Goal: Task Accomplishment & Management: Use online tool/utility

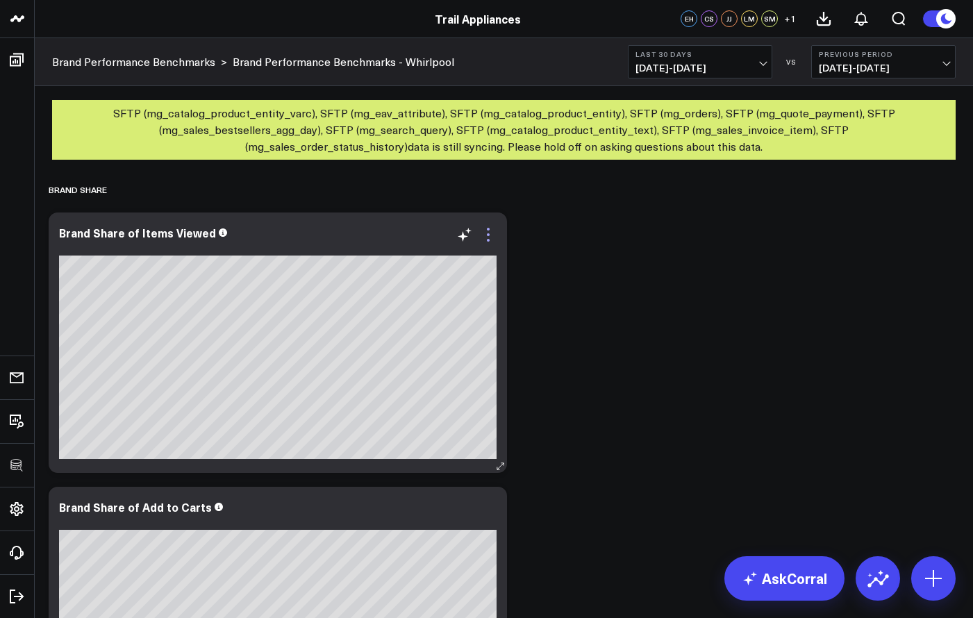
click at [491, 231] on icon at bounding box center [488, 234] width 17 height 17
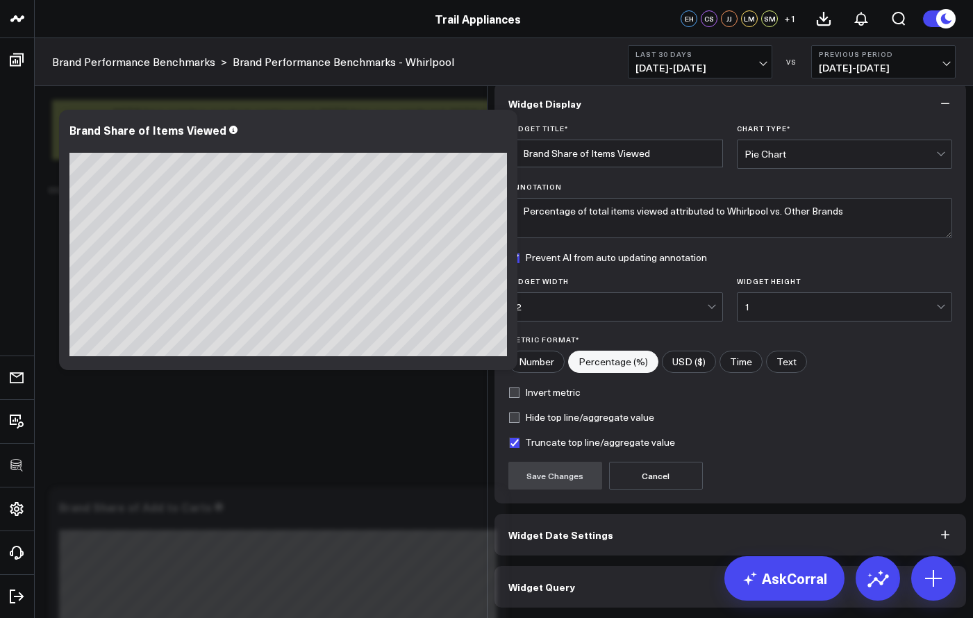
scroll to position [2, 0]
click at [585, 581] on button "Widget Query" at bounding box center [730, 587] width 472 height 42
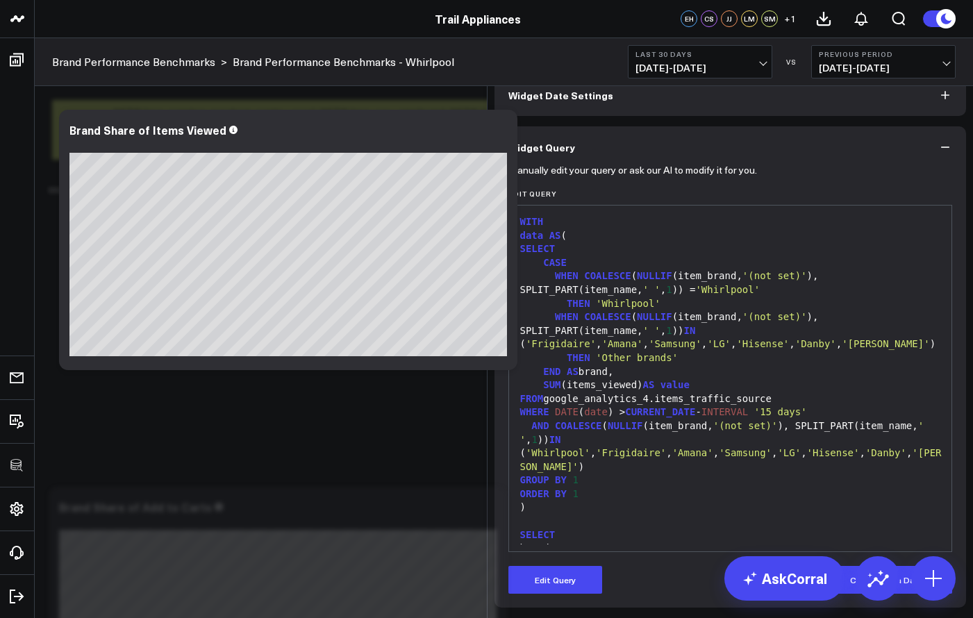
scroll to position [0, 0]
click at [279, 617] on div "Edit Widget Widget Display Widget Date Settings Widget Query Manually edit your…" at bounding box center [486, 618] width 973 height 0
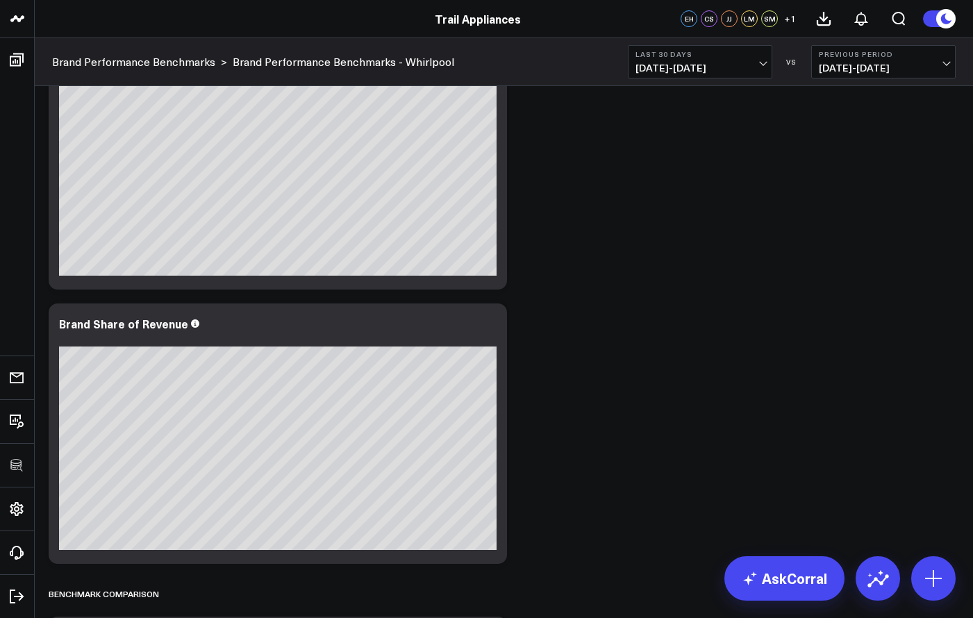
scroll to position [12, 0]
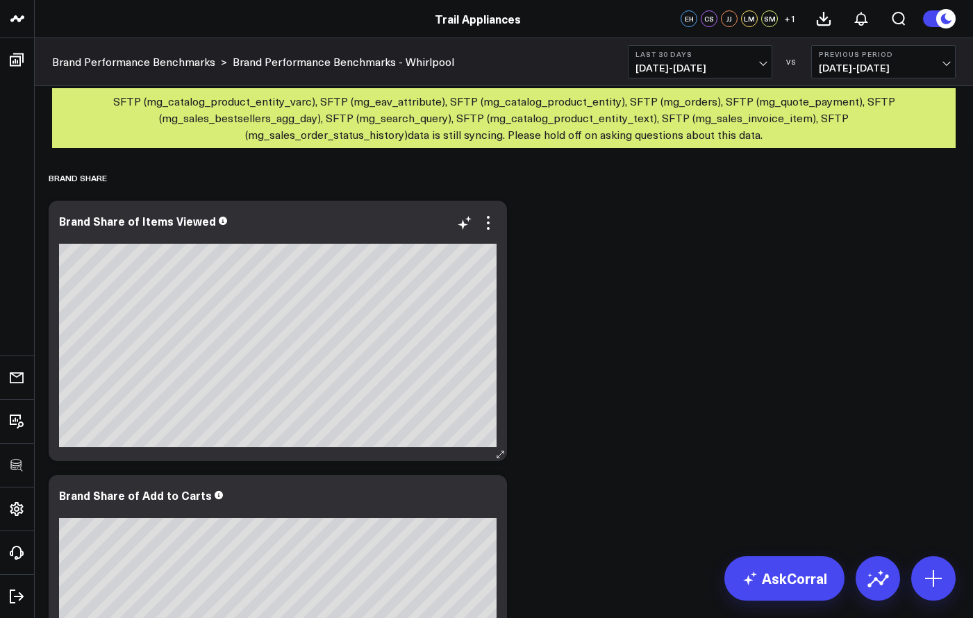
click at [496, 231] on div at bounding box center [277, 236] width 437 height 10
click at [494, 226] on icon at bounding box center [488, 223] width 17 height 17
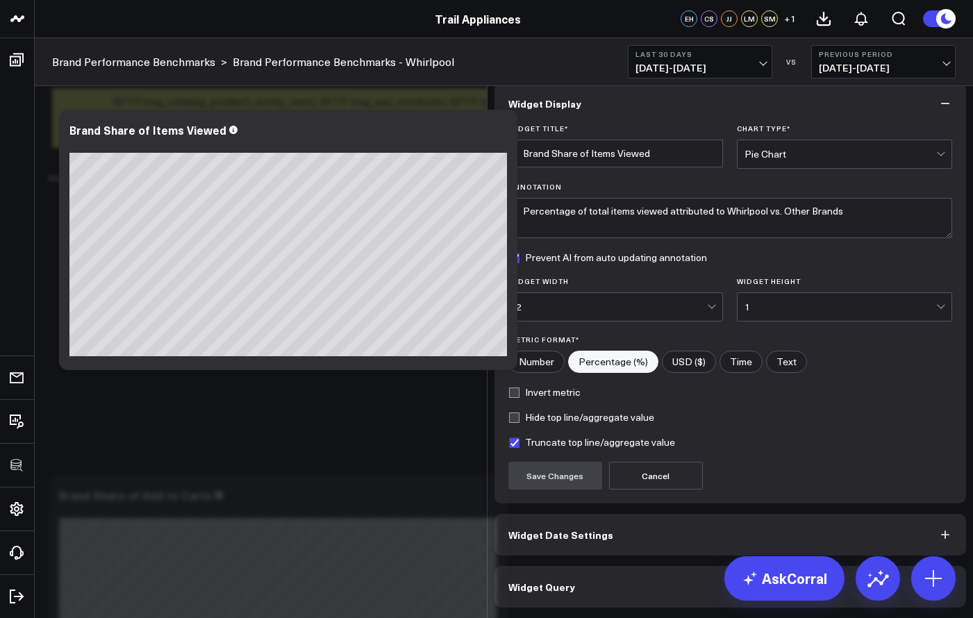
scroll to position [2, 0]
click at [655, 597] on button "Widget Query" at bounding box center [730, 587] width 472 height 42
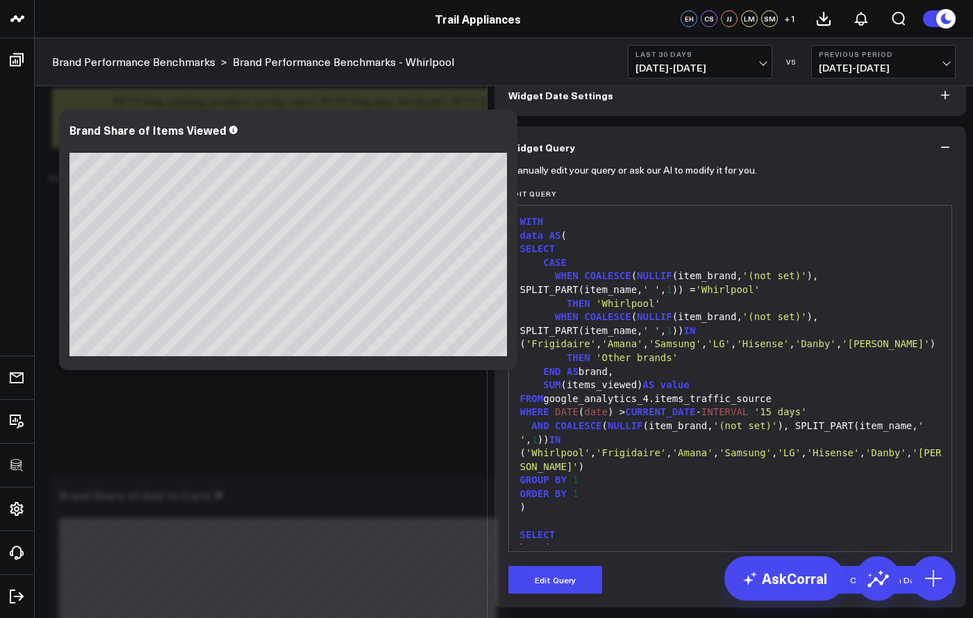
scroll to position [15, 0]
click at [846, 419] on div "WHERE DATE ( date ) > CURRENT_DATE - INTERVAL '15 days'" at bounding box center [730, 413] width 429 height 14
click at [837, 419] on div "WHERE DATE ( date ) > CURRENT_DATE - INTERVAL '15 days'" at bounding box center [730, 413] width 429 height 14
click at [820, 419] on div "WHERE DATE ( date ) > CURRENT_DATE - INTERVAL '15 days'" at bounding box center [730, 413] width 429 height 14
click at [819, 419] on div "WHERE DATE ( date ) > CURRENT_DATE - INTERVAL '15 days'" at bounding box center [730, 413] width 429 height 14
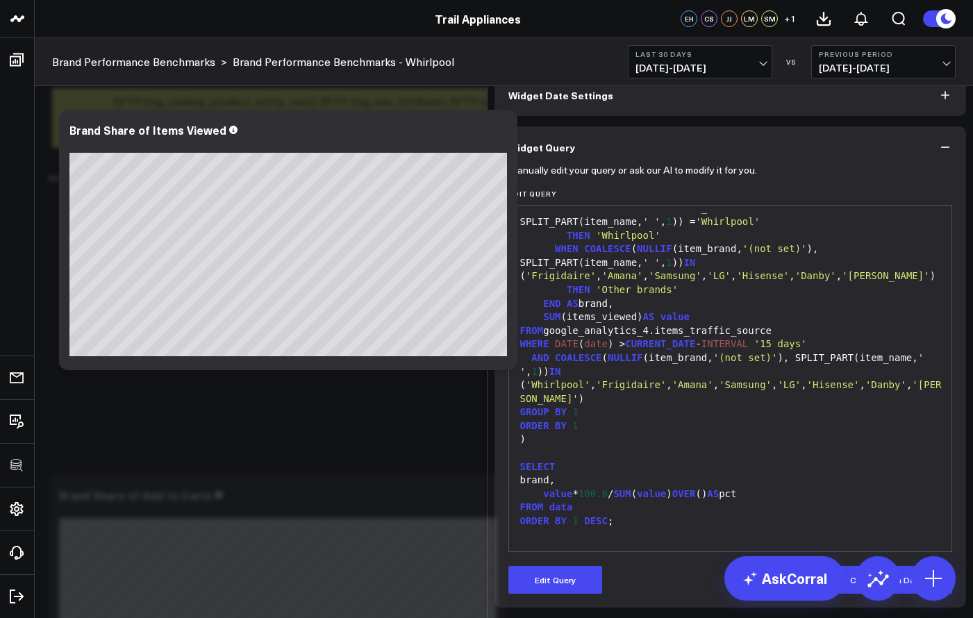
scroll to position [39, 0]
drag, startPoint x: 730, startPoint y: 360, endPoint x: 723, endPoint y: 363, distance: 8.1
click at [730, 349] on span "INTERVAL" at bounding box center [724, 343] width 47 height 11
drag, startPoint x: 701, startPoint y: 362, endPoint x: 844, endPoint y: 362, distance: 143.0
click at [844, 351] on div "WHERE DATE ( date ) > CURRENT_DATE - INTERVAL '15 days'" at bounding box center [730, 344] width 429 height 14
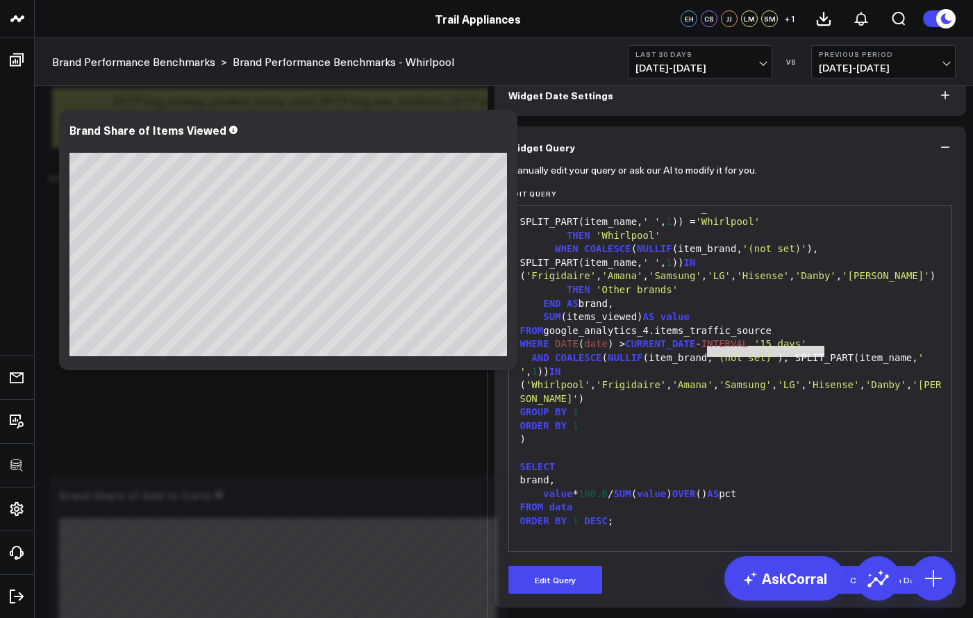
copy div "- INTERVAL '15 days'"
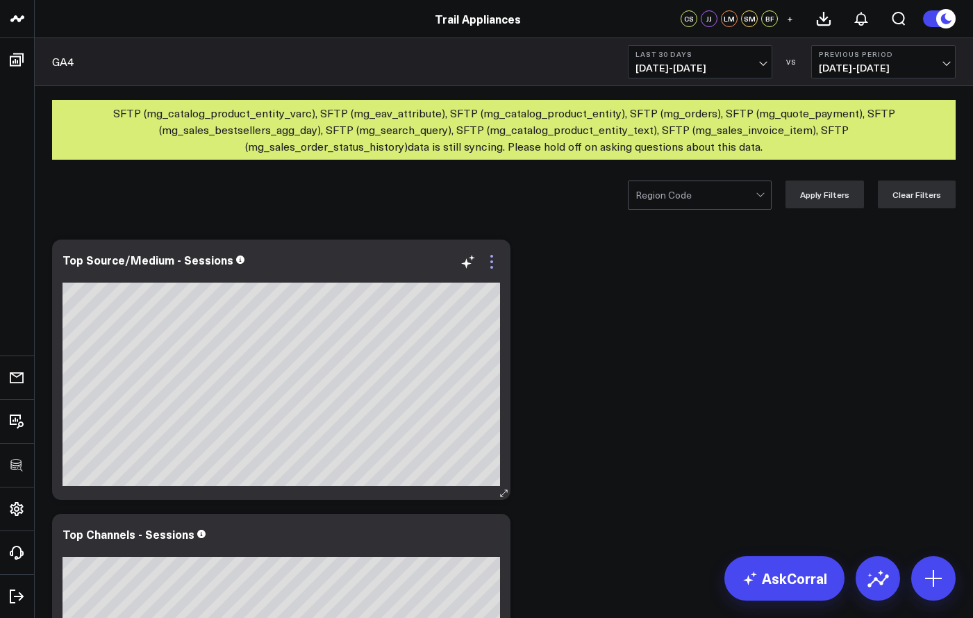
click at [490, 267] on icon at bounding box center [491, 261] width 17 height 17
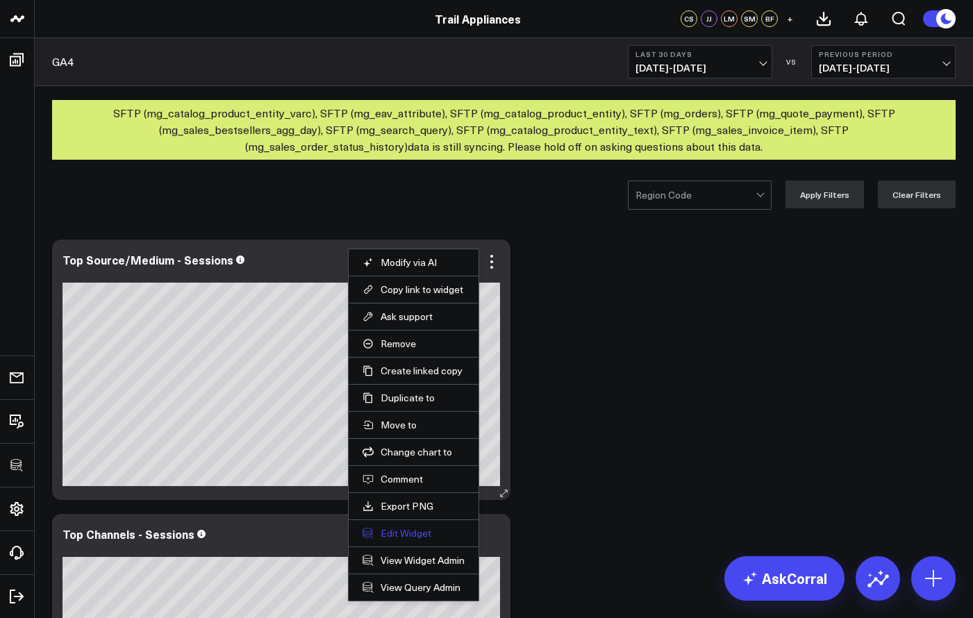
click at [398, 536] on button "Edit Widget" at bounding box center [413, 533] width 102 height 12
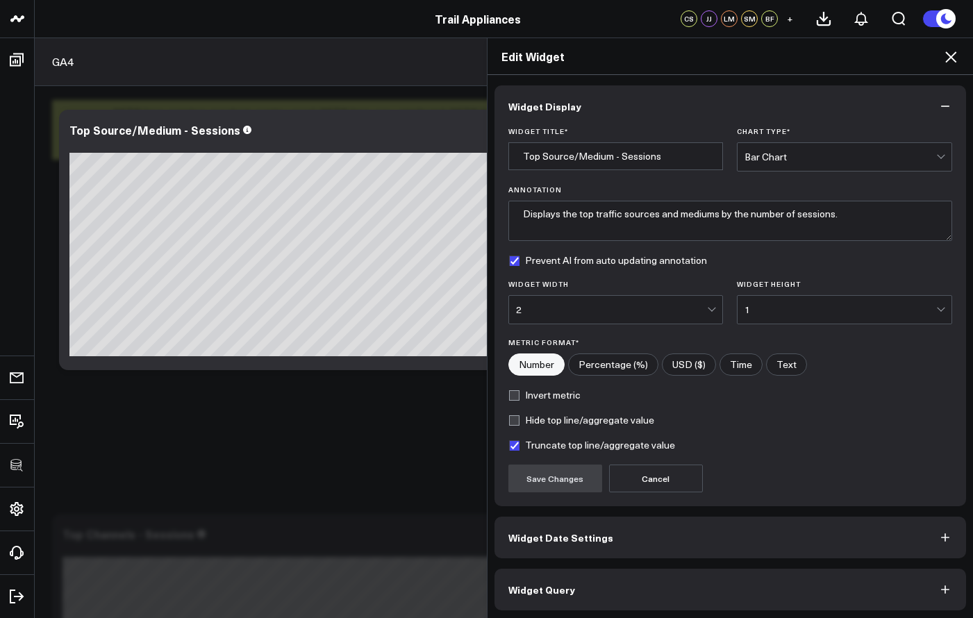
scroll to position [2, 0]
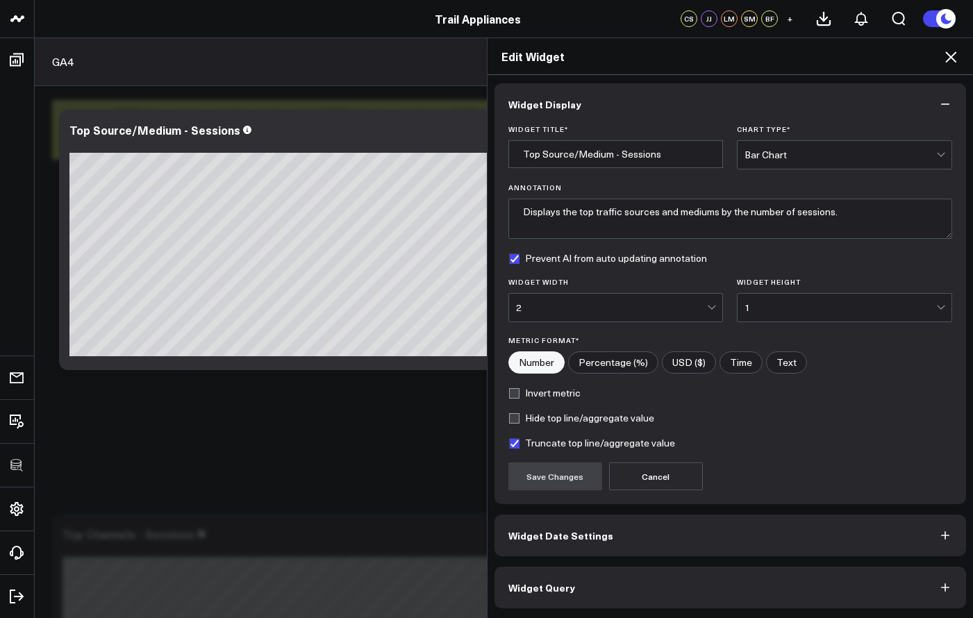
click at [585, 594] on button "Widget Query" at bounding box center [730, 588] width 472 height 42
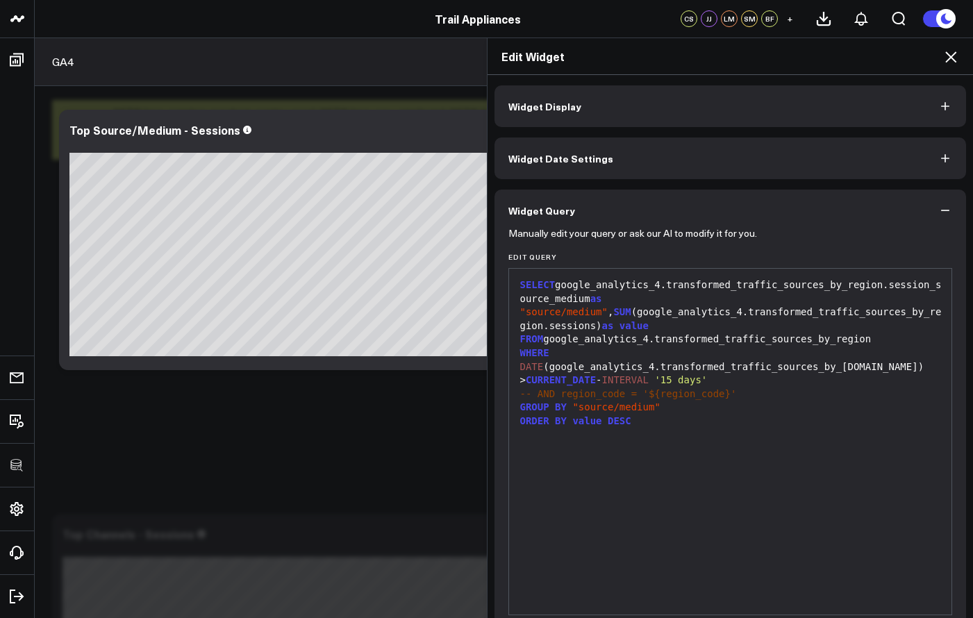
click at [746, 387] on div "WHERE DATE (google_analytics_4.transformed_traffic_sources_by_[DOMAIN_NAME]) > …" at bounding box center [730, 366] width 429 height 41
drag, startPoint x: 730, startPoint y: 403, endPoint x: 505, endPoint y: 400, distance: 225.0
click at [508, 401] on div "9 1 2 3 4 5 6 › ⌄ SELECT google_analytics_4.transformed_traffic_sources_by_regi…" at bounding box center [730, 441] width 444 height 347
copy span "-- AND region_code = '${region_code}'"
click at [774, 376] on div "WHERE DATE (google_analytics_4.transformed_traffic_sources_by_[DOMAIN_NAME]) > …" at bounding box center [730, 366] width 429 height 41
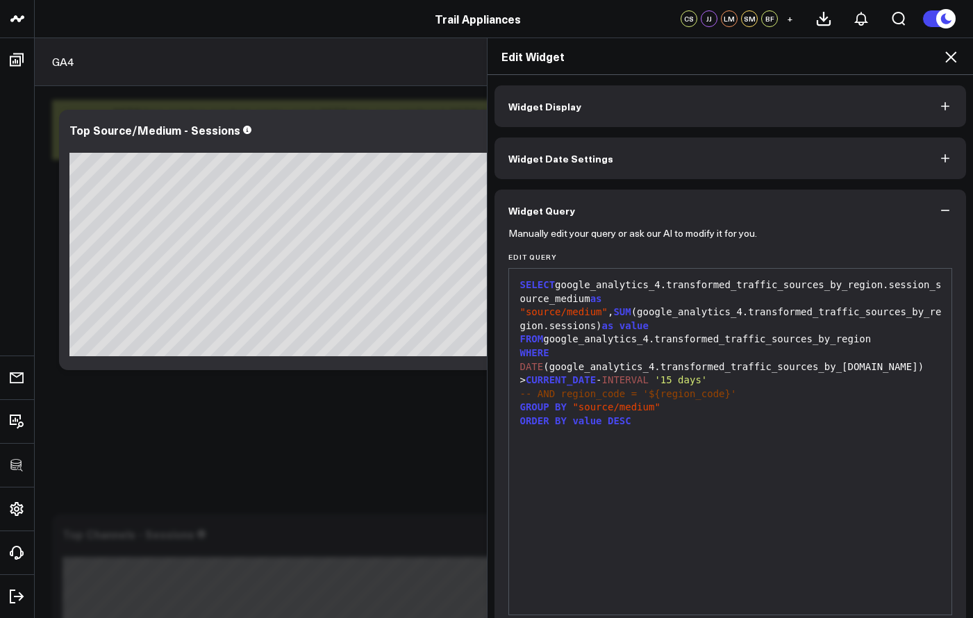
click at [642, 378] on div "WHERE DATE (google_analytics_4.transformed_traffic_sources_by_[DOMAIN_NAME]) > …" at bounding box center [730, 366] width 429 height 41
drag, startPoint x: 739, startPoint y: 401, endPoint x: 511, endPoint y: 408, distance: 227.8
click at [516, 401] on div "-- AND region_code = '${region_code}'" at bounding box center [730, 394] width 429 height 14
copy span "-- AND region_code = '${region_code}'"
click at [20, 62] on div "Edit Widget Widget Display Widget Date Settings Widget Query Manually edit your…" at bounding box center [486, 327] width 973 height 580
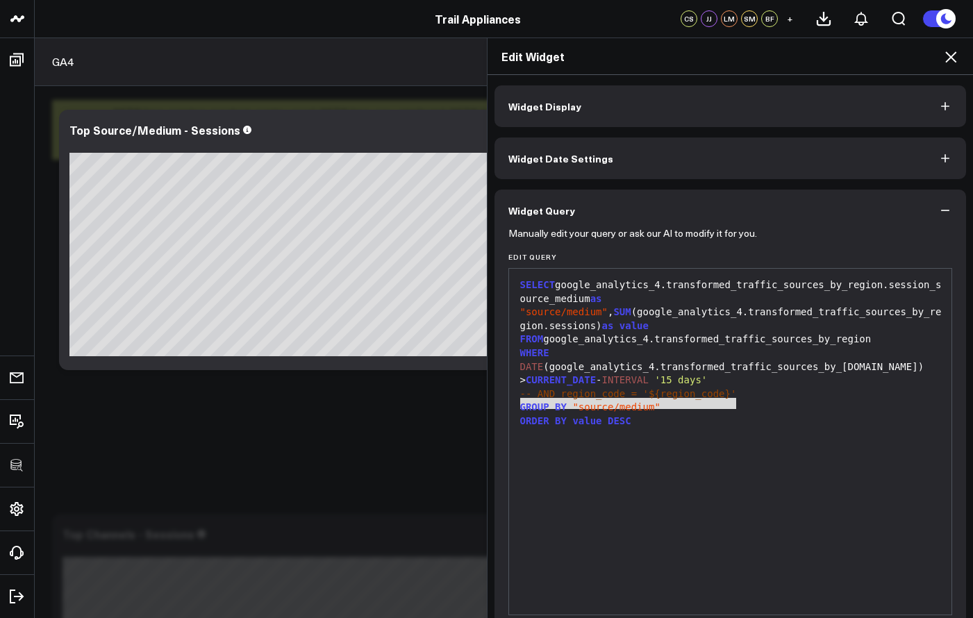
click at [951, 60] on icon at bounding box center [950, 57] width 17 height 17
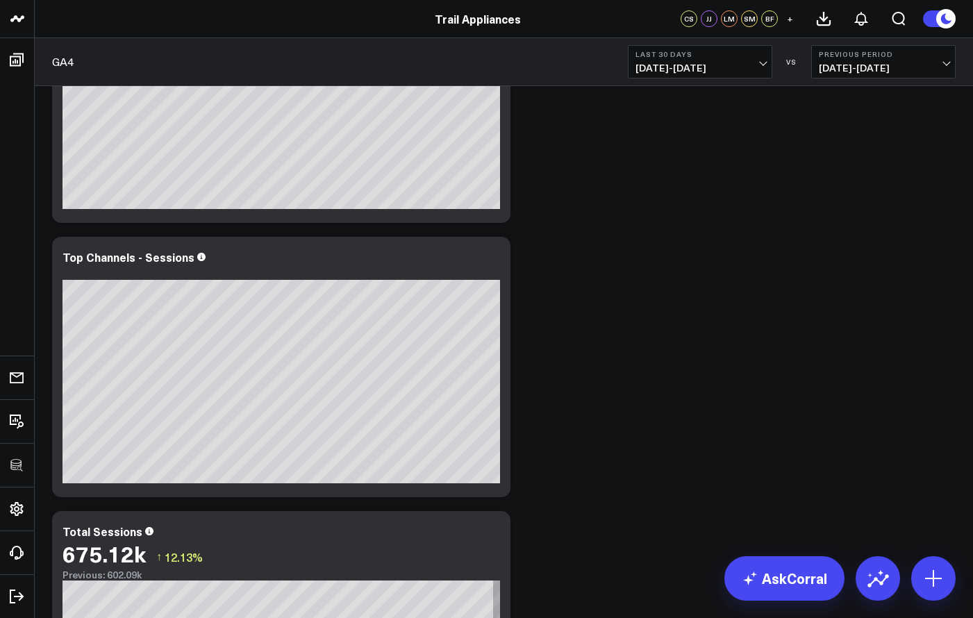
scroll to position [769, 0]
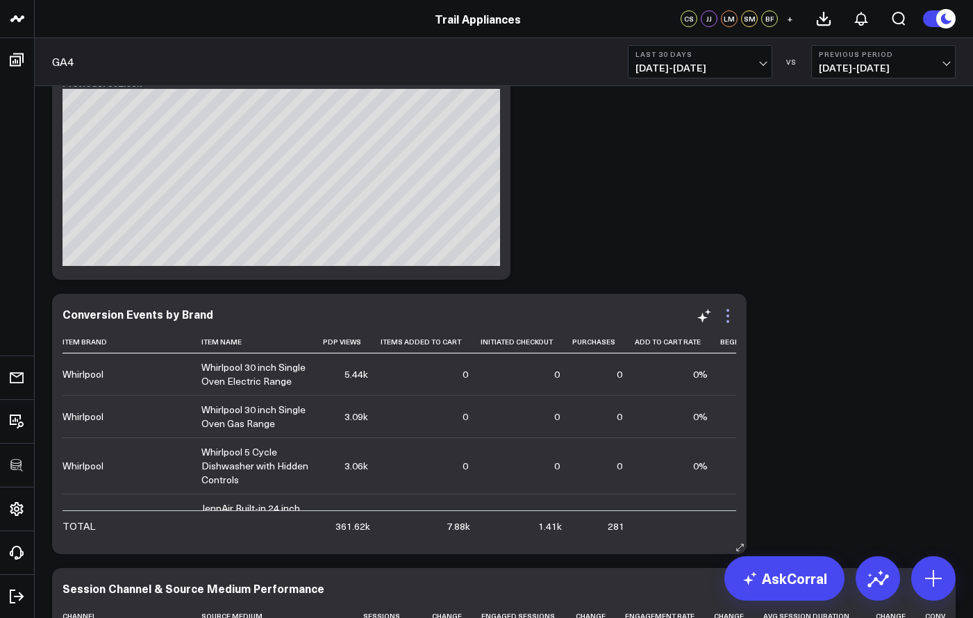
click at [724, 315] on icon at bounding box center [727, 316] width 17 height 17
click at [728, 315] on icon at bounding box center [727, 316] width 3 height 3
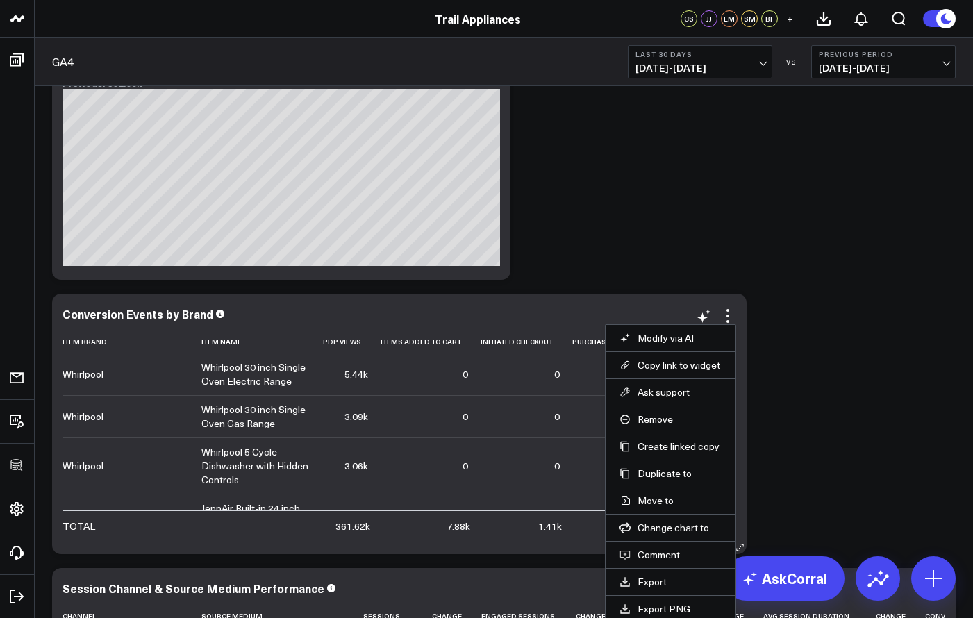
scroll to position [866, 0]
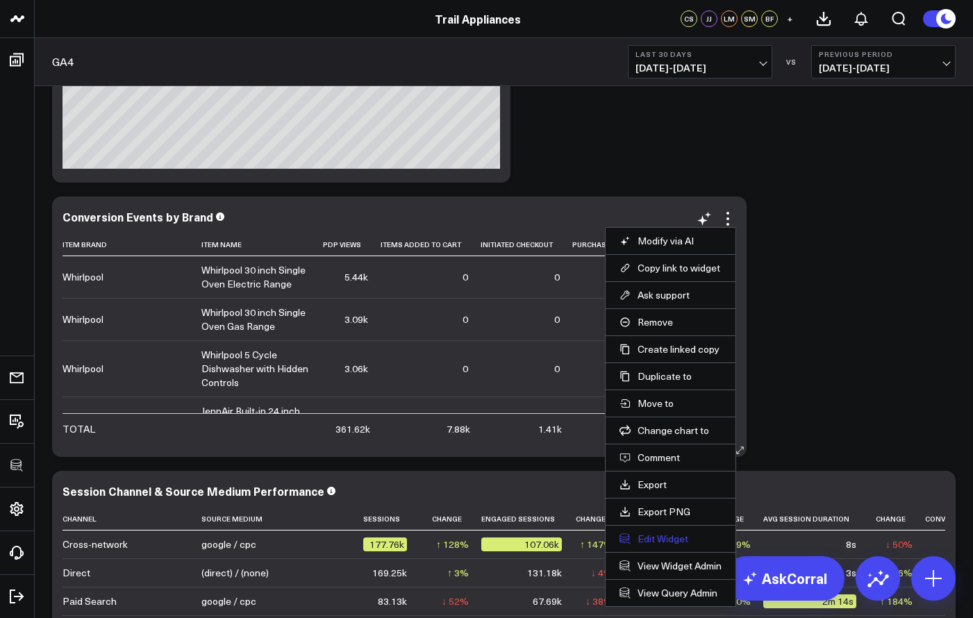
click at [664, 534] on button "Edit Widget" at bounding box center [670, 539] width 102 height 12
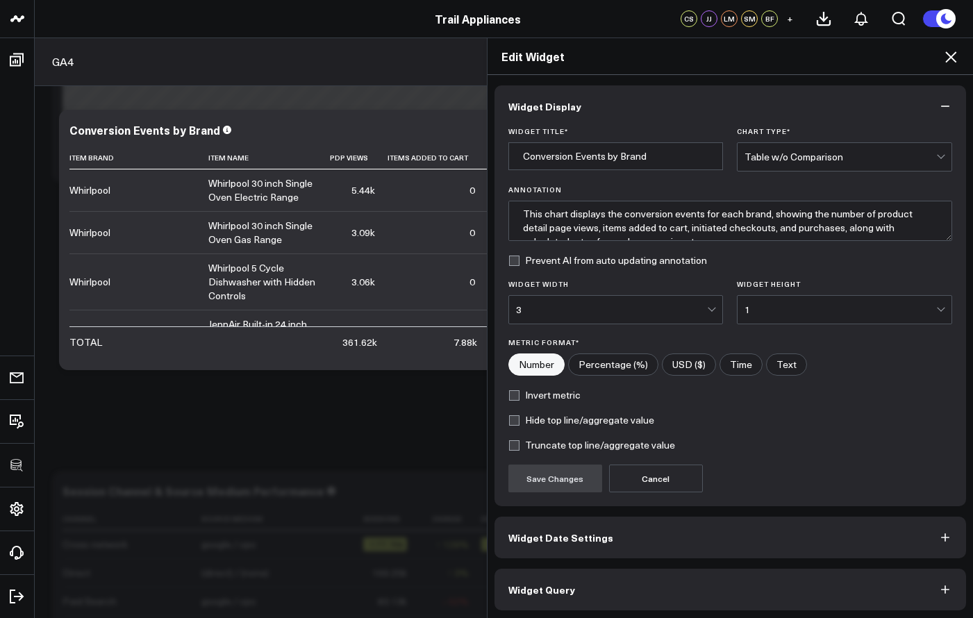
scroll to position [2, 0]
click at [647, 580] on button "Widget Query" at bounding box center [730, 588] width 472 height 42
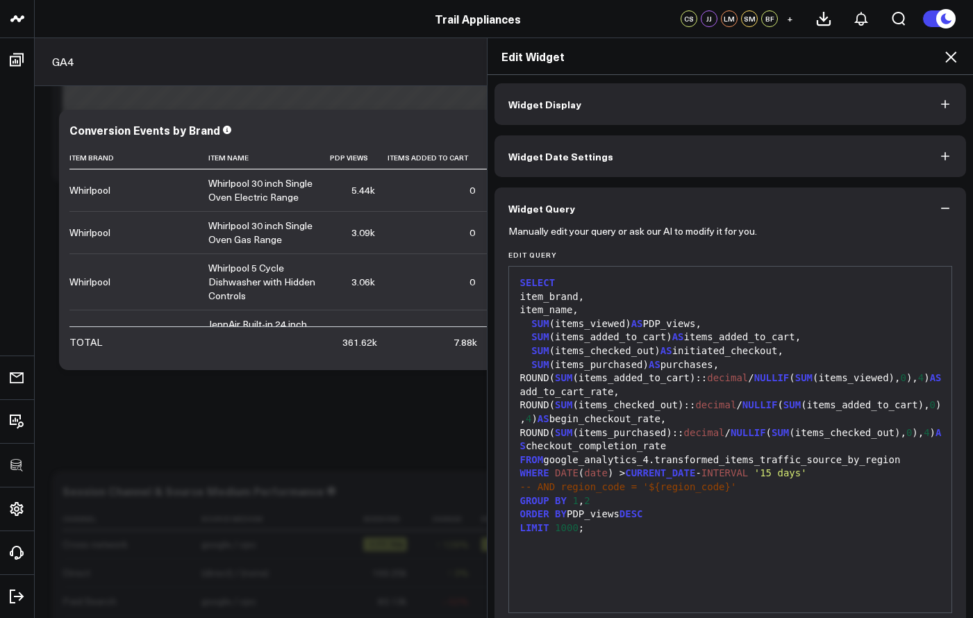
scroll to position [0, 0]
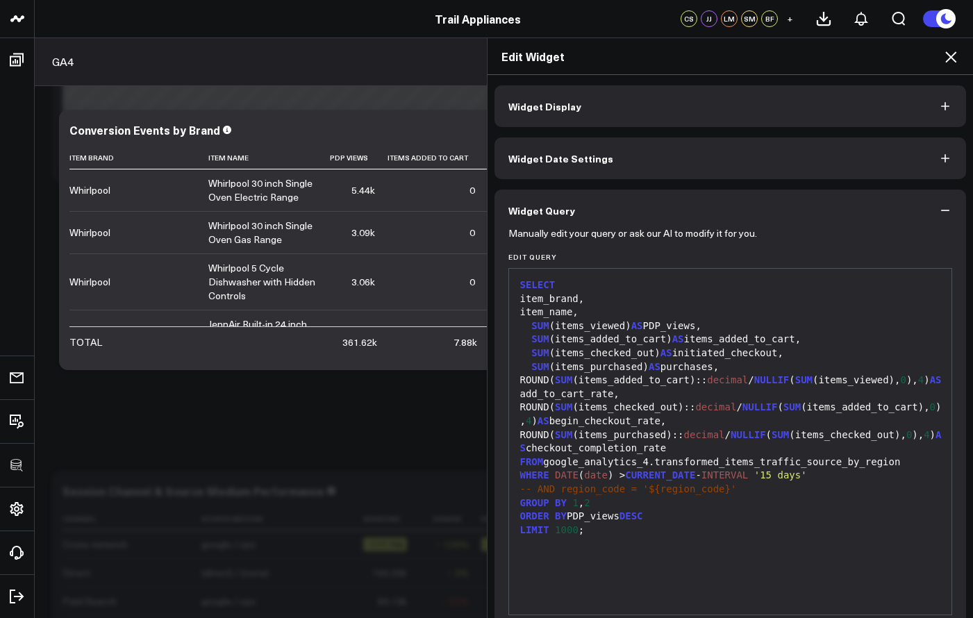
click at [955, 66] on div "Edit Widget" at bounding box center [730, 56] width 486 height 37
click at [956, 61] on icon at bounding box center [950, 57] width 17 height 17
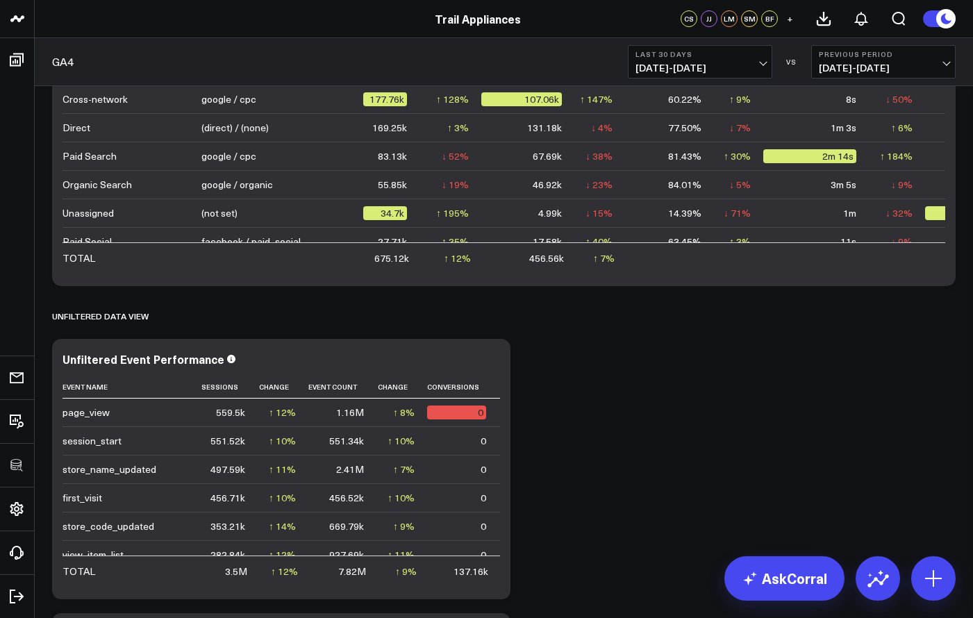
scroll to position [1438, 0]
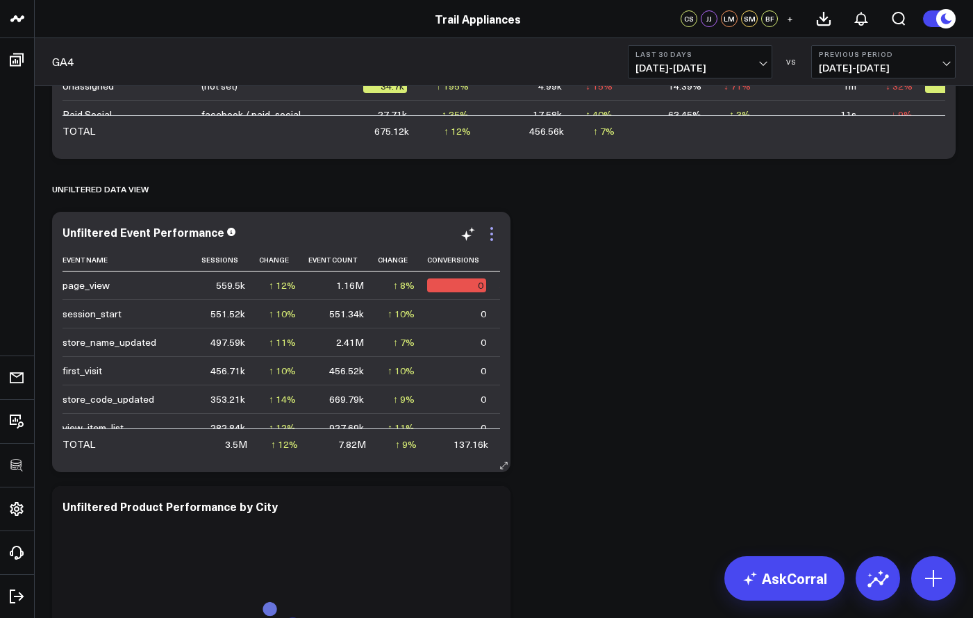
click at [495, 238] on icon at bounding box center [491, 234] width 17 height 17
click at [571, 272] on div "Modify via AI Copy link to widget Ask support Remove Create linked copy Executi…" at bounding box center [503, 48] width 917 height 2507
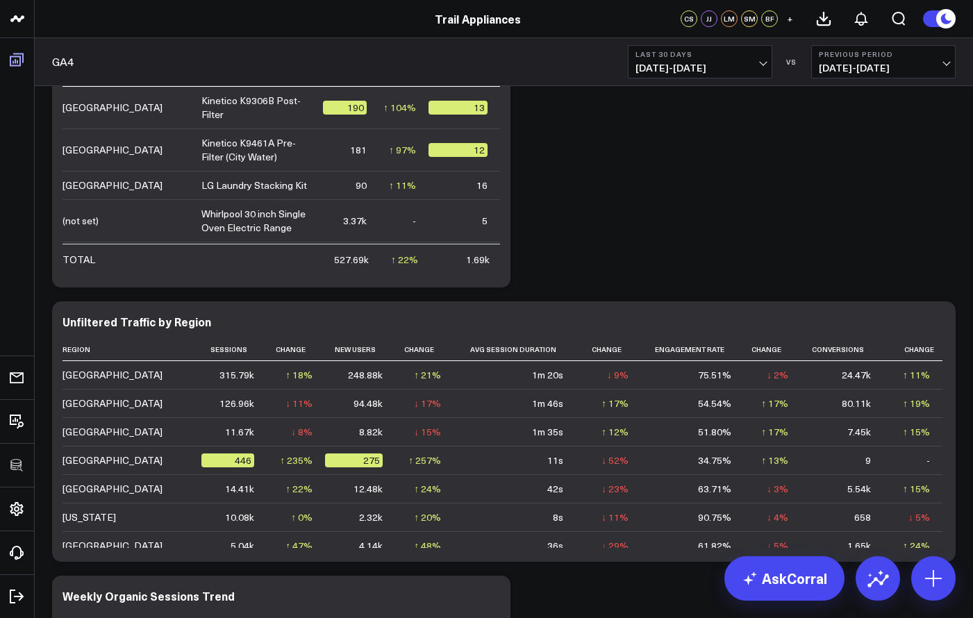
scroll to position [0, 0]
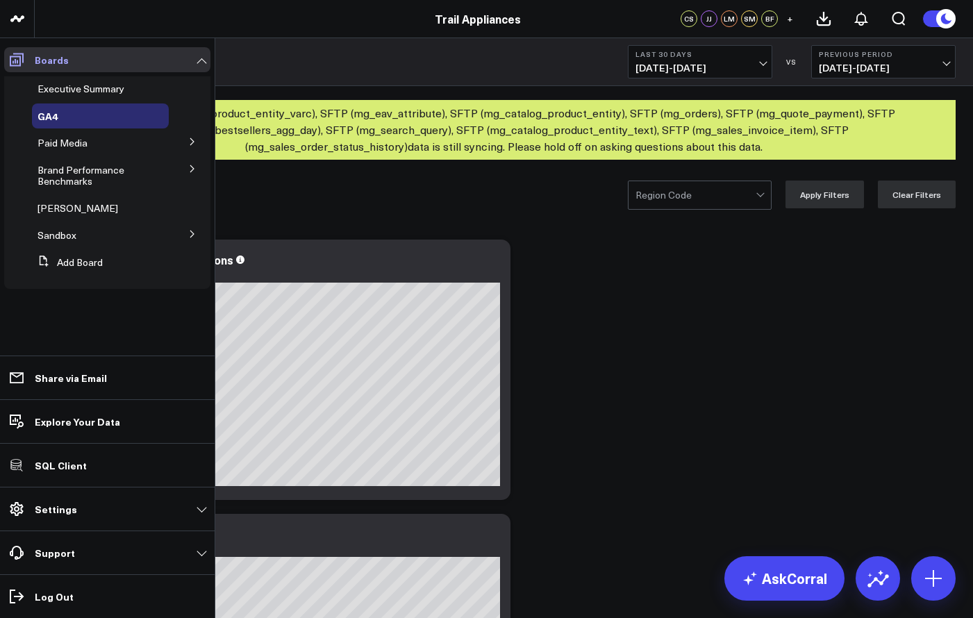
click at [19, 62] on link "Boards" at bounding box center [107, 59] width 206 height 25
click at [74, 89] on span "Executive Summary" at bounding box center [80, 88] width 87 height 13
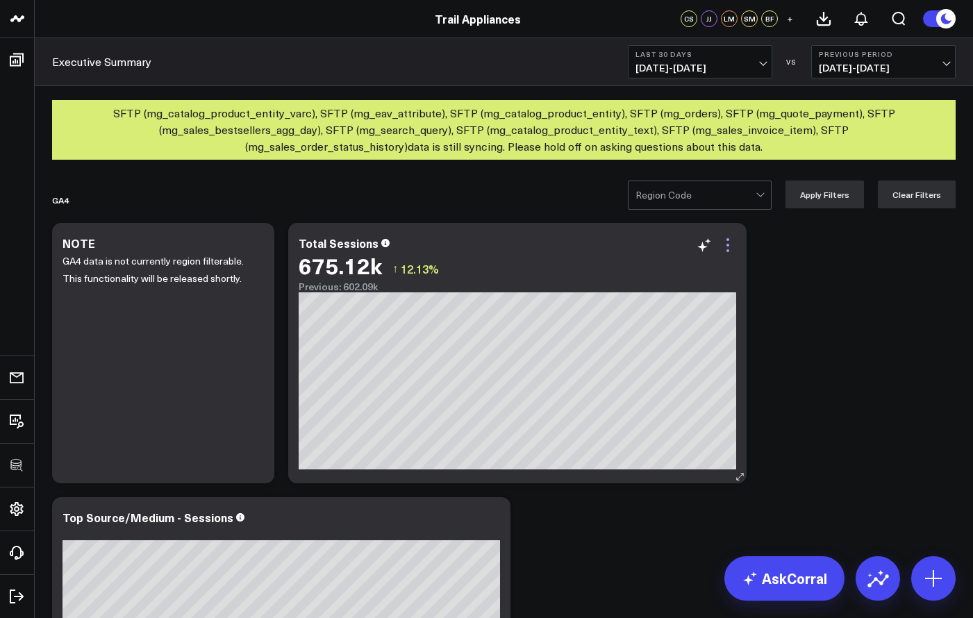
click at [734, 245] on icon at bounding box center [727, 245] width 17 height 17
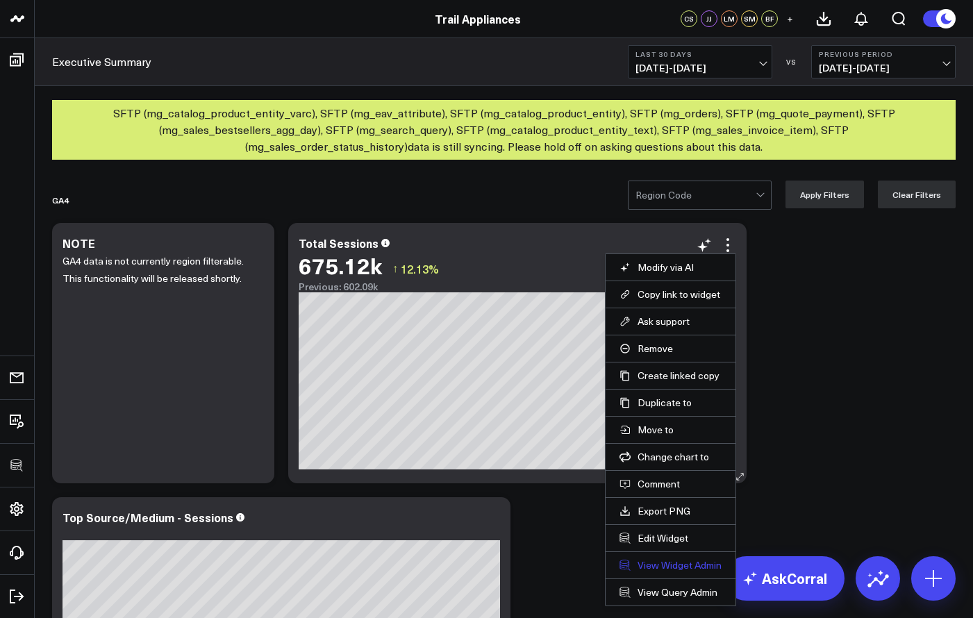
click at [664, 560] on link "View Widget Admin" at bounding box center [670, 565] width 102 height 12
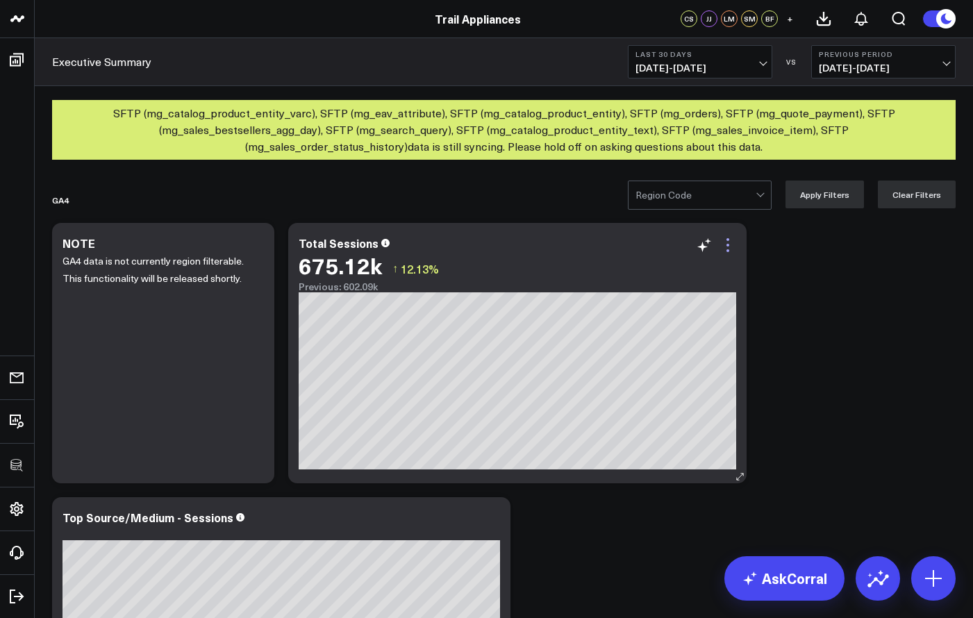
click at [730, 244] on icon at bounding box center [727, 245] width 17 height 17
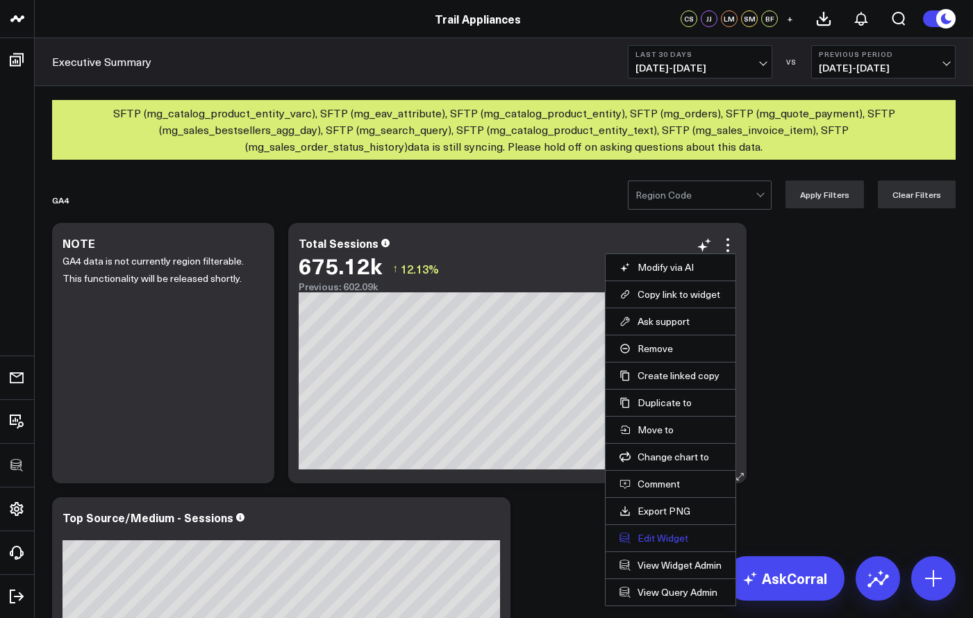
click at [669, 541] on button "Edit Widget" at bounding box center [670, 538] width 102 height 12
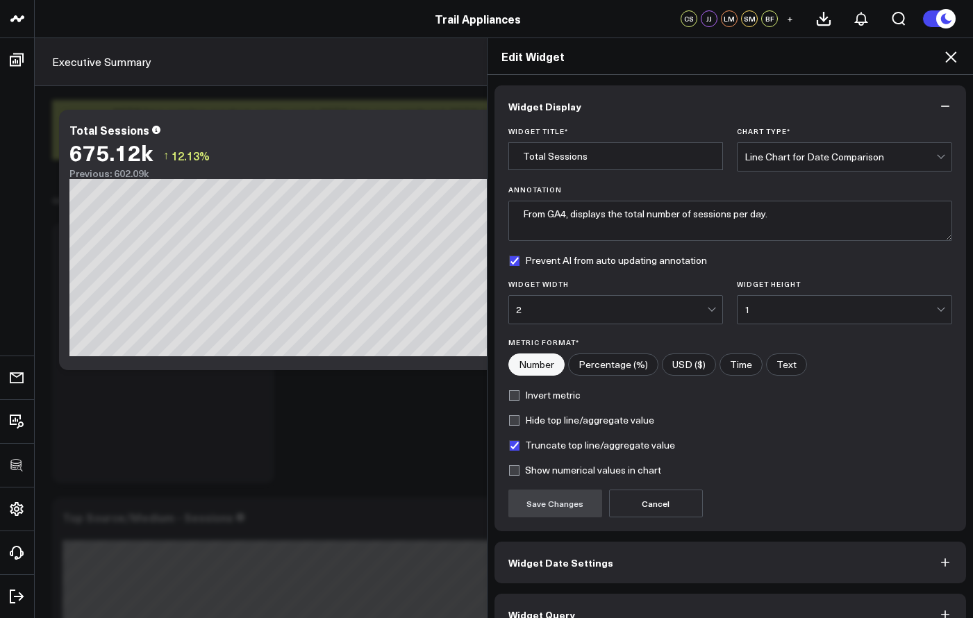
scroll to position [27, 0]
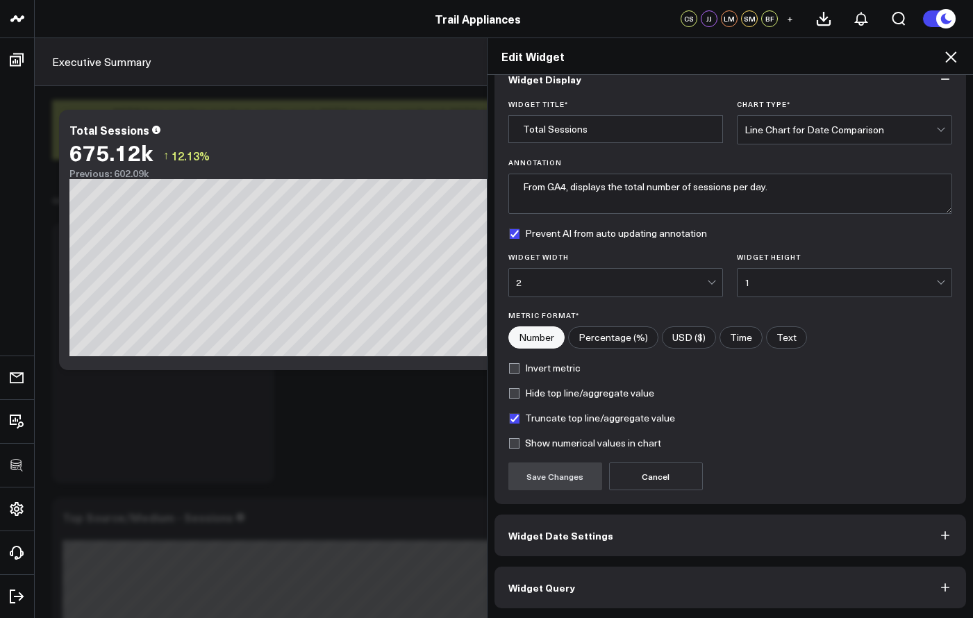
click at [701, 592] on button "Widget Query" at bounding box center [730, 588] width 472 height 42
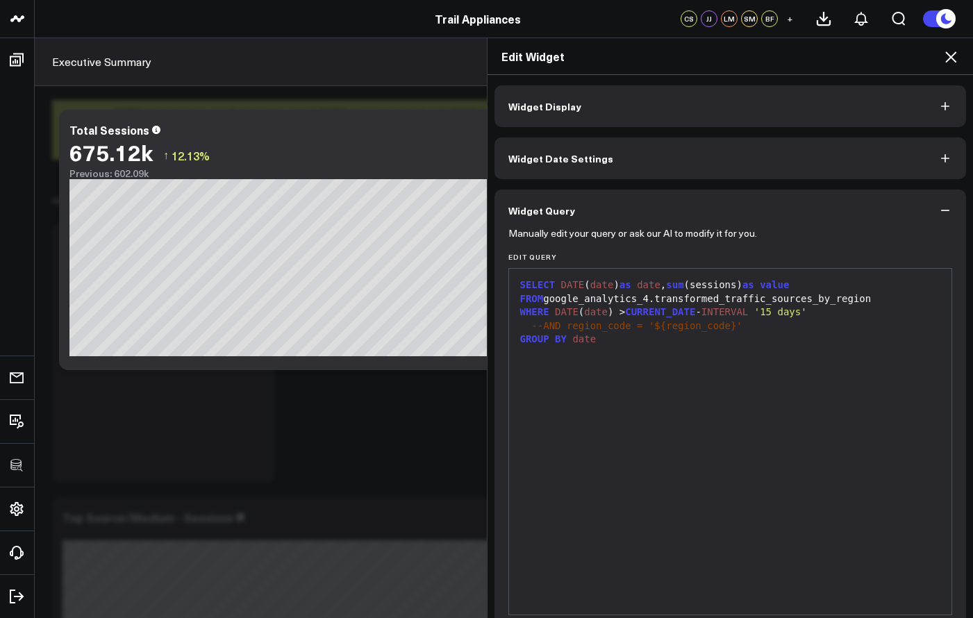
click at [953, 62] on icon at bounding box center [950, 57] width 17 height 17
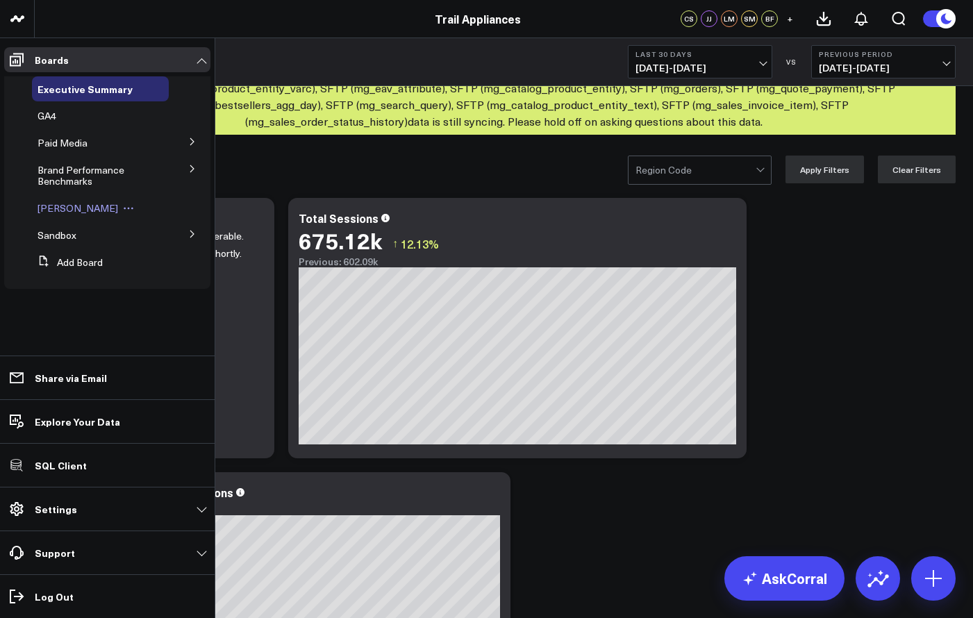
scroll to position [28, 0]
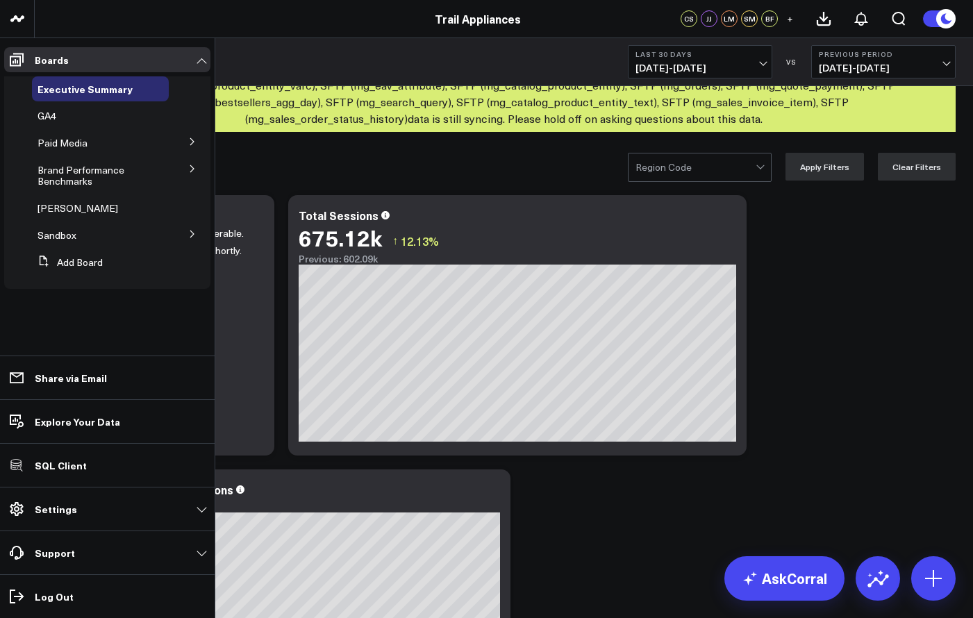
click at [194, 169] on icon at bounding box center [192, 169] width 8 height 8
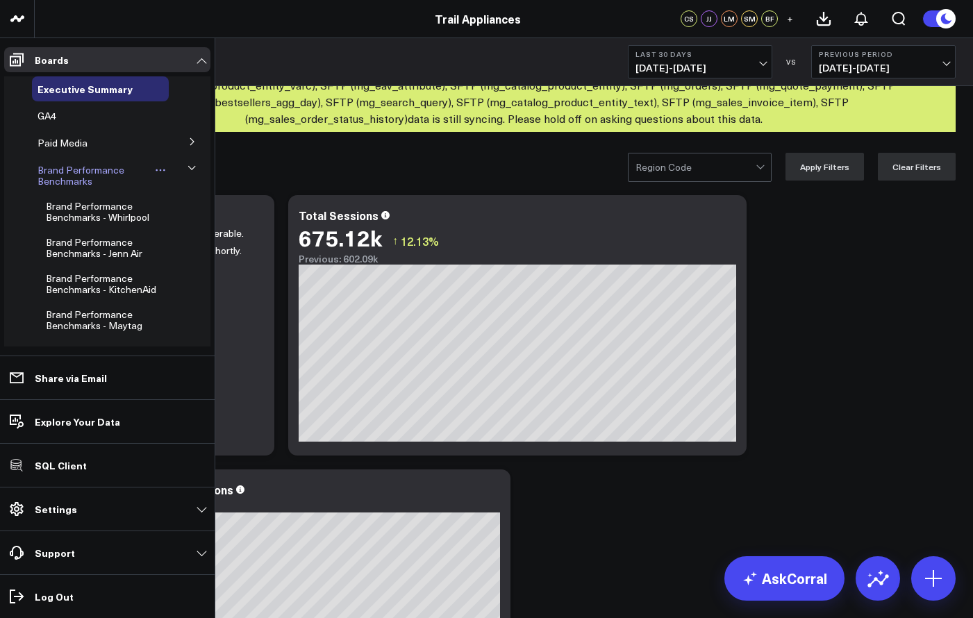
click at [91, 162] on div "Brand Performance Benchmarks" at bounding box center [100, 176] width 137 height 36
click at [81, 180] on span "Brand Performance Benchmarks" at bounding box center [80, 175] width 87 height 24
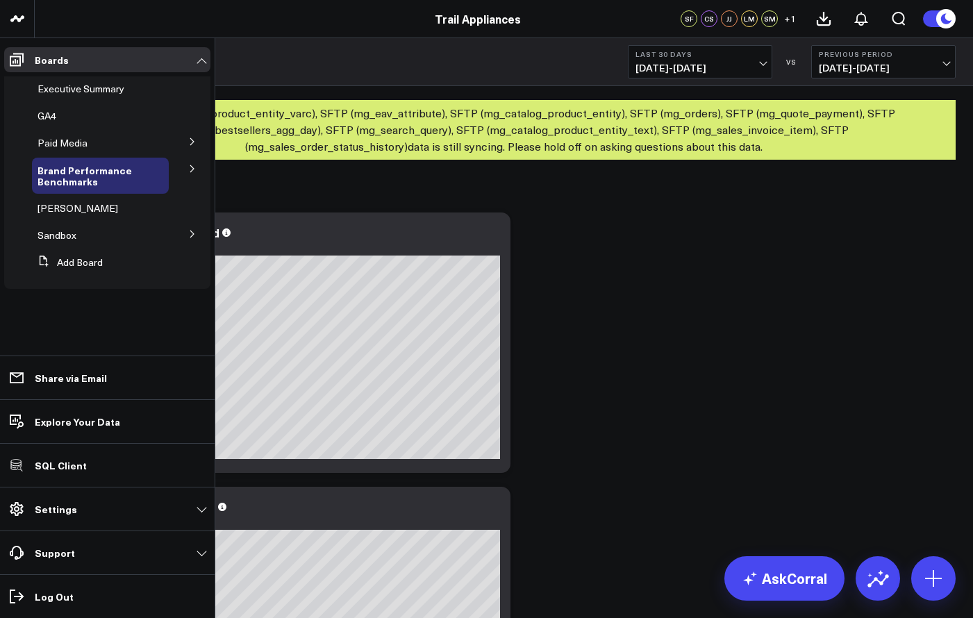
click at [196, 169] on icon at bounding box center [192, 169] width 8 height 8
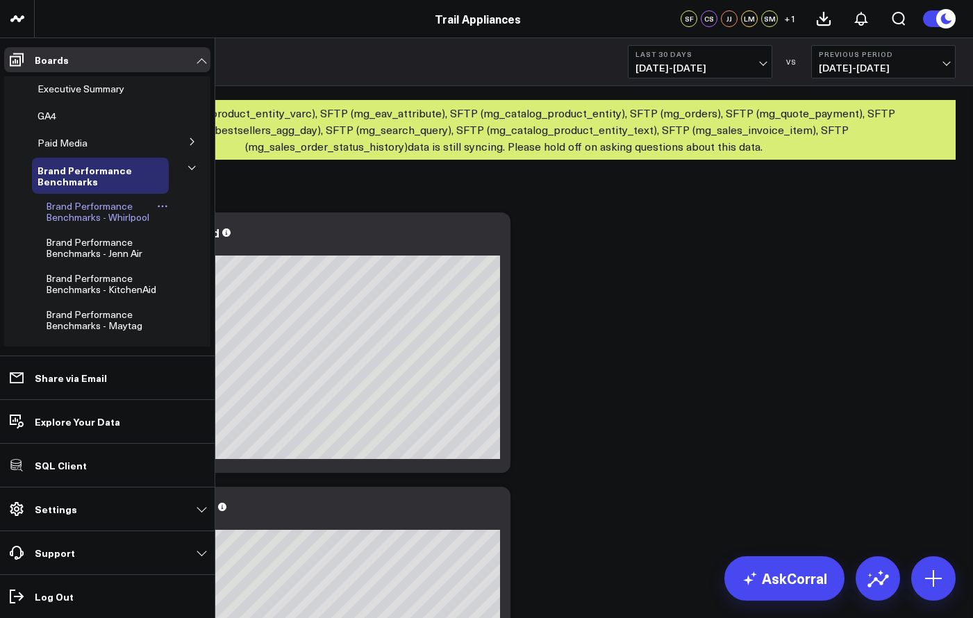
click at [103, 213] on span "Brand Performance Benchmarks - Whirlpool" at bounding box center [97, 211] width 103 height 24
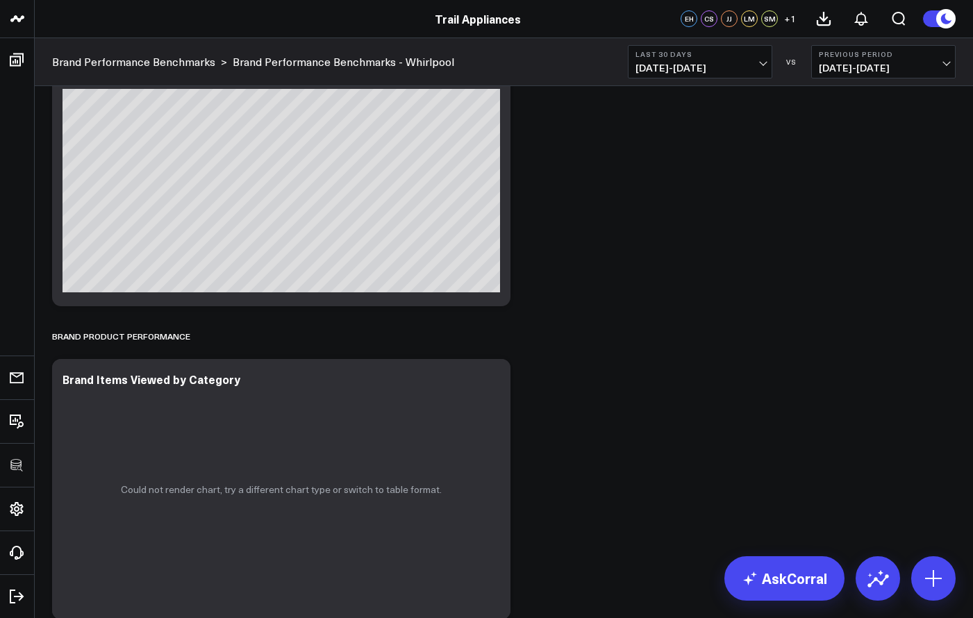
scroll to position [2235, 0]
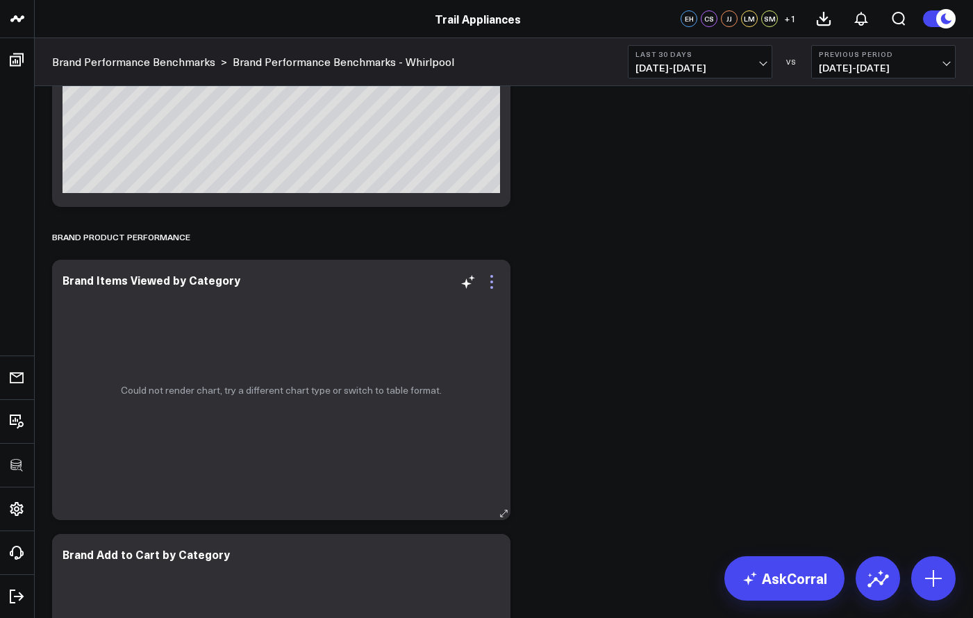
click at [490, 281] on icon at bounding box center [491, 282] width 17 height 17
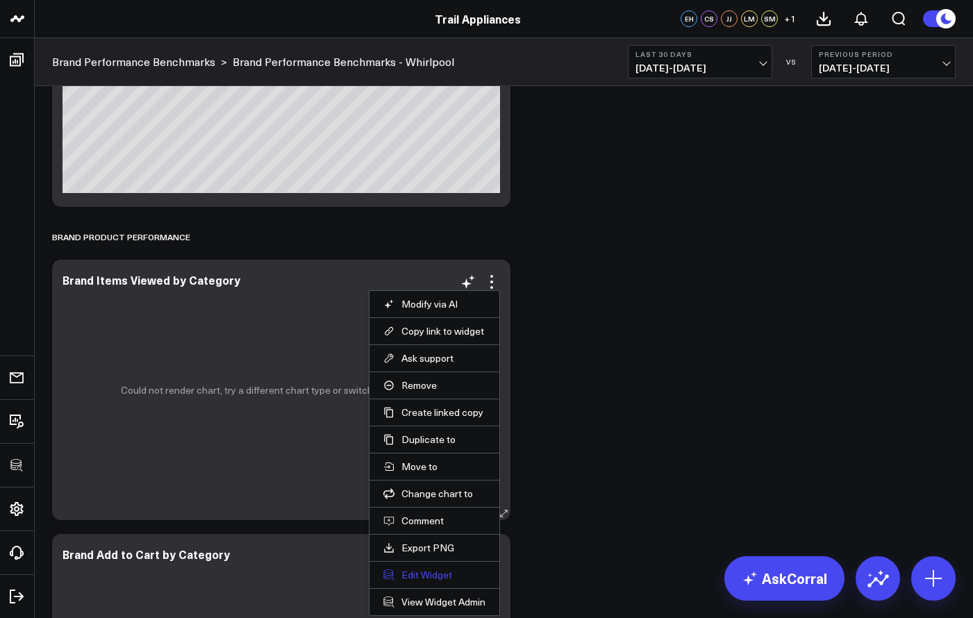
click at [439, 571] on button "Edit Widget" at bounding box center [434, 575] width 102 height 12
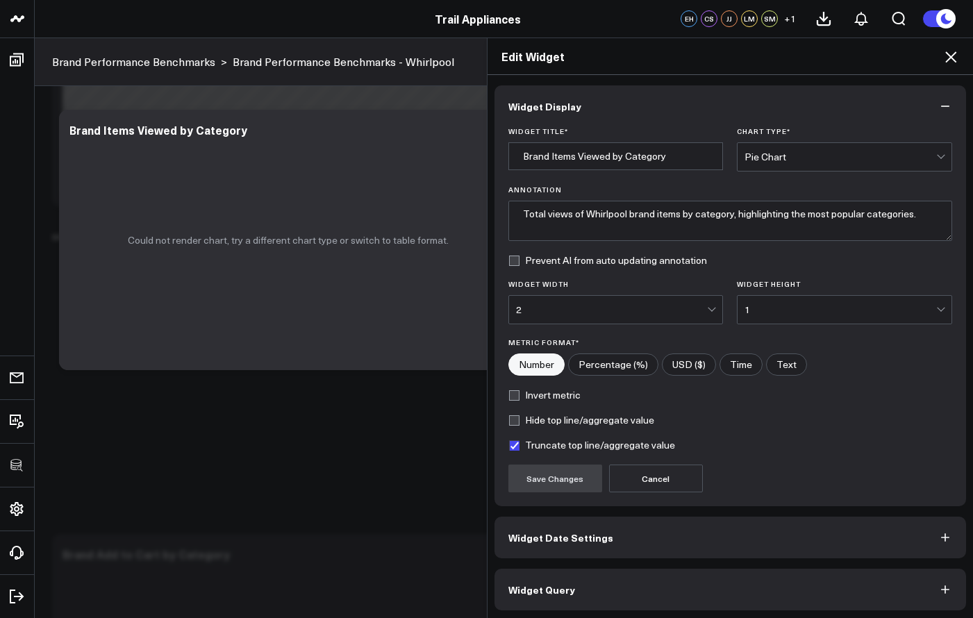
scroll to position [2, 0]
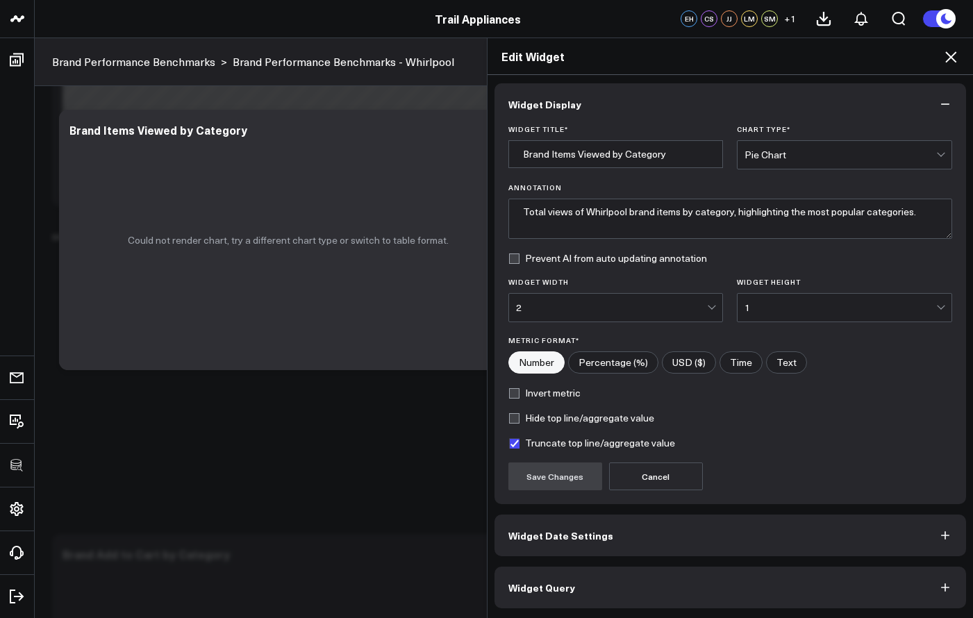
click at [572, 585] on button "Widget Query" at bounding box center [730, 588] width 472 height 42
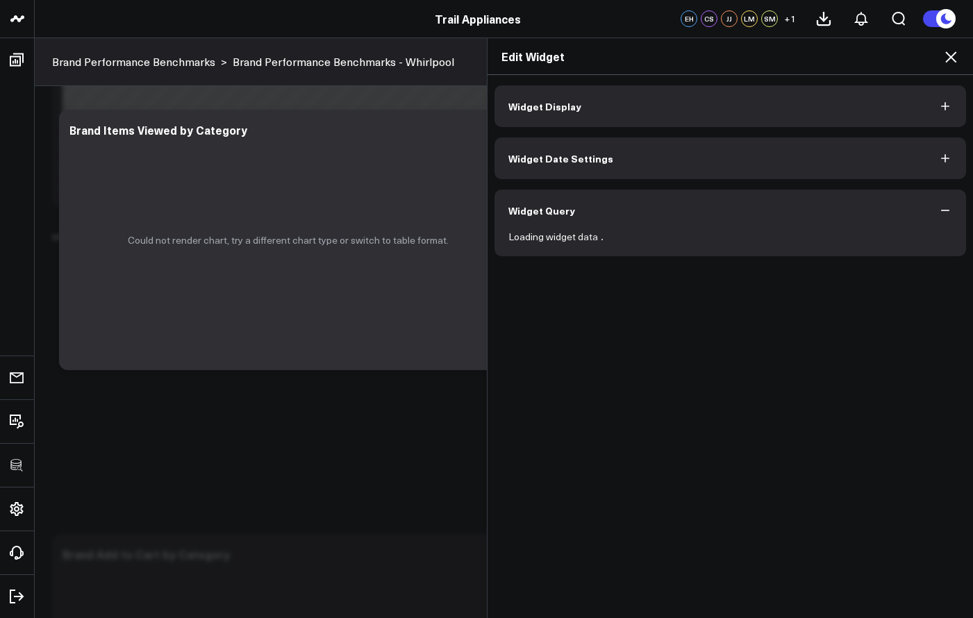
scroll to position [0, 0]
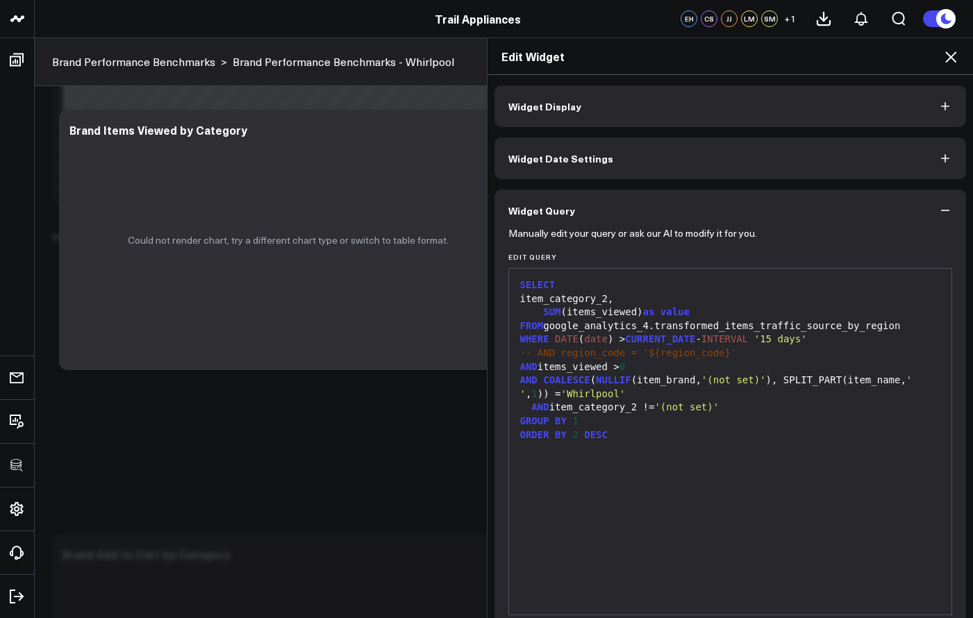
click at [629, 464] on div "SELECT item_category_2, SUM (items_viewed) as value FROM google_analytics_4.tra…" at bounding box center [730, 442] width 429 height 332
click at [626, 442] on div at bounding box center [730, 449] width 429 height 14
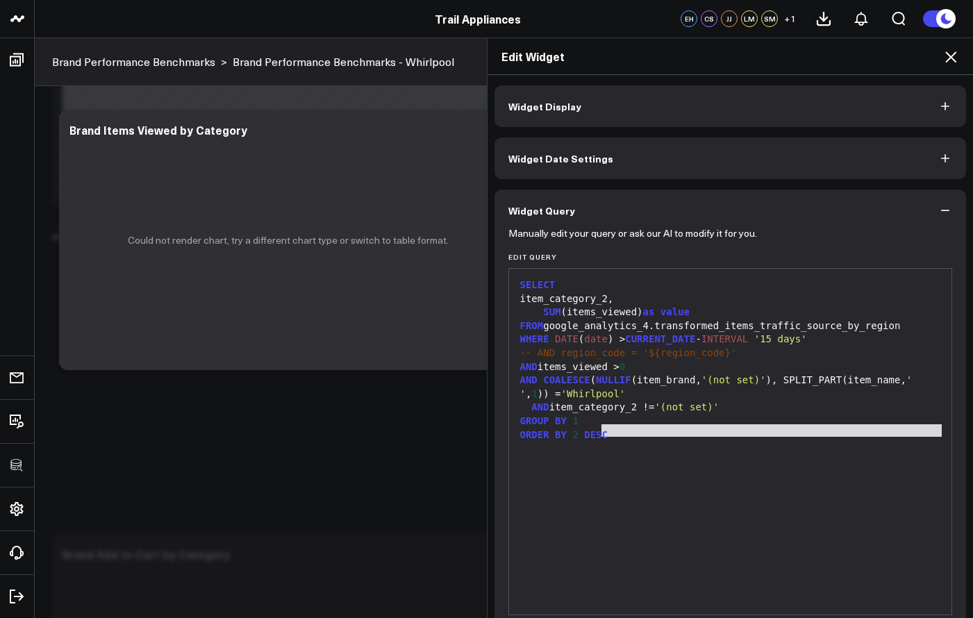
drag, startPoint x: 612, startPoint y: 437, endPoint x: 599, endPoint y: 431, distance: 14.0
click at [599, 431] on div "SELECT item_category_2, SUM (items_viewed) as value FROM google_analytics_4.tra…" at bounding box center [730, 442] width 429 height 332
click at [599, 431] on span "DESC" at bounding box center [596, 434] width 24 height 11
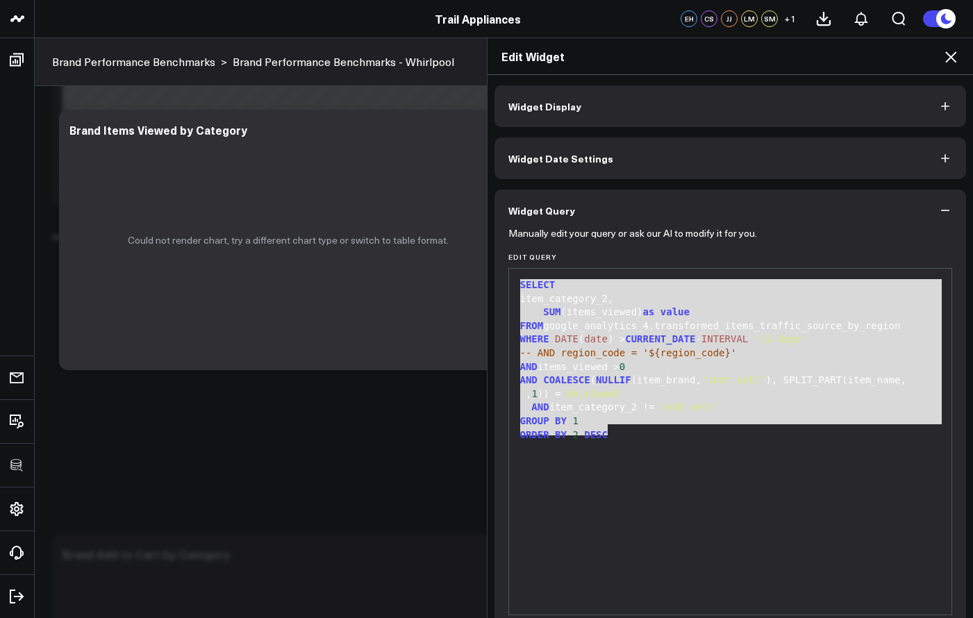
drag, startPoint x: 605, startPoint y: 431, endPoint x: 491, endPoint y: 281, distance: 188.3
click at [494, 281] on div "Manually edit your query or ask our AI to modify it for you. Edit Query 99 1 2 …" at bounding box center [730, 451] width 472 height 440
copy div "SELECT item_category_2, SUM (items_viewed) as value FROM google_analytics_4.tra…"
click at [950, 58] on icon at bounding box center [950, 56] width 11 height 11
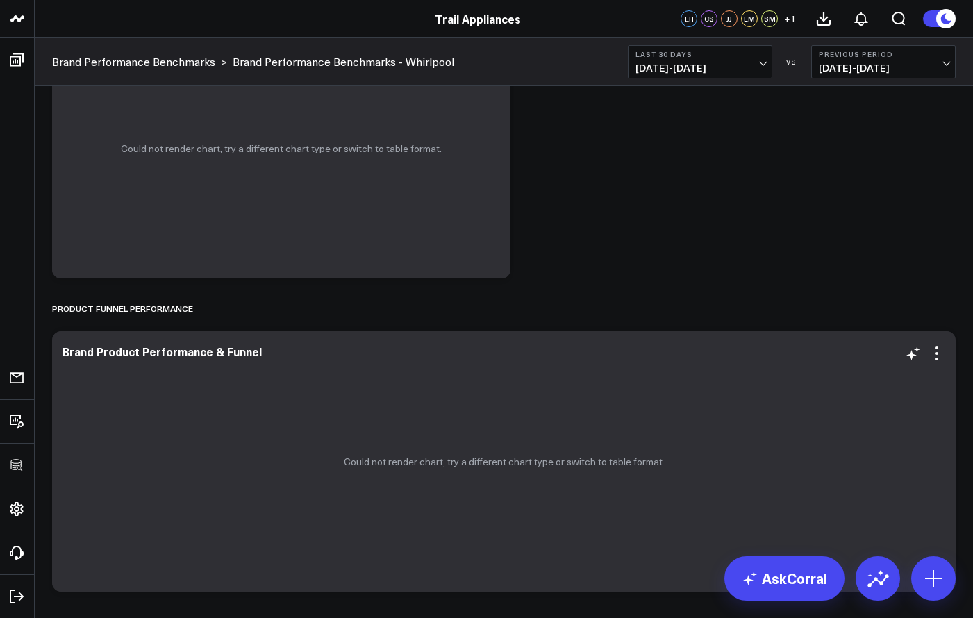
scroll to position [3363, 0]
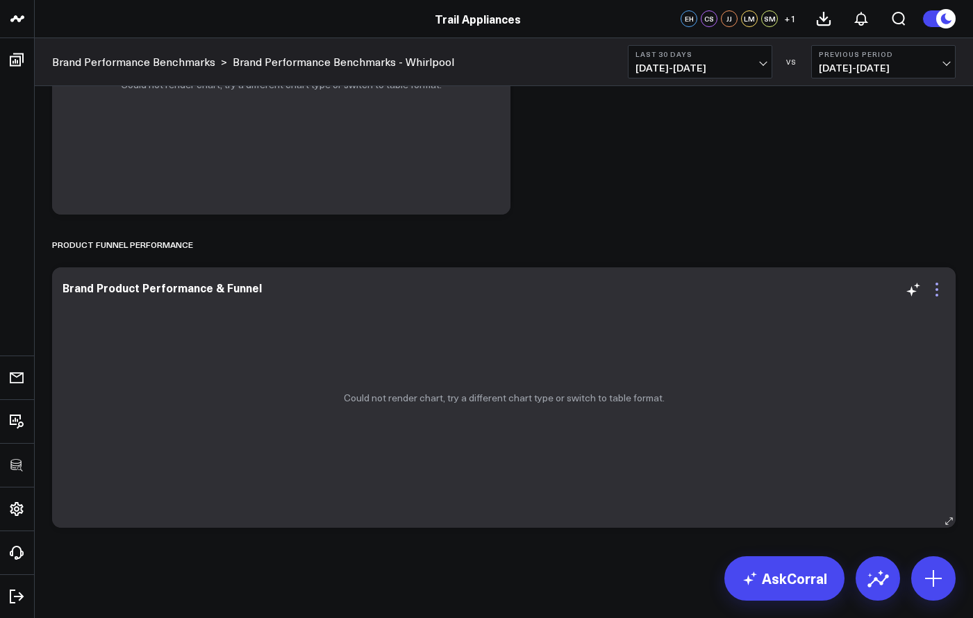
click at [936, 290] on icon at bounding box center [936, 289] width 3 height 3
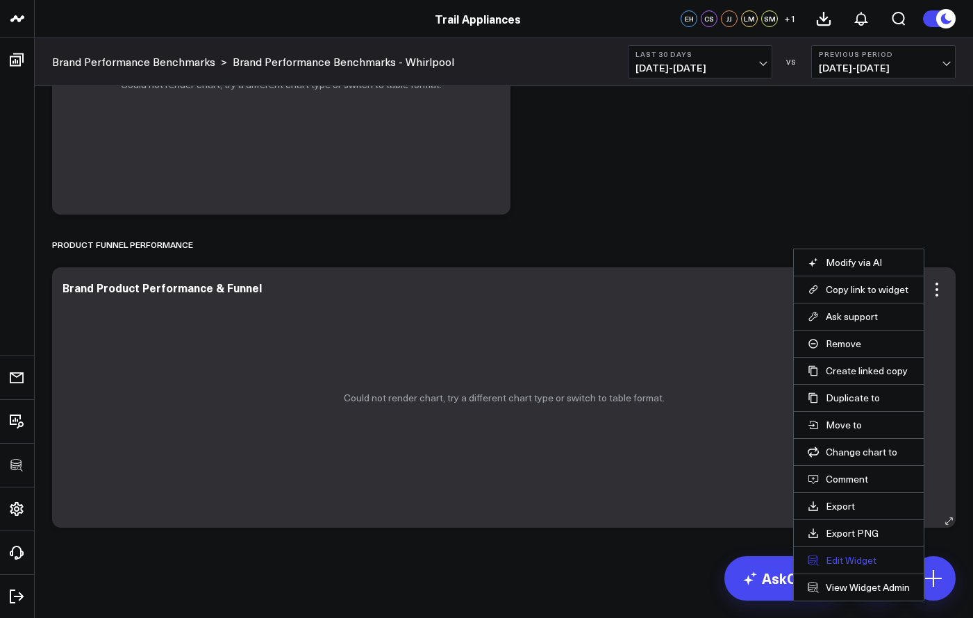
click at [851, 563] on button "Edit Widget" at bounding box center [859, 560] width 102 height 12
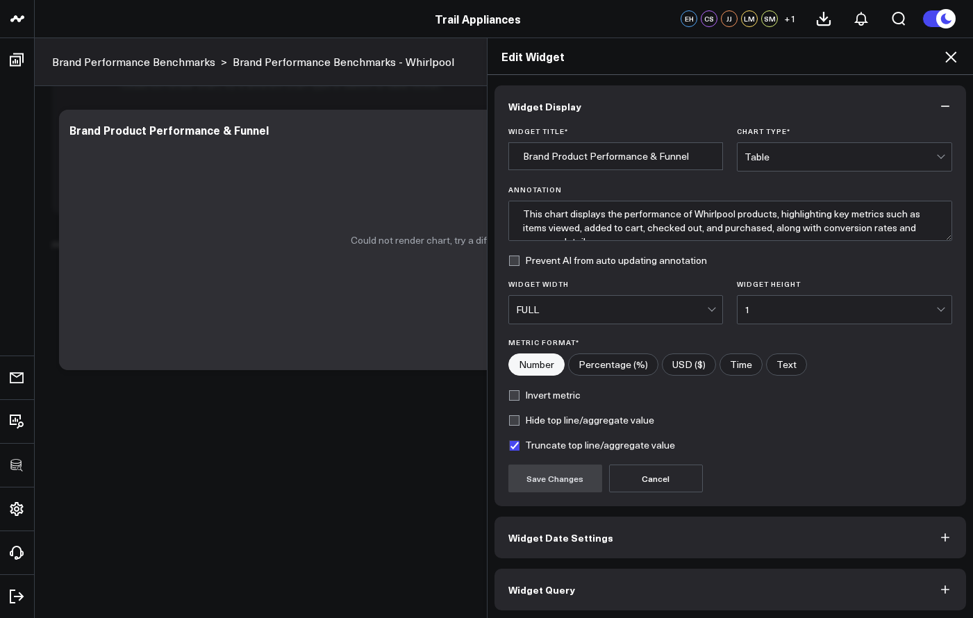
scroll to position [2, 0]
click at [741, 605] on button "Widget Query" at bounding box center [730, 588] width 472 height 42
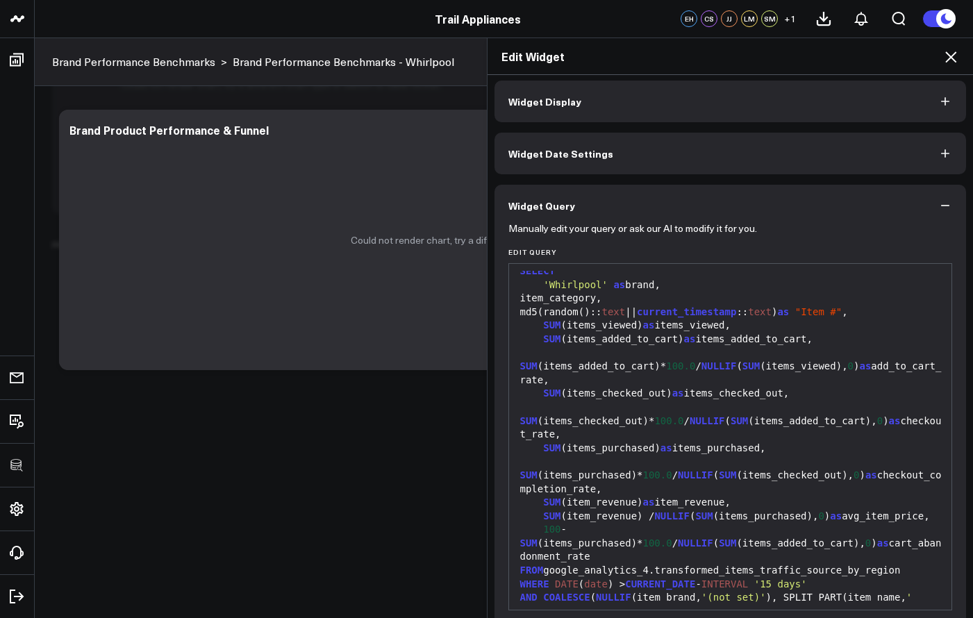
scroll to position [0, 0]
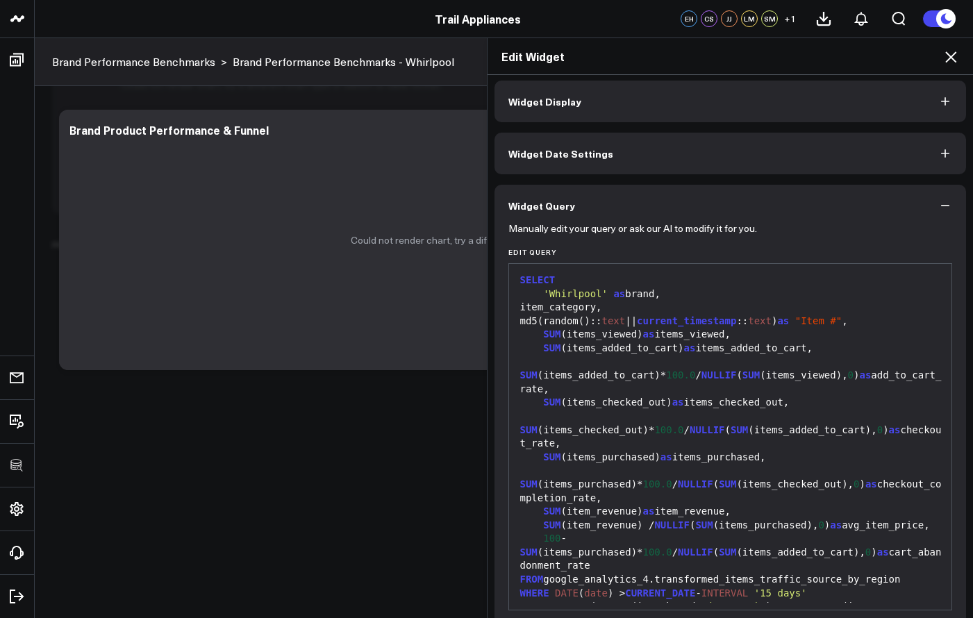
drag, startPoint x: 729, startPoint y: 534, endPoint x: 701, endPoint y: 534, distance: 27.8
click at [729, 573] on div "FROM google_analytics_4.transformed_items_traffic_source_by_region" at bounding box center [730, 580] width 429 height 14
drag, startPoint x: 657, startPoint y: 530, endPoint x: 901, endPoint y: 527, distance: 244.4
click at [901, 573] on div "FROM google_analytics_4.transformed_items_traffic_source_by_region" at bounding box center [730, 580] width 429 height 14
copy div "transformed_items_traffic_source_by_region"
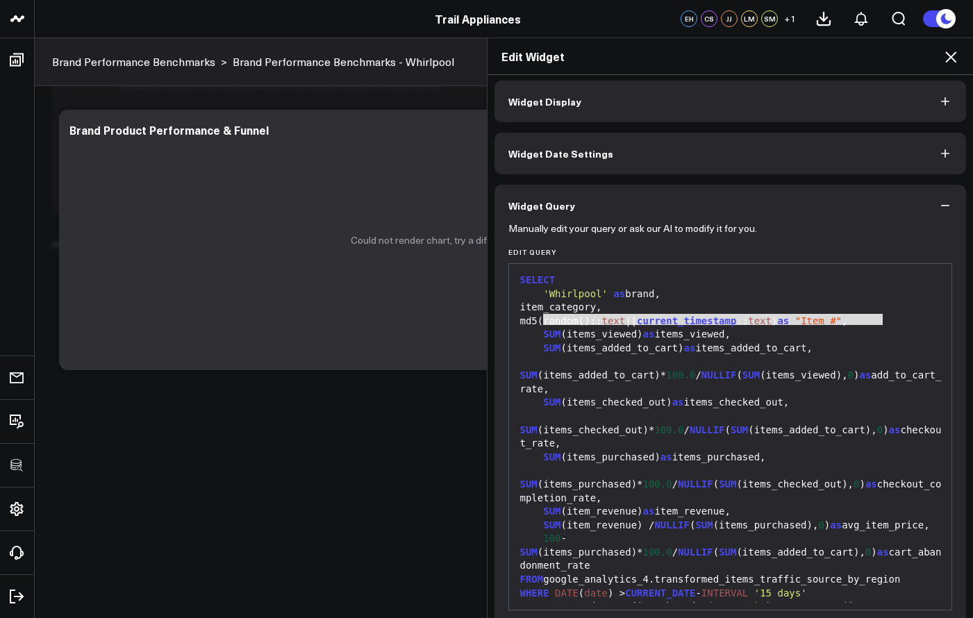
drag, startPoint x: 541, startPoint y: 320, endPoint x: 877, endPoint y: 320, distance: 336.1
click at [877, 320] on div "md5(random():: text || current_timestamp :: text ) as "Item #" ," at bounding box center [730, 322] width 429 height 14
copy div "md5(random():: text || current_timestamp :: text ) as "Item #""
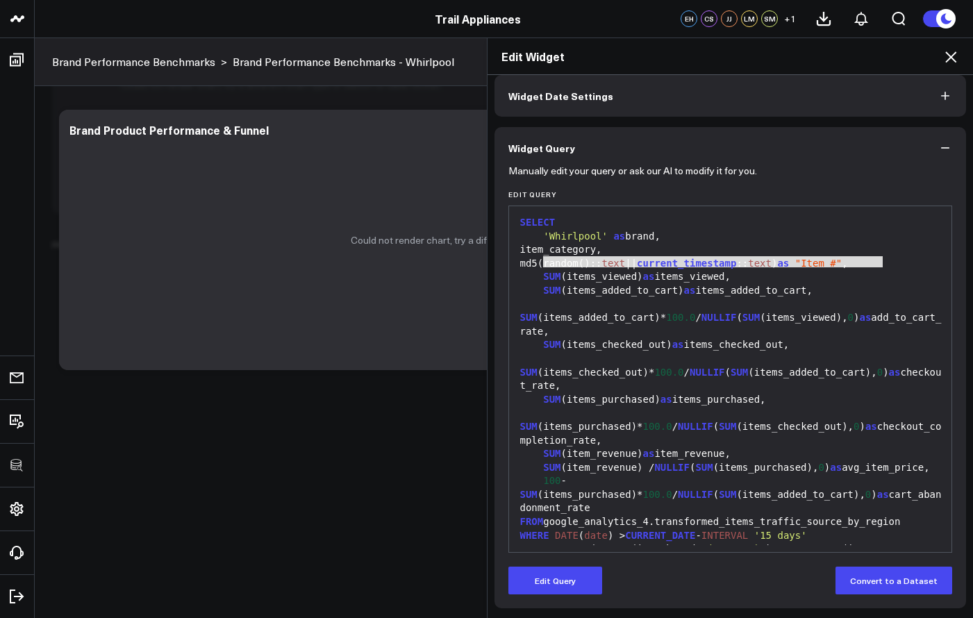
click at [958, 72] on div "Edit Widget" at bounding box center [730, 56] width 486 height 37
click at [957, 66] on div "Edit Widget" at bounding box center [730, 56] width 486 height 37
click at [957, 65] on icon at bounding box center [950, 57] width 17 height 17
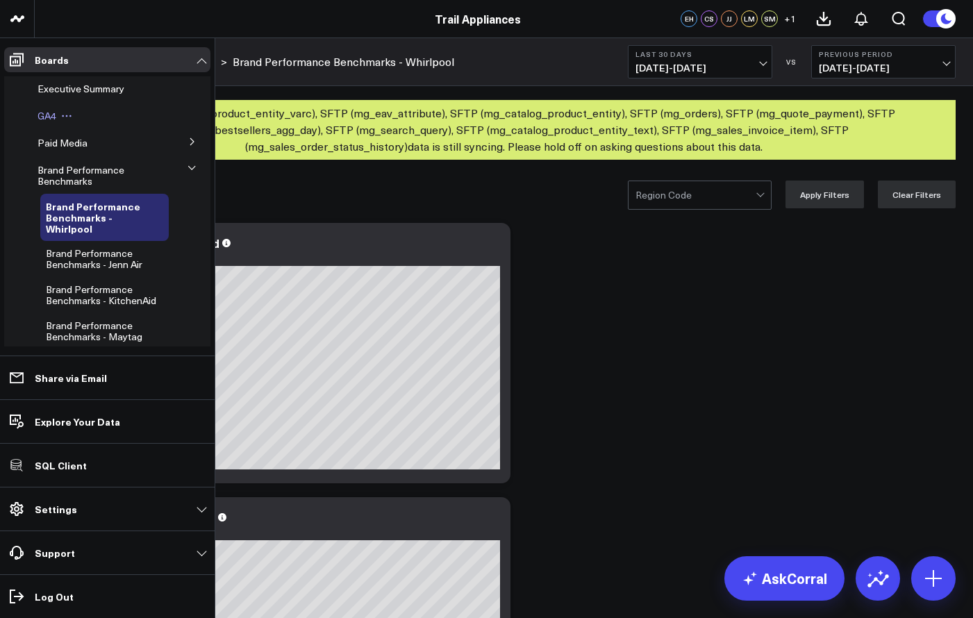
click at [52, 117] on span "GA4" at bounding box center [46, 115] width 19 height 13
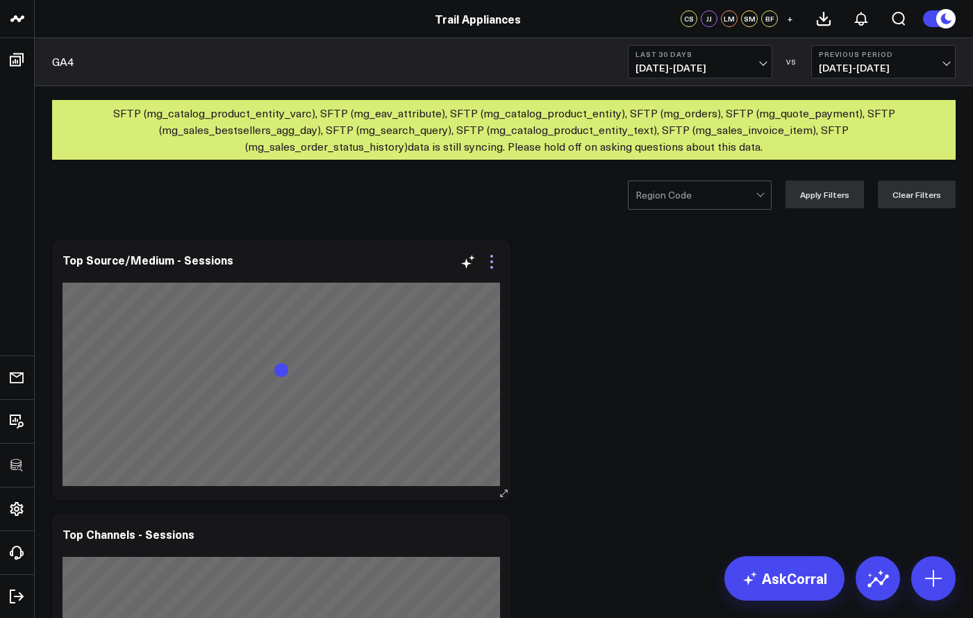
click at [490, 260] on icon at bounding box center [491, 261] width 17 height 17
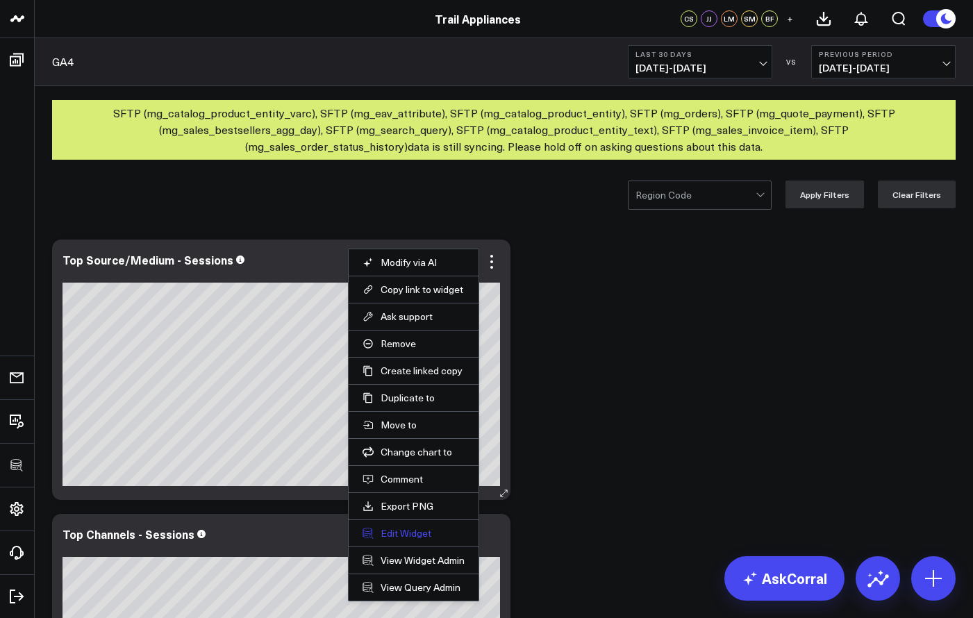
click at [410, 537] on button "Edit Widget" at bounding box center [413, 533] width 102 height 12
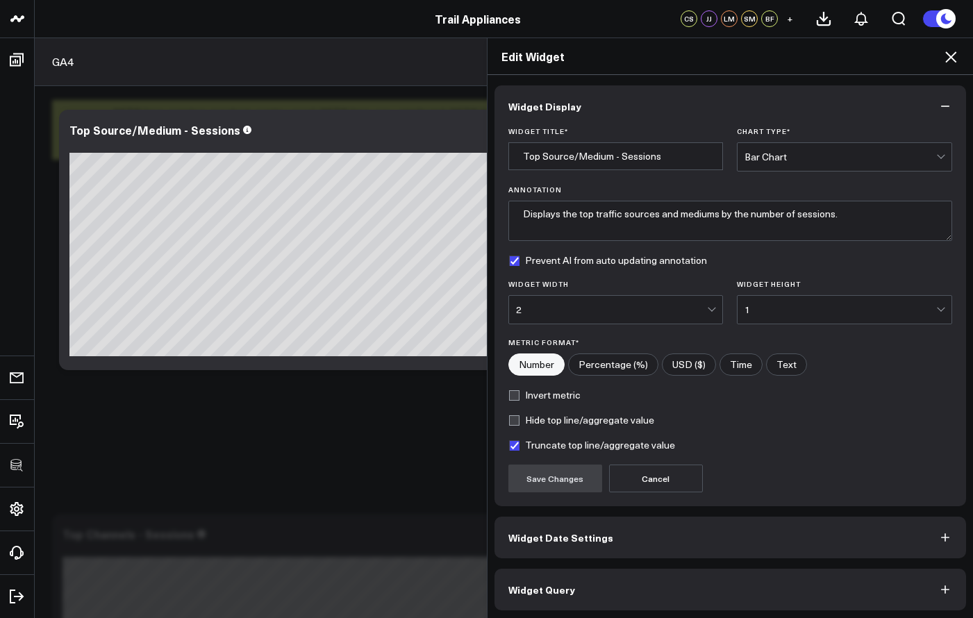
scroll to position [2, 0]
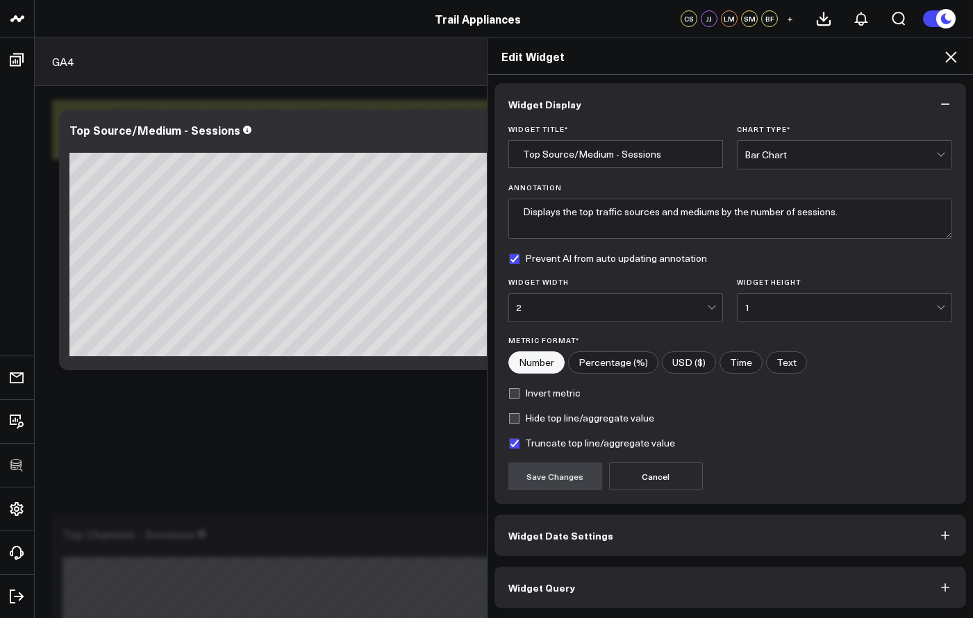
click at [580, 586] on button "Widget Query" at bounding box center [730, 588] width 472 height 42
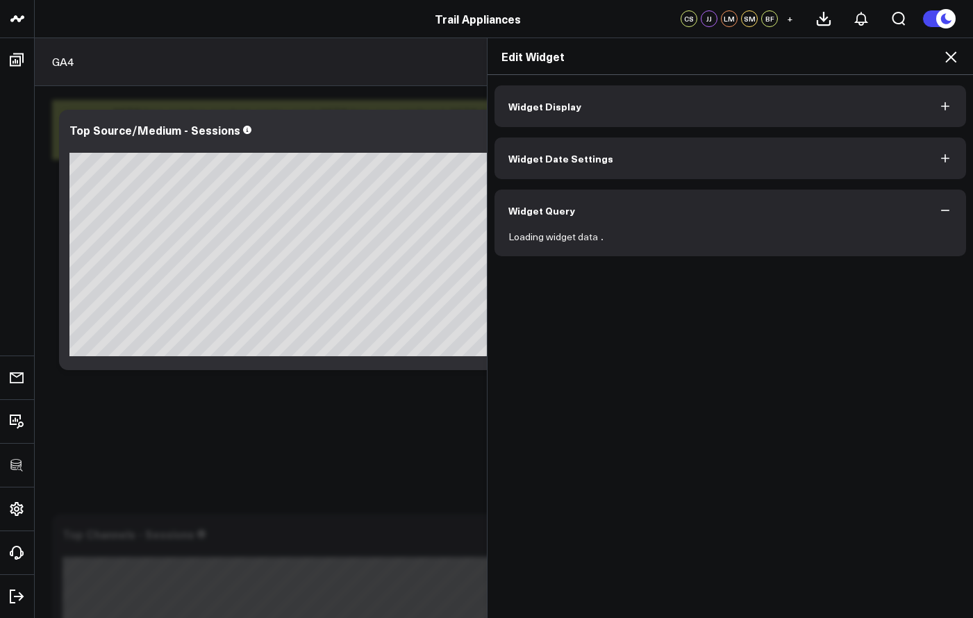
scroll to position [0, 0]
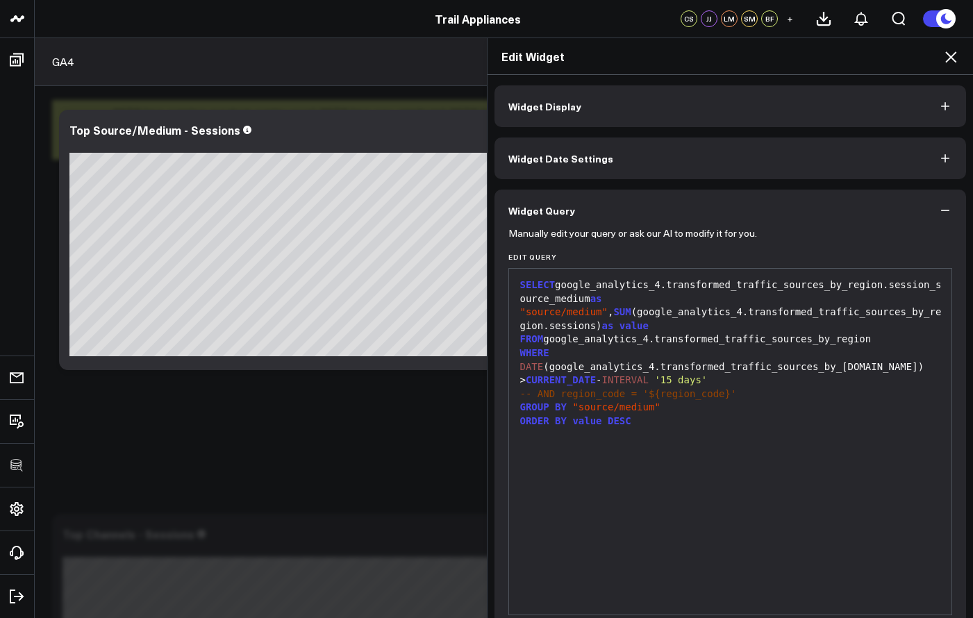
click at [938, 55] on h2 "Edit Widget" at bounding box center [730, 56] width 458 height 15
click at [948, 55] on icon at bounding box center [950, 57] width 17 height 17
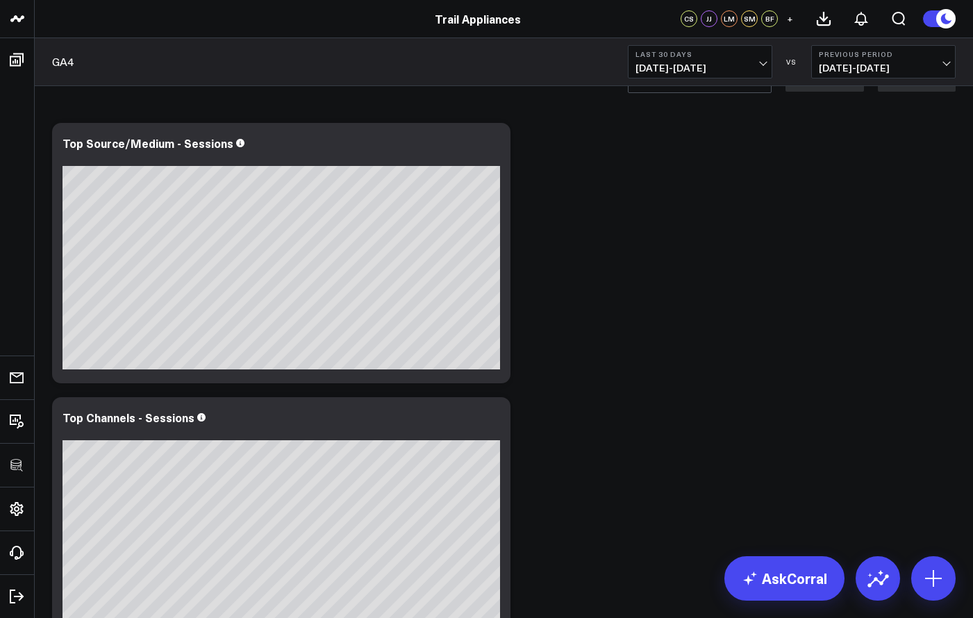
scroll to position [245, 0]
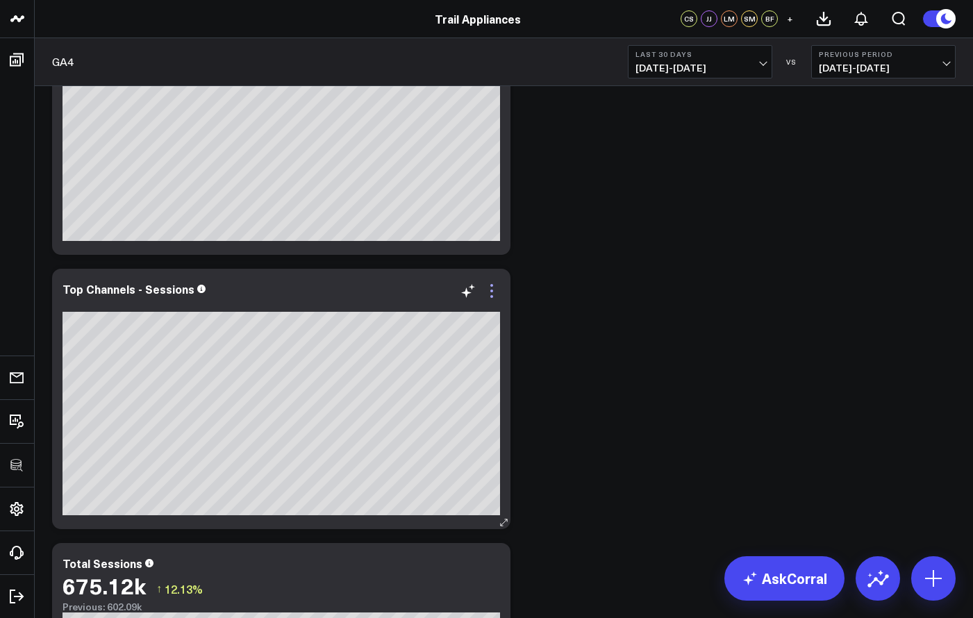
click at [496, 288] on icon at bounding box center [491, 291] width 17 height 17
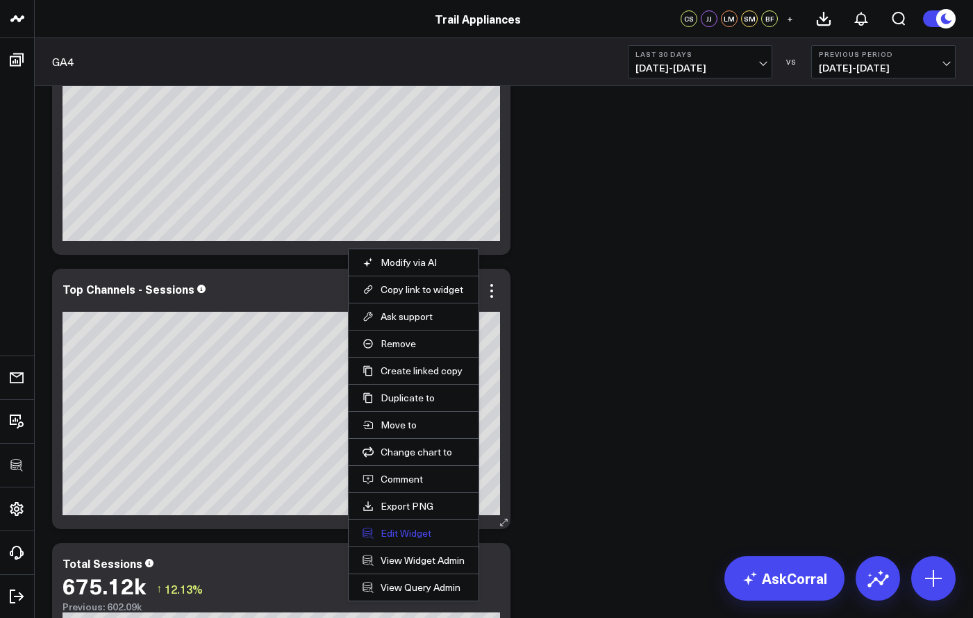
click at [413, 532] on button "Edit Widget" at bounding box center [413, 533] width 102 height 12
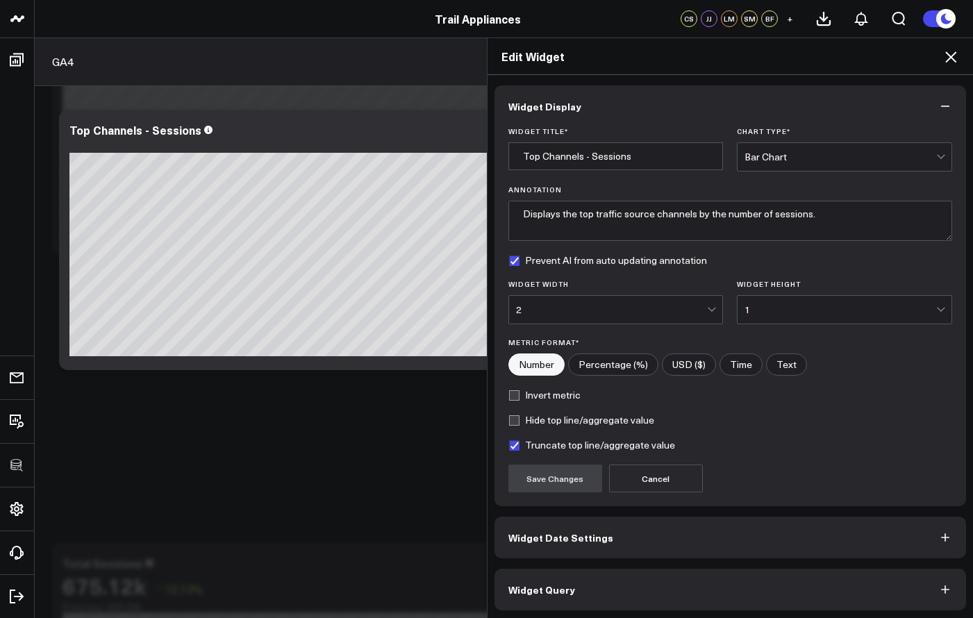
scroll to position [2, 0]
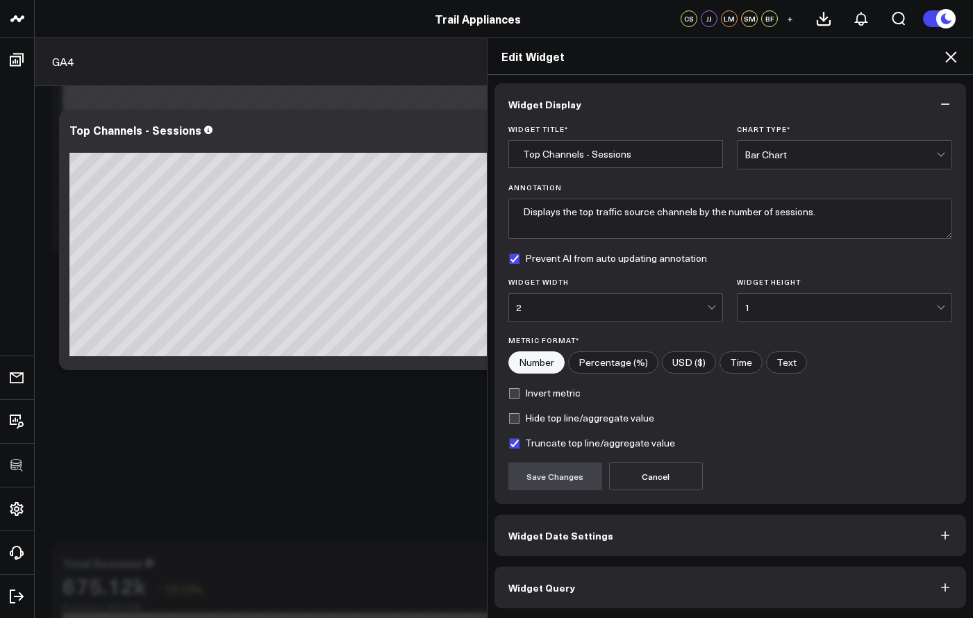
click at [628, 574] on button "Widget Query" at bounding box center [730, 588] width 472 height 42
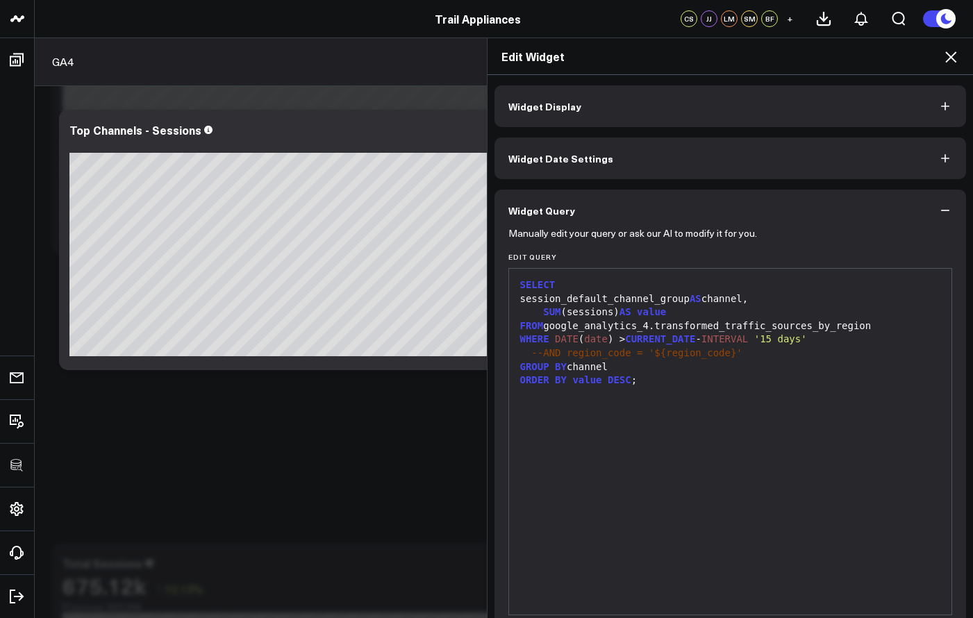
click at [955, 58] on icon at bounding box center [950, 57] width 17 height 17
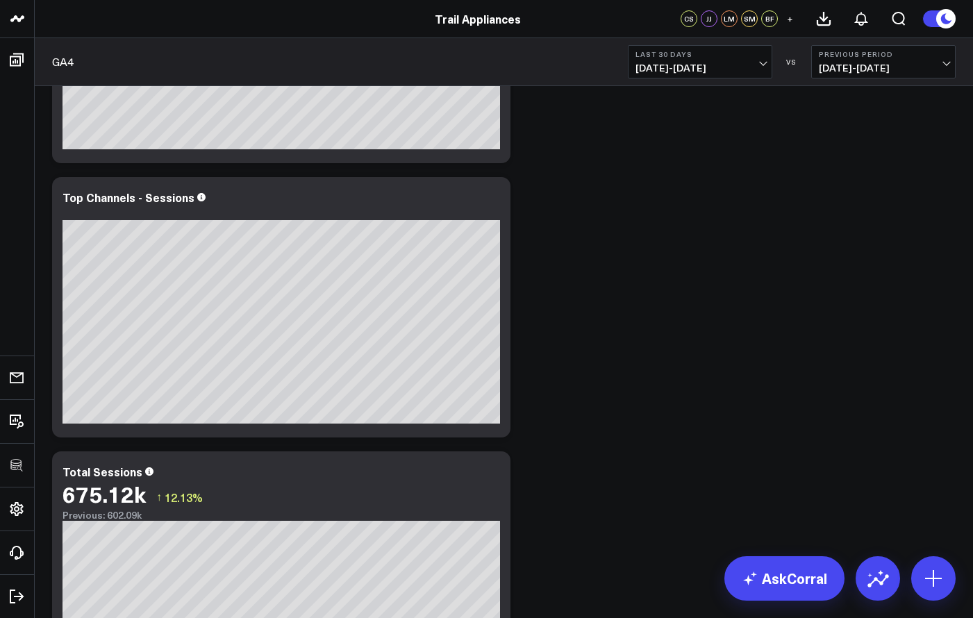
scroll to position [439, 0]
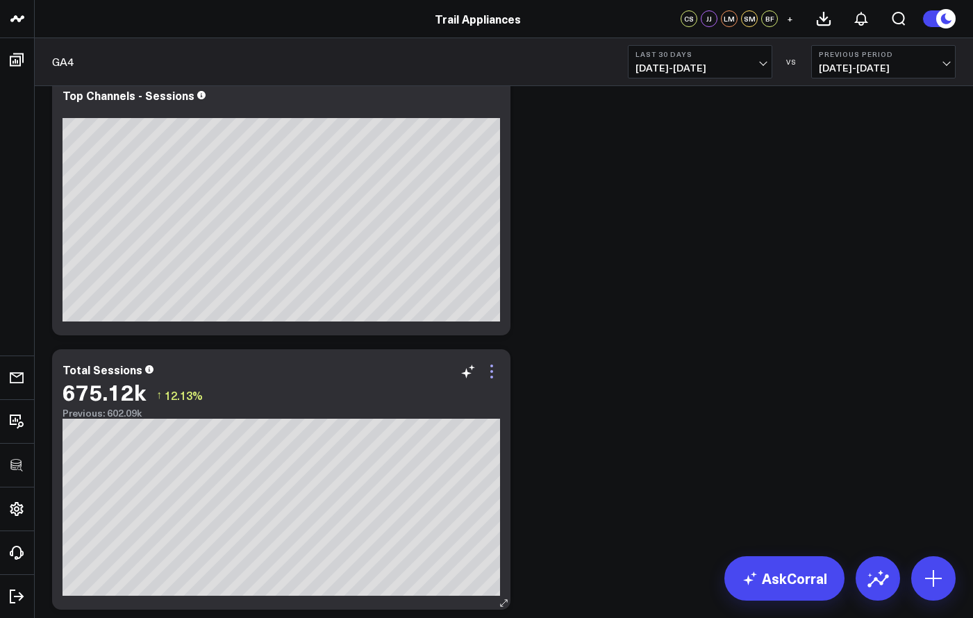
click at [493, 371] on icon at bounding box center [491, 371] width 17 height 17
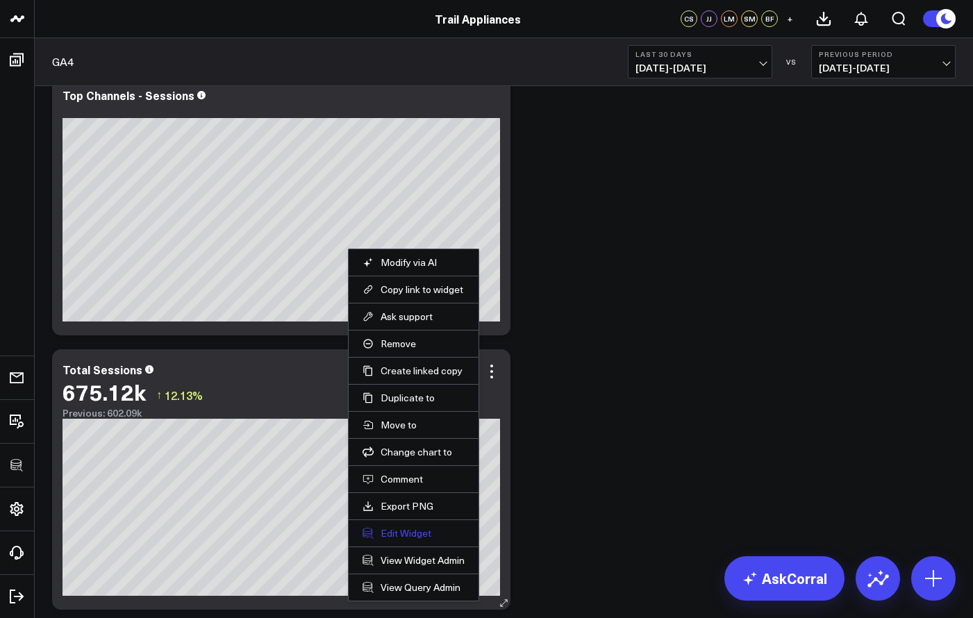
click at [420, 535] on button "Edit Widget" at bounding box center [413, 533] width 102 height 12
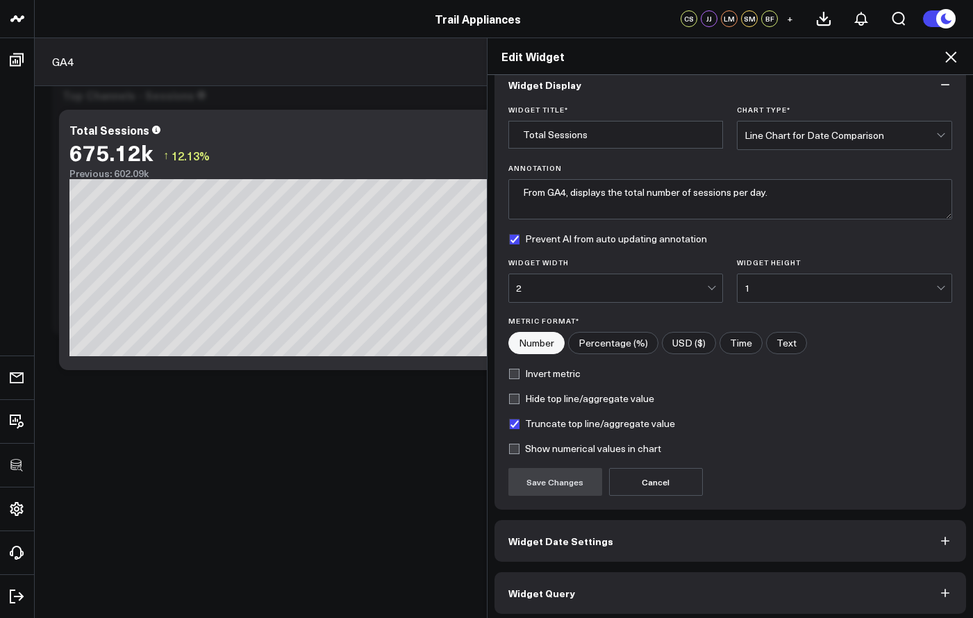
scroll to position [27, 0]
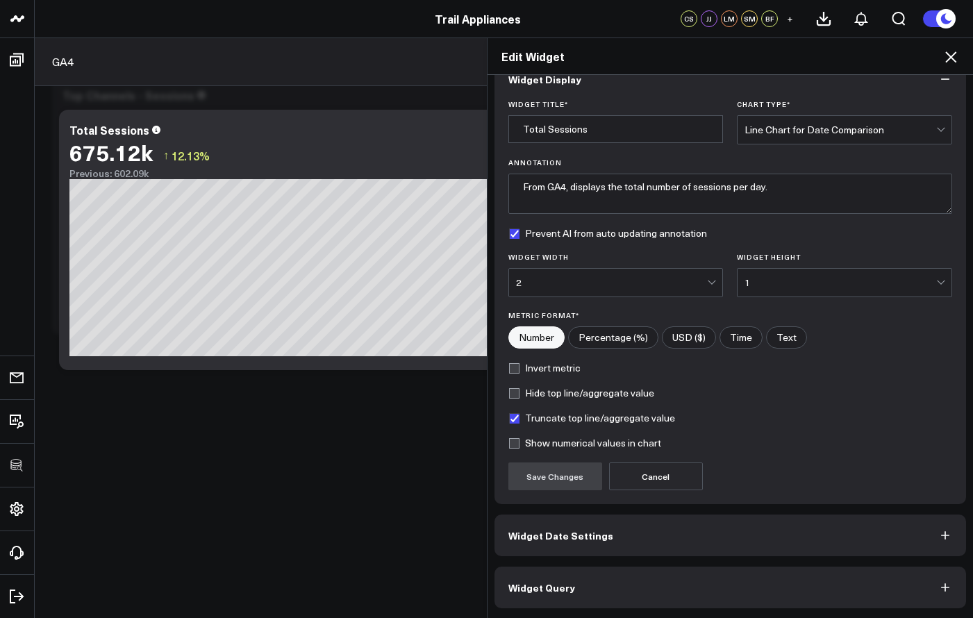
click at [618, 596] on button "Widget Query" at bounding box center [730, 588] width 472 height 42
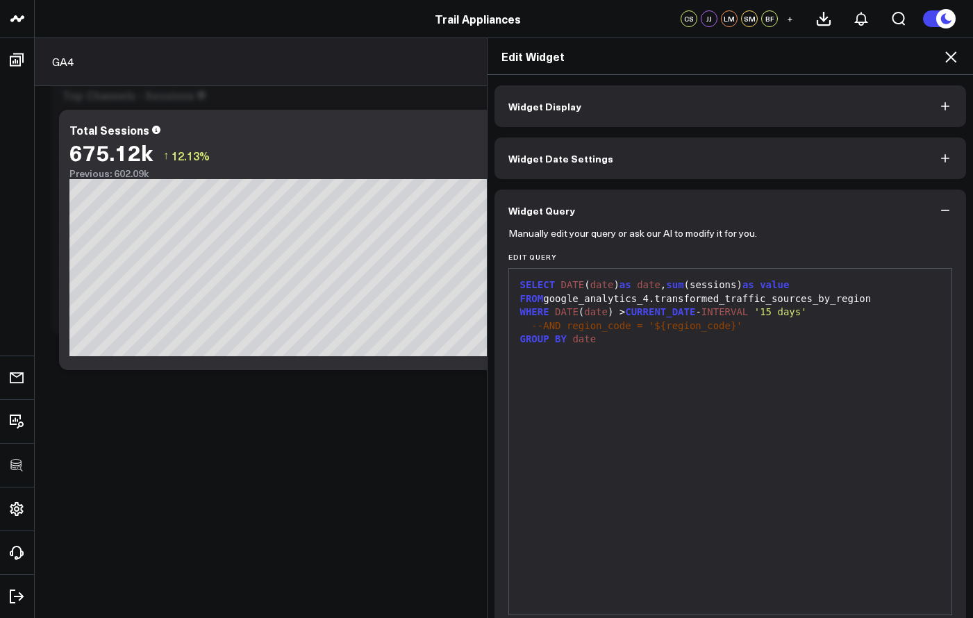
click at [946, 61] on icon at bounding box center [950, 56] width 11 height 11
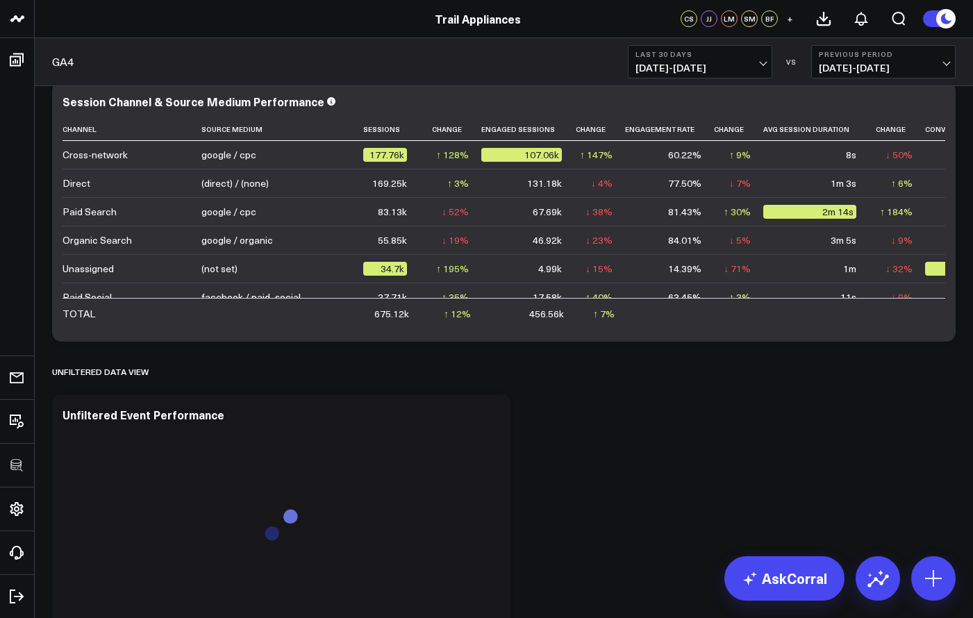
scroll to position [1363, 0]
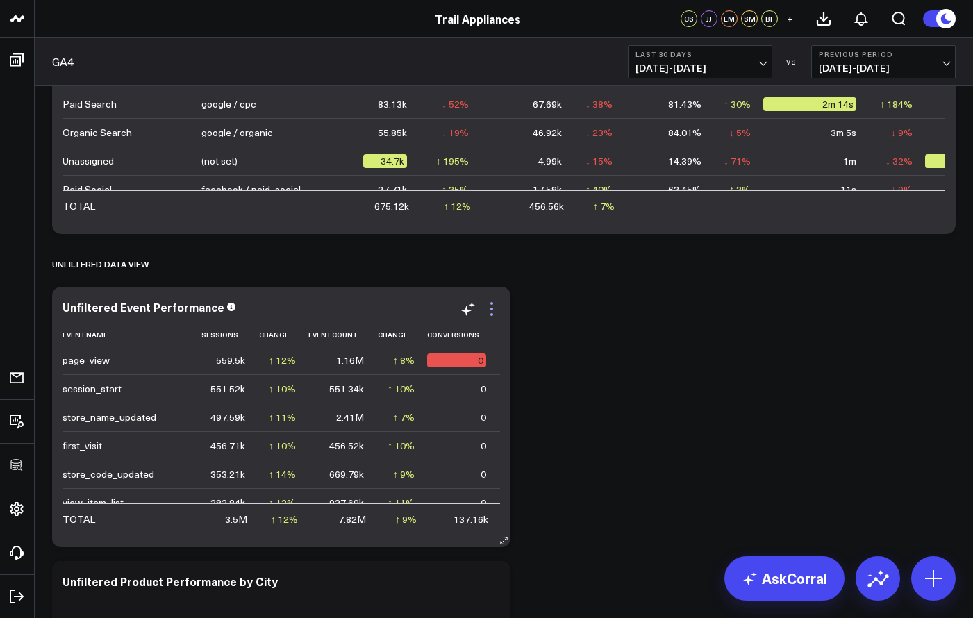
click at [494, 306] on icon at bounding box center [491, 309] width 17 height 17
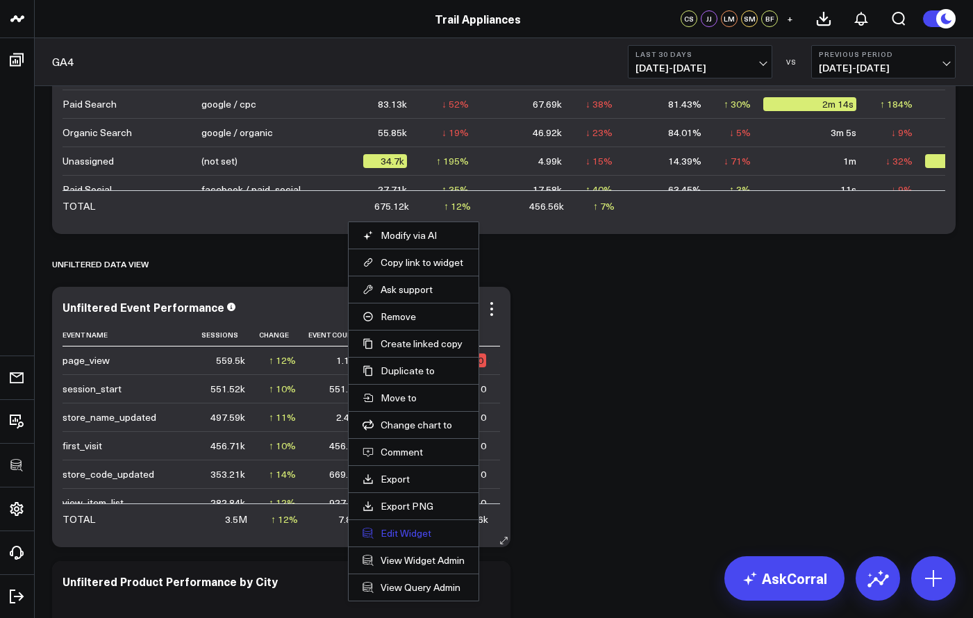
click at [420, 530] on button "Edit Widget" at bounding box center [413, 533] width 102 height 12
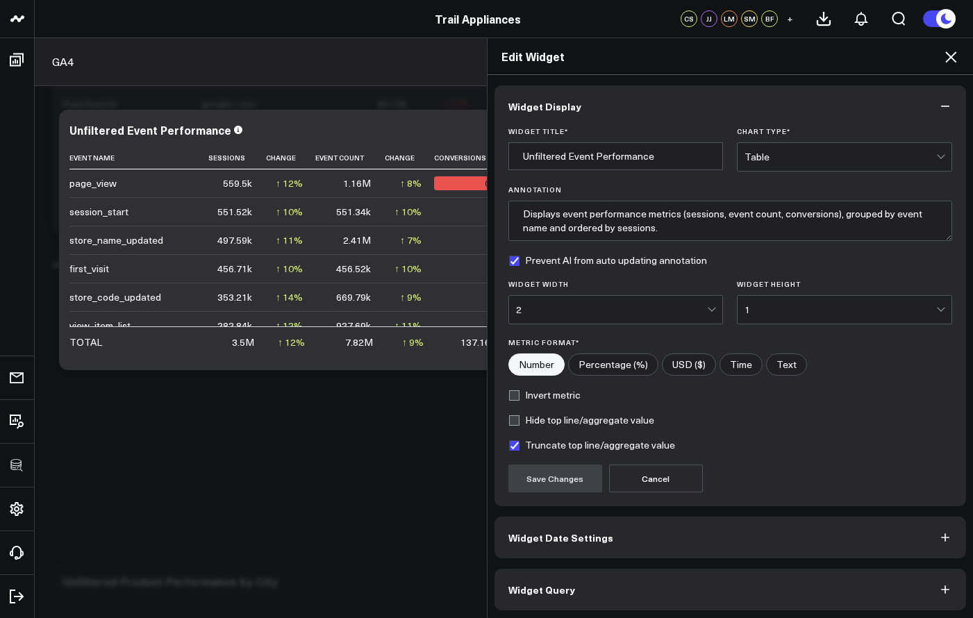
scroll to position [2, 0]
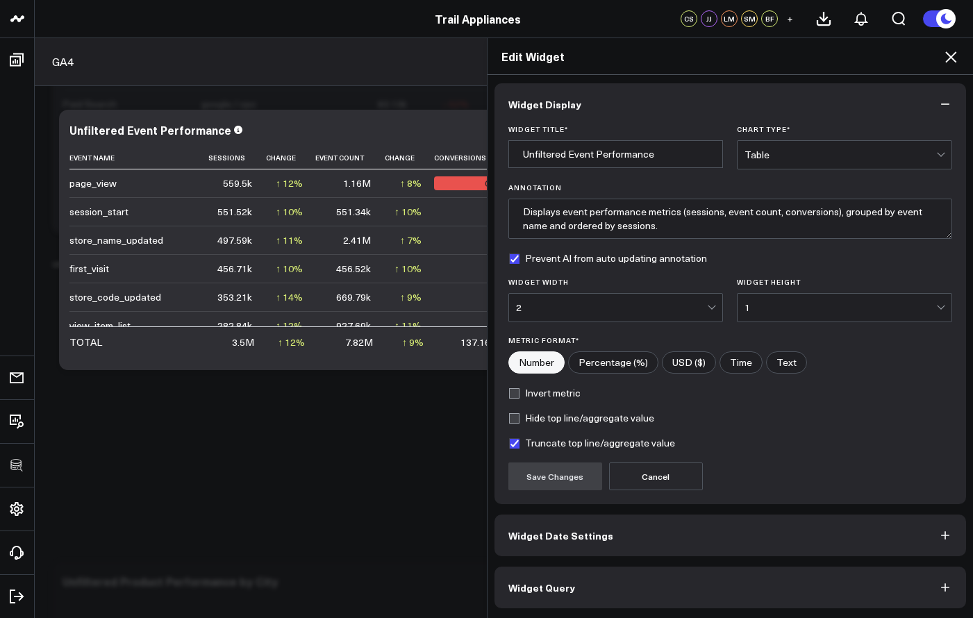
click at [675, 571] on button "Widget Query" at bounding box center [730, 588] width 472 height 42
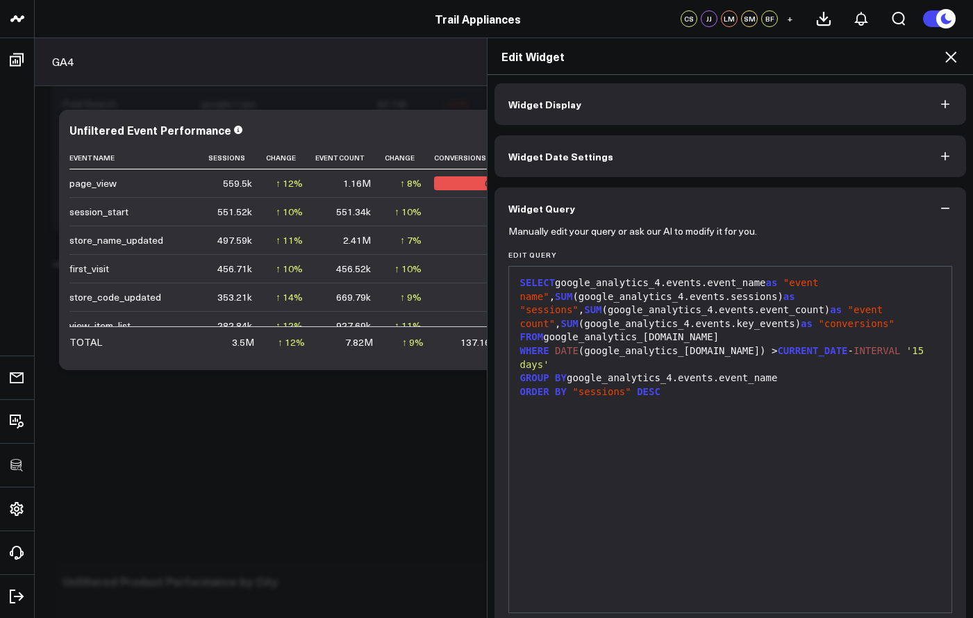
scroll to position [0, 0]
click at [955, 62] on icon at bounding box center [950, 56] width 11 height 11
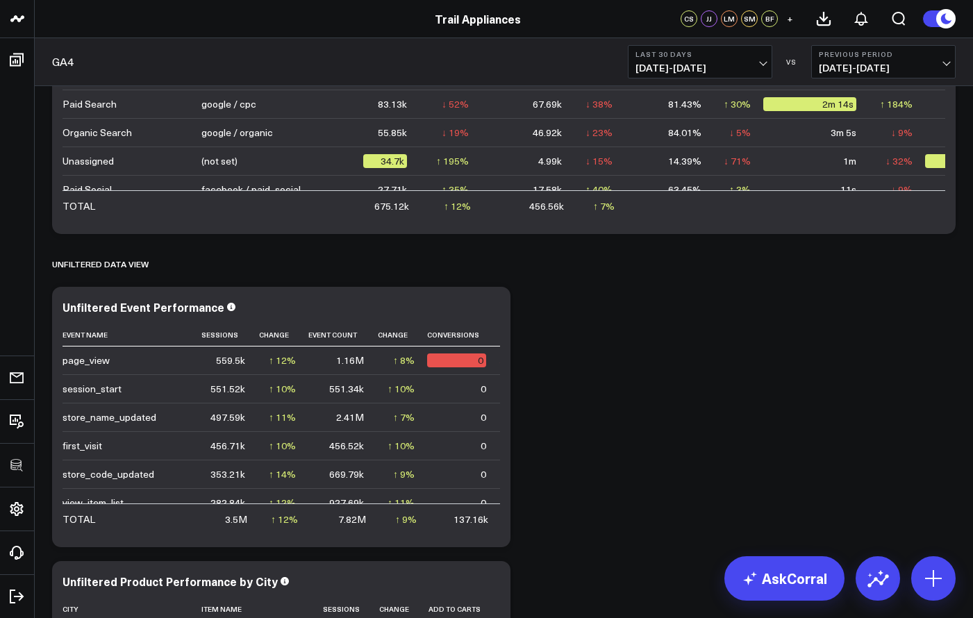
click at [953, 58] on button "Previous Period 07/12/25 - 08/10/25" at bounding box center [883, 61] width 144 height 33
click at [952, 58] on button "Previous Period 07/12/25 - 08/10/25" at bounding box center [883, 61] width 144 height 33
click at [948, 62] on span "07/12/25 - 08/10/25" at bounding box center [883, 67] width 129 height 11
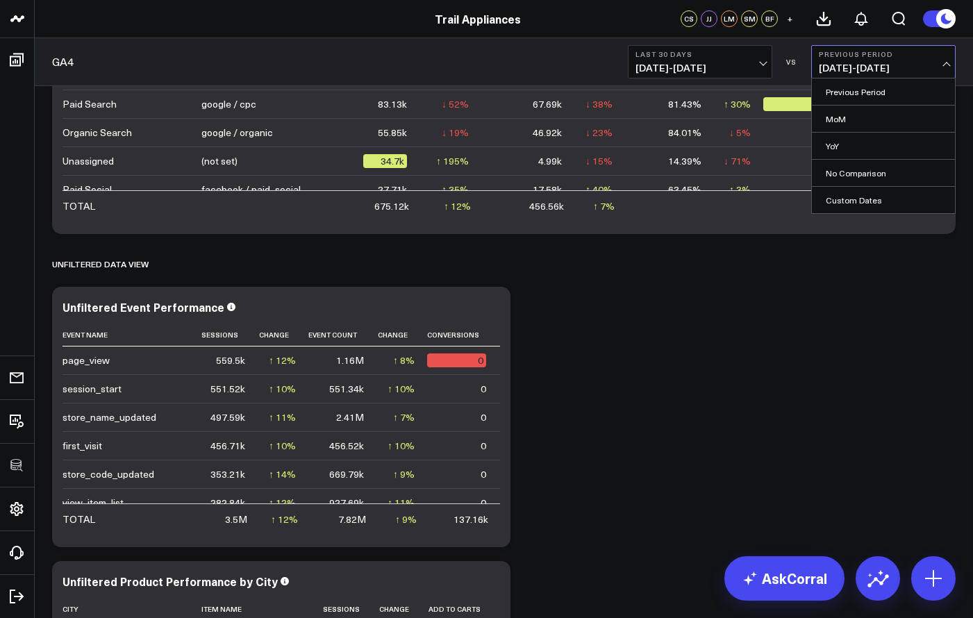
click at [854, 319] on div "Modify via AI Copy link to widget Ask support Remove Create linked copy Executi…" at bounding box center [503, 123] width 917 height 2507
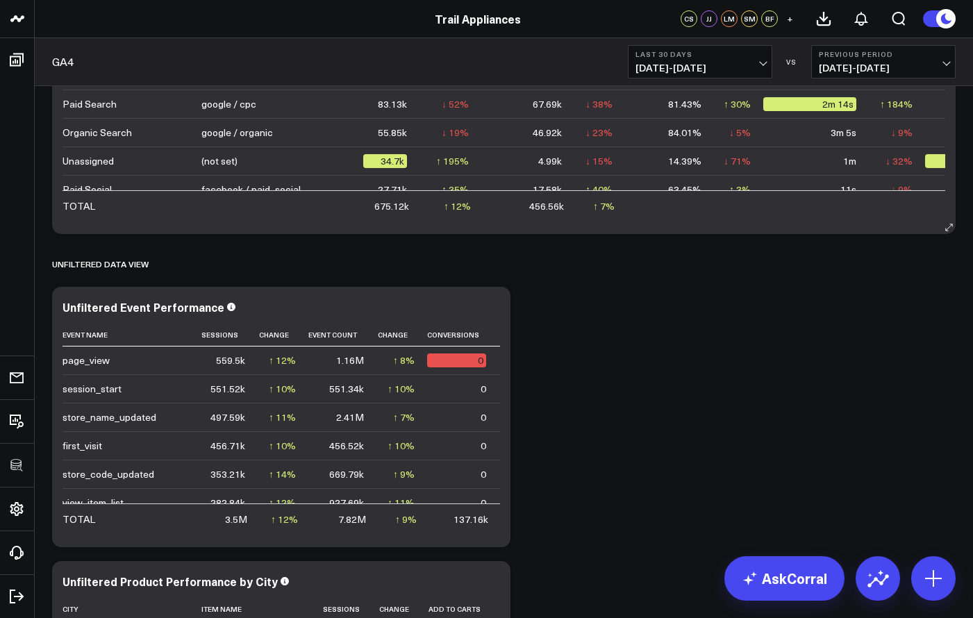
scroll to position [1105, 0]
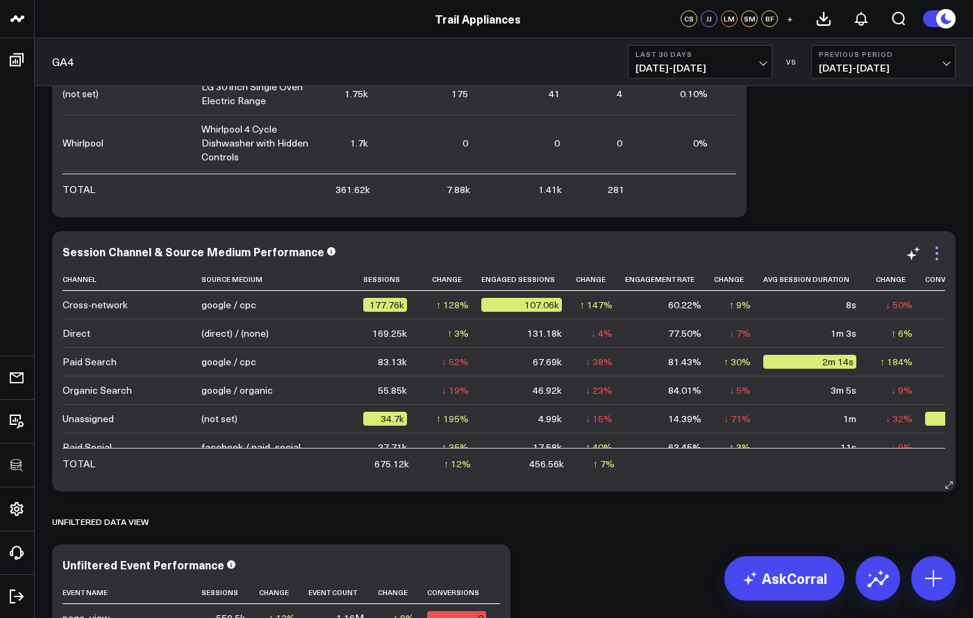
click at [935, 254] on icon at bounding box center [936, 253] width 17 height 17
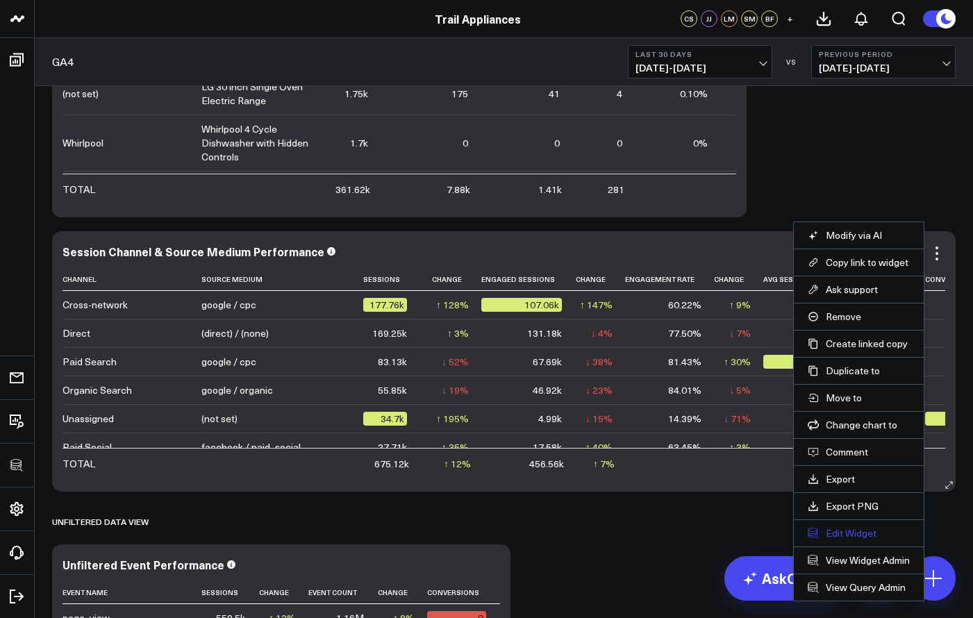
click at [852, 528] on button "Edit Widget" at bounding box center [859, 533] width 102 height 12
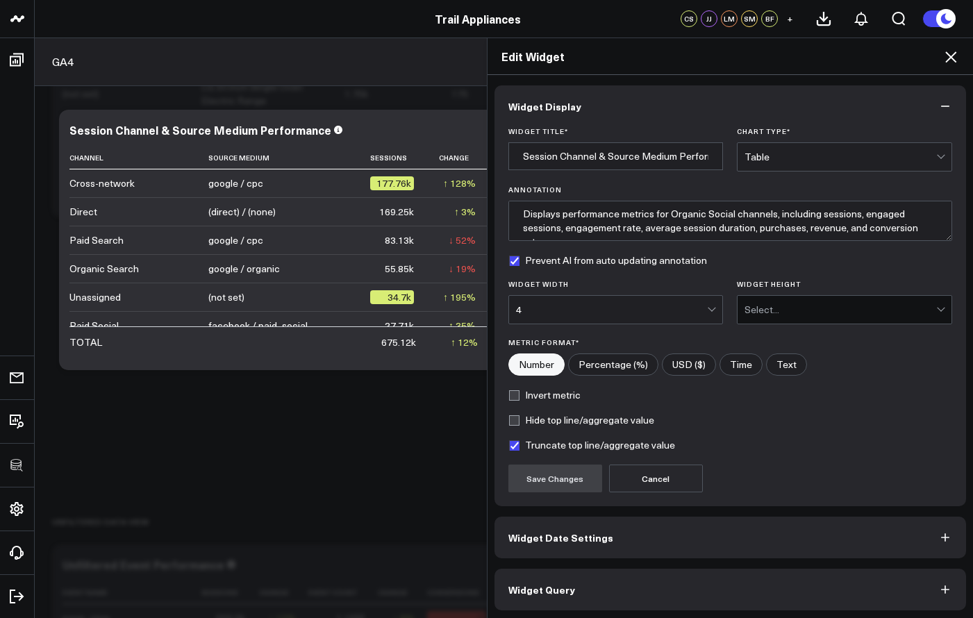
scroll to position [2, 0]
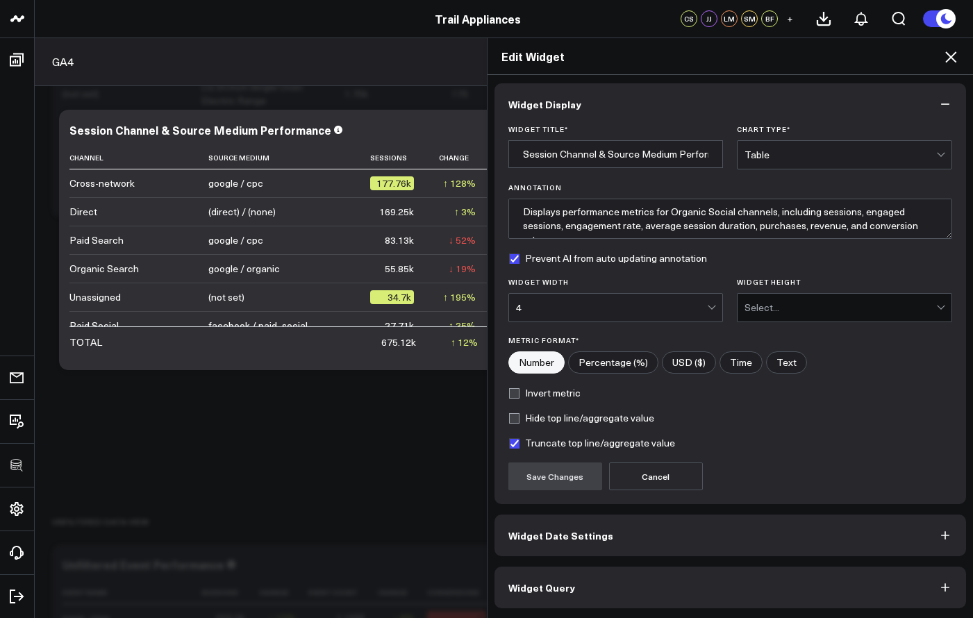
click at [730, 601] on button "Widget Query" at bounding box center [730, 588] width 472 height 42
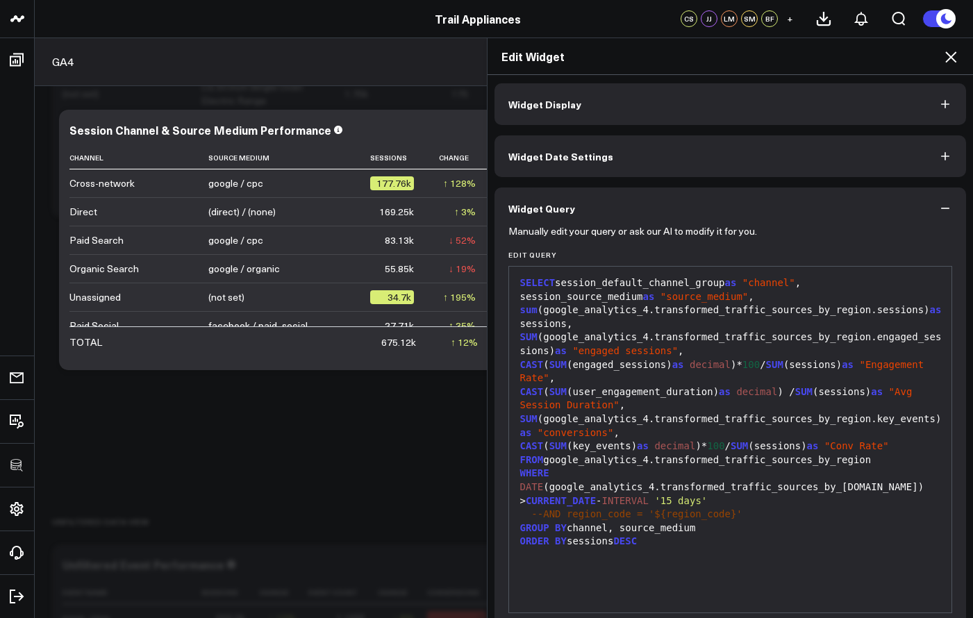
scroll to position [0, 0]
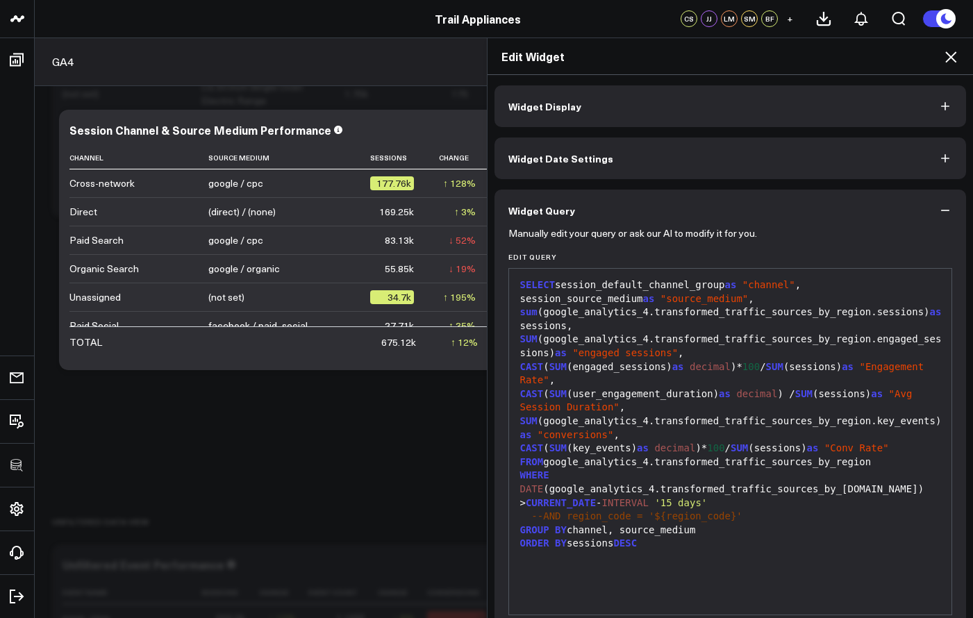
click at [954, 62] on icon at bounding box center [950, 57] width 17 height 17
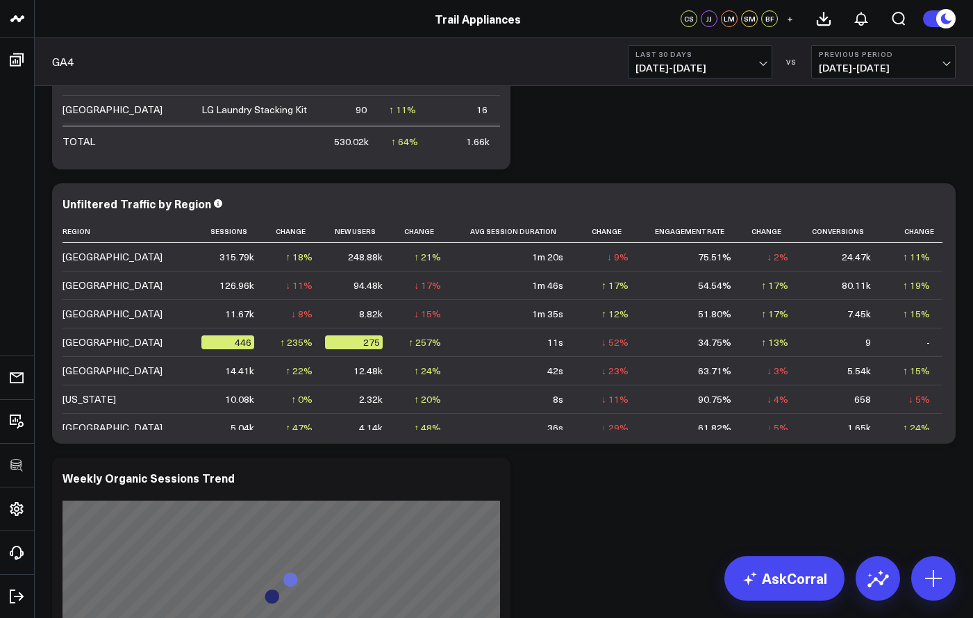
scroll to position [2055, 0]
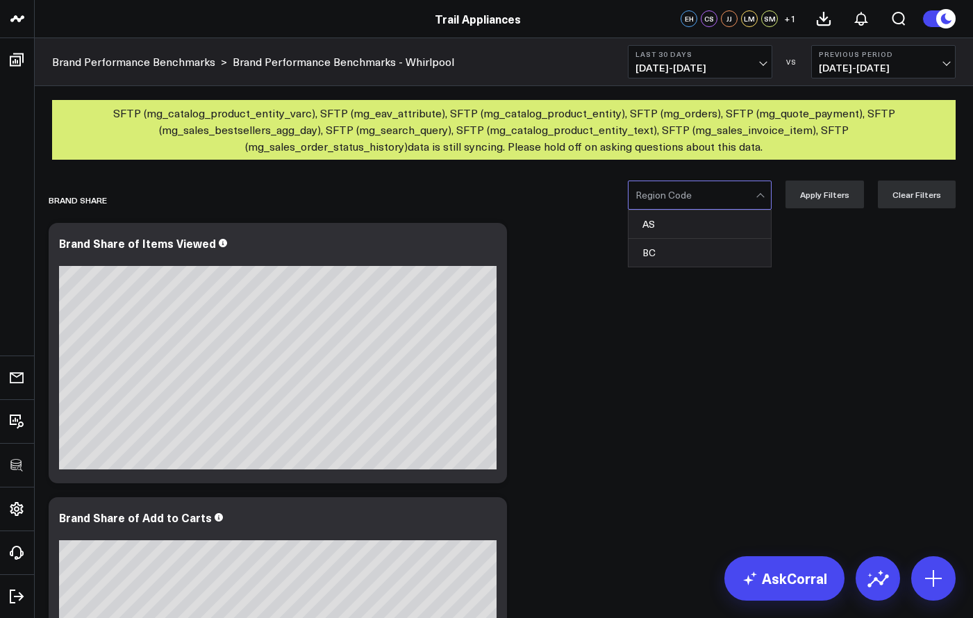
click at [690, 204] on div at bounding box center [695, 195] width 120 height 28
click at [682, 233] on div "AS" at bounding box center [699, 224] width 142 height 28
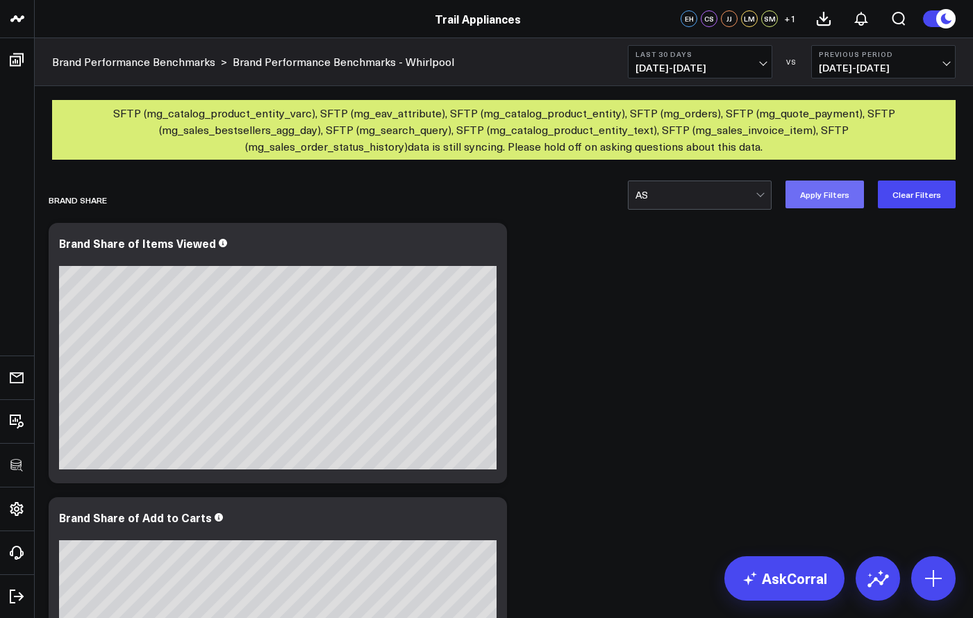
click at [860, 195] on button "Apply Filters" at bounding box center [824, 195] width 78 height 28
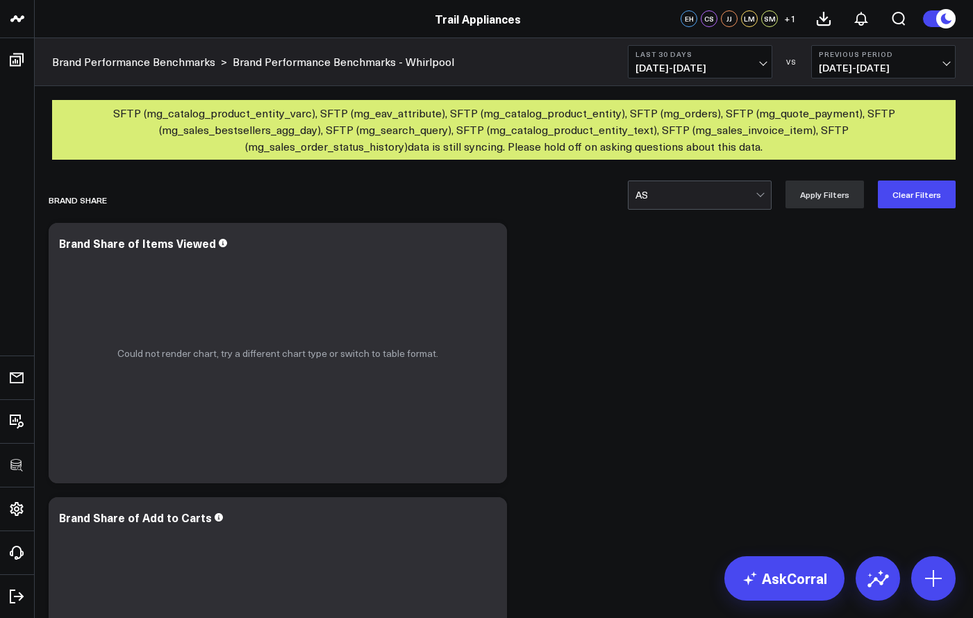
click at [746, 207] on div at bounding box center [695, 195] width 120 height 28
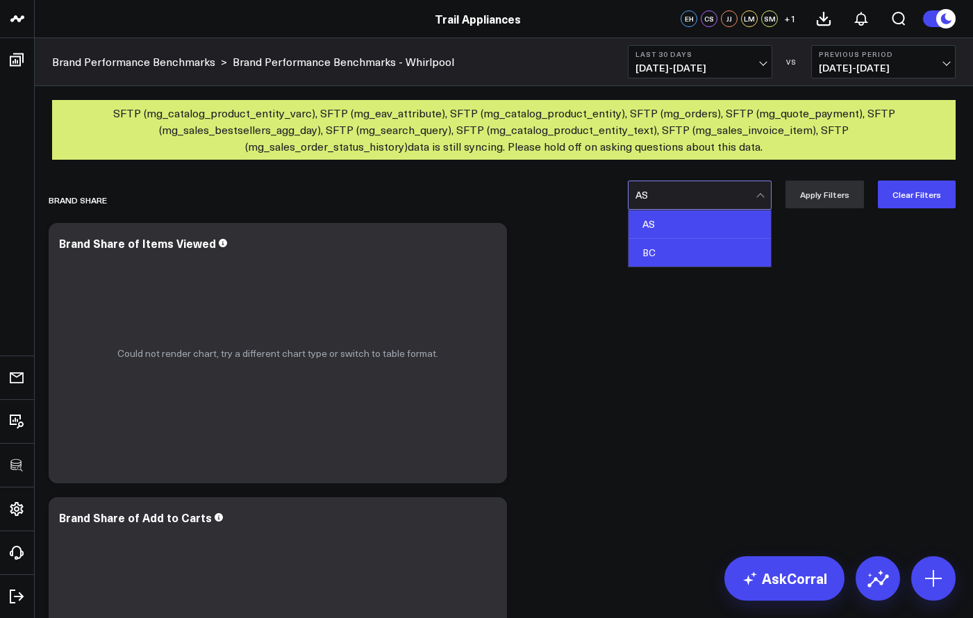
click at [740, 249] on div "BC" at bounding box center [699, 253] width 142 height 28
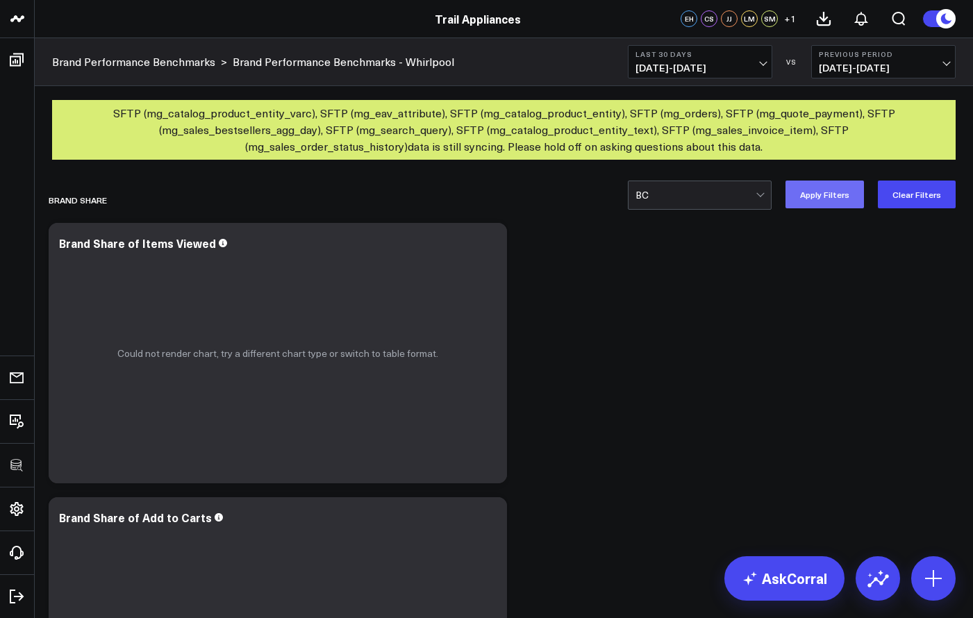
click at [821, 203] on button "Apply Filters" at bounding box center [824, 195] width 78 height 28
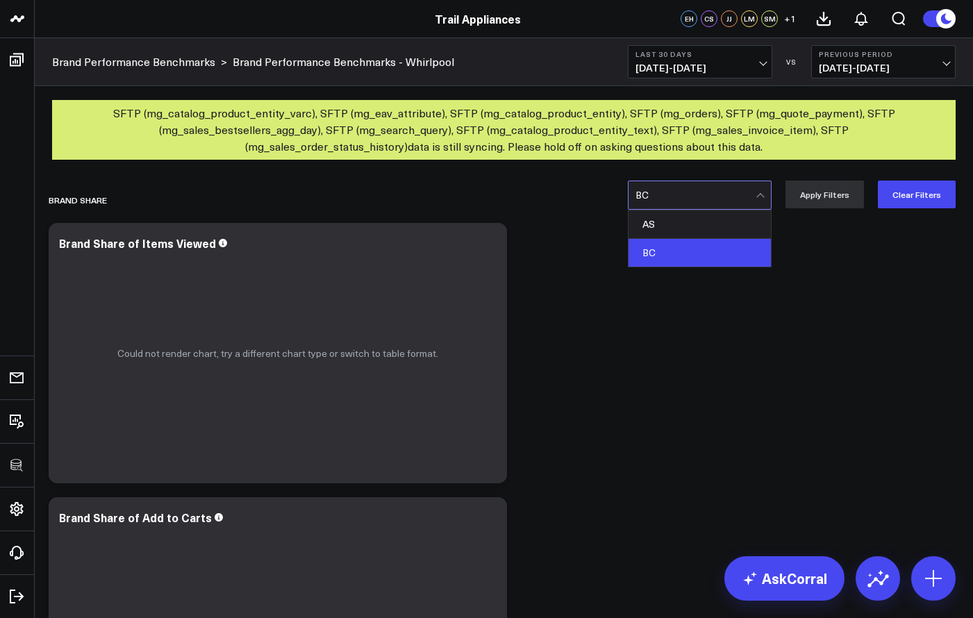
click at [749, 196] on div at bounding box center [695, 195] width 120 height 28
click at [926, 195] on button "Clear Filters" at bounding box center [917, 195] width 78 height 28
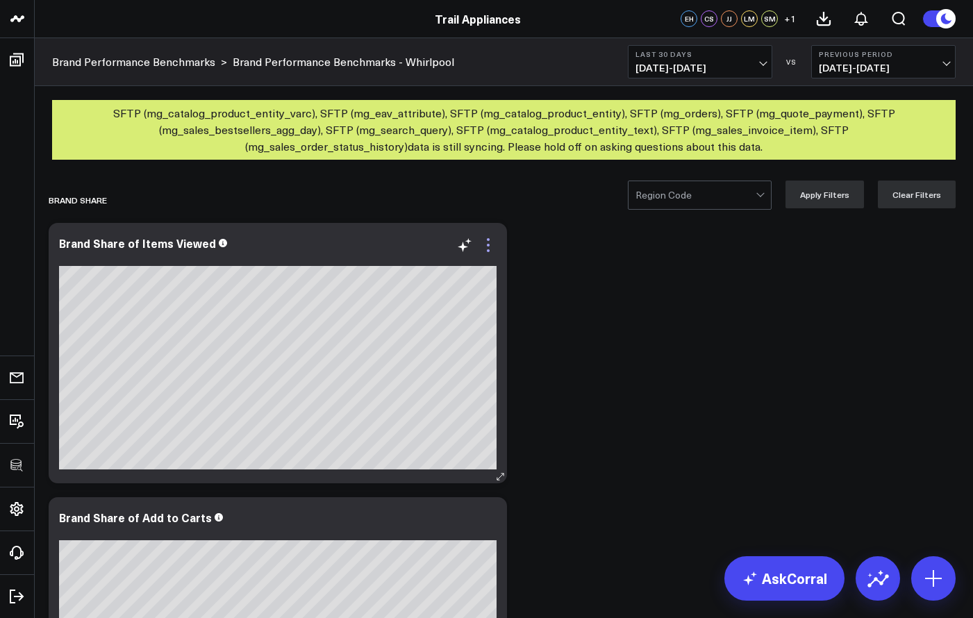
click at [496, 250] on icon at bounding box center [488, 245] width 17 height 17
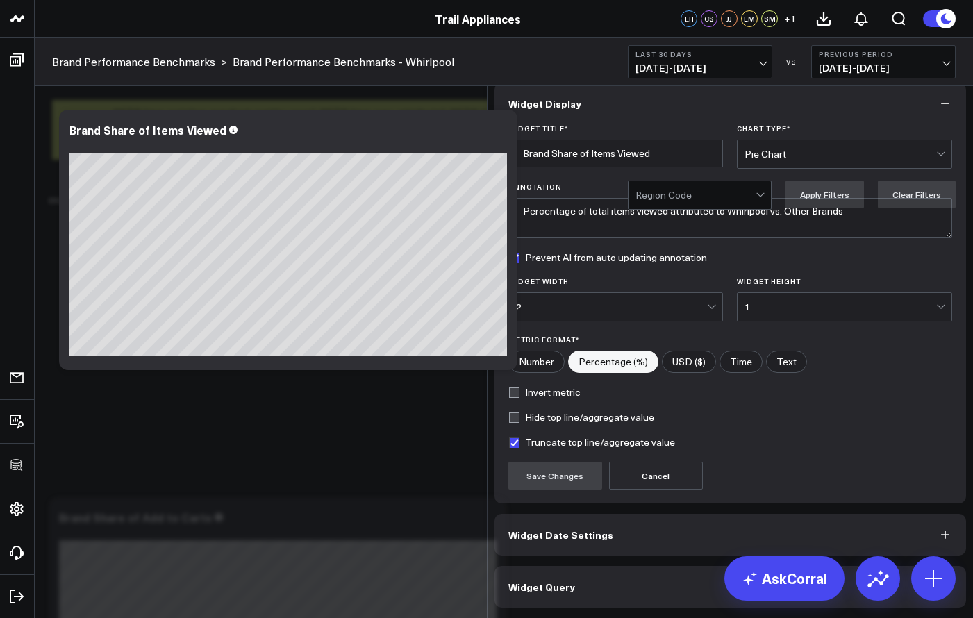
scroll to position [2, 0]
click at [617, 587] on button "Widget Query" at bounding box center [730, 587] width 472 height 42
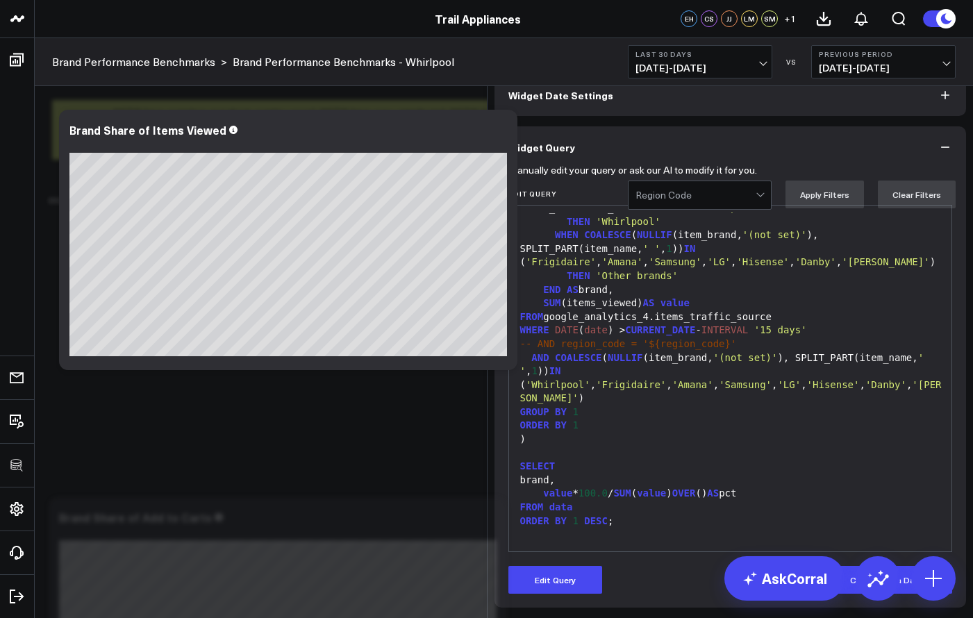
scroll to position [51, 0]
click at [682, 335] on span "CURRENT_DATE" at bounding box center [660, 329] width 70 height 11
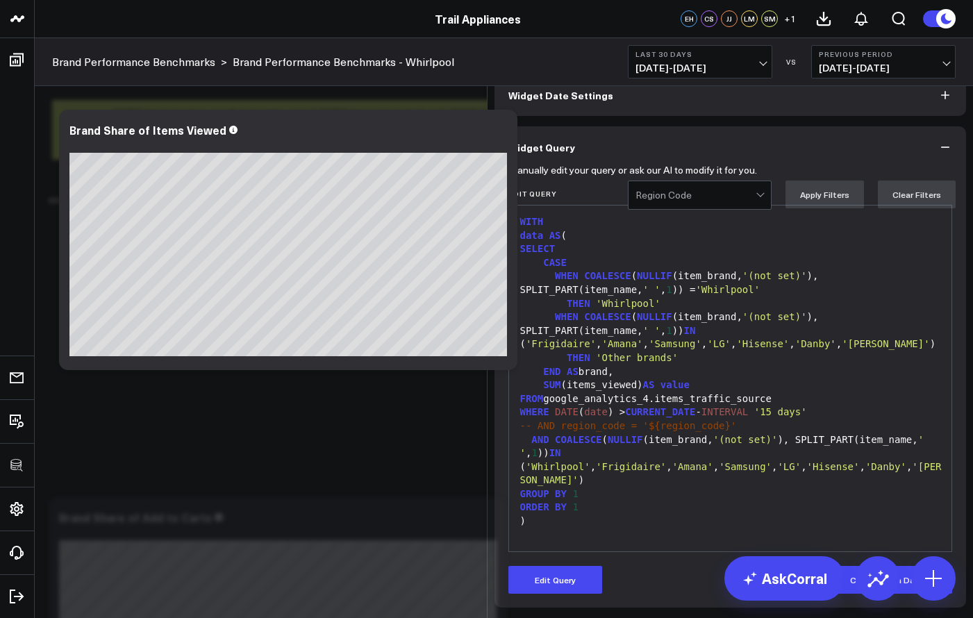
scroll to position [25, 0]
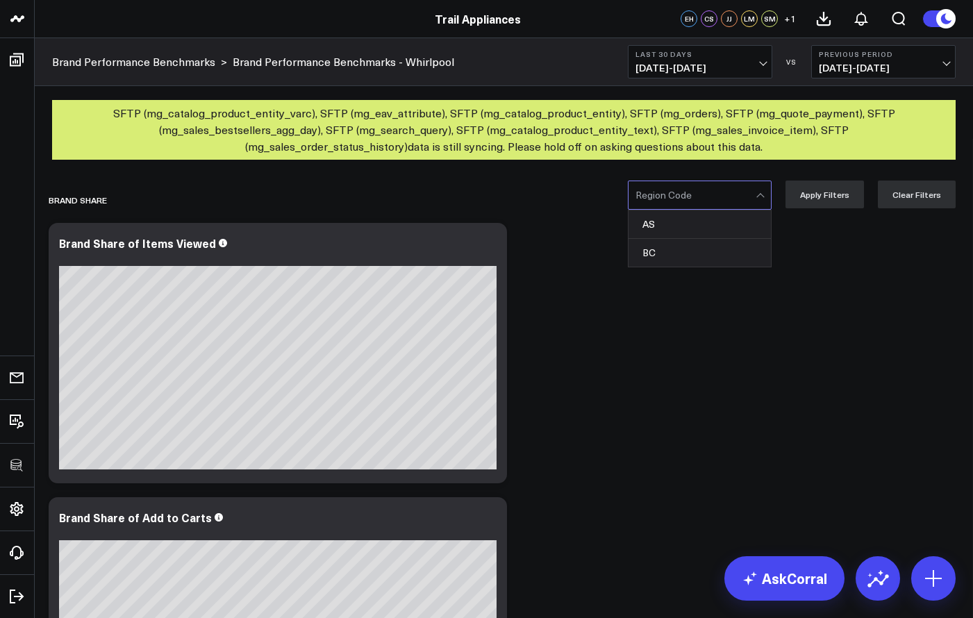
click at [662, 193] on div "Region Code" at bounding box center [695, 195] width 120 height 11
click at [658, 227] on div "AS" at bounding box center [699, 224] width 142 height 28
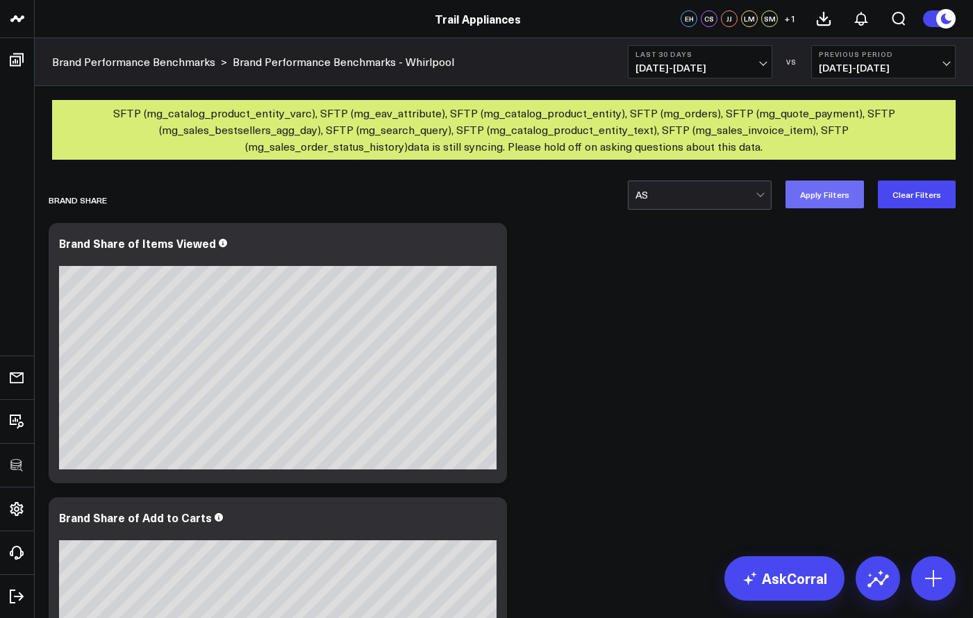
click at [828, 191] on button "Apply Filters" at bounding box center [824, 195] width 78 height 28
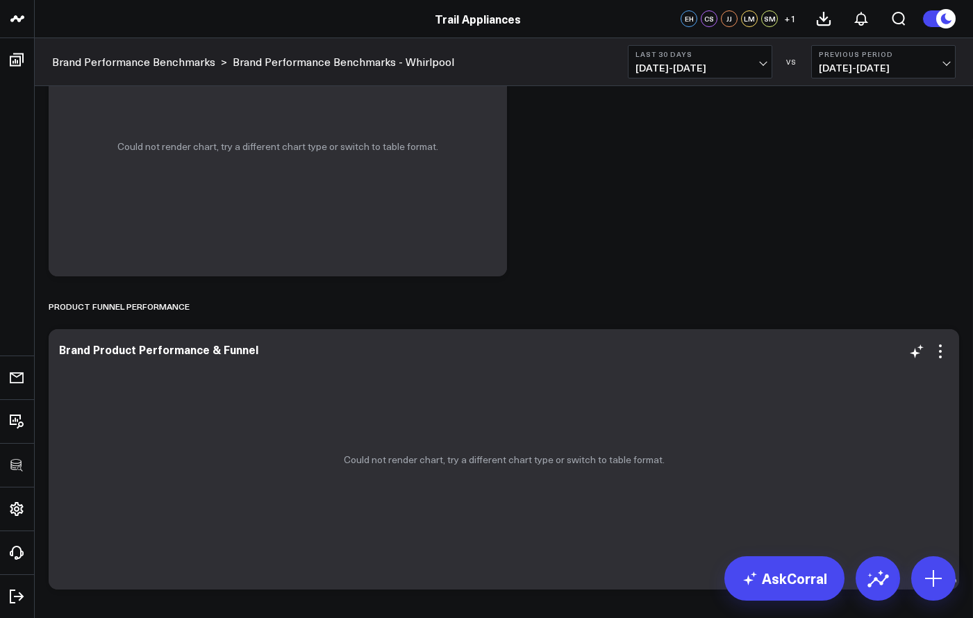
scroll to position [3363, 0]
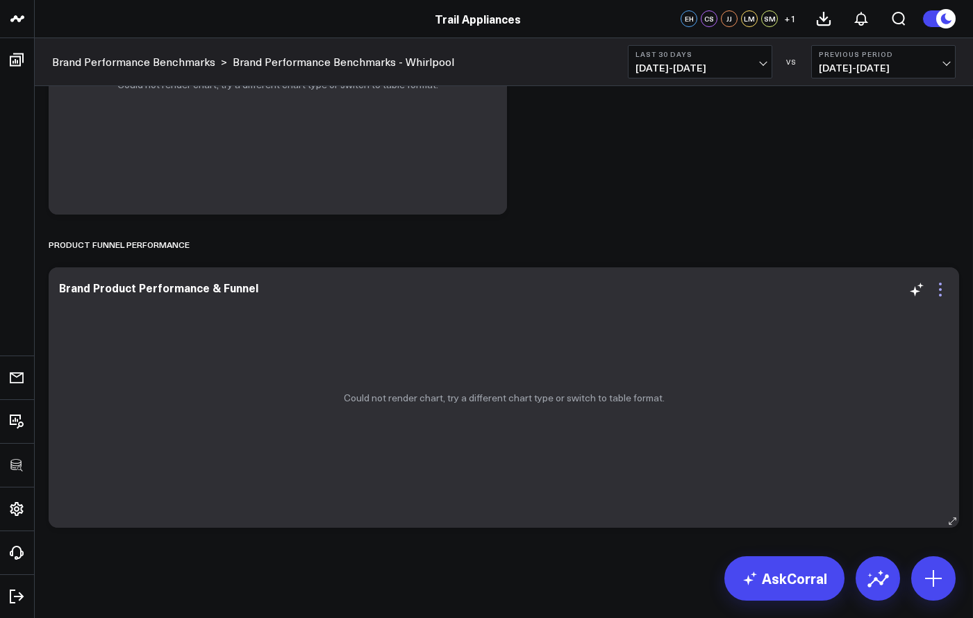
click at [939, 294] on icon at bounding box center [940, 295] width 3 height 3
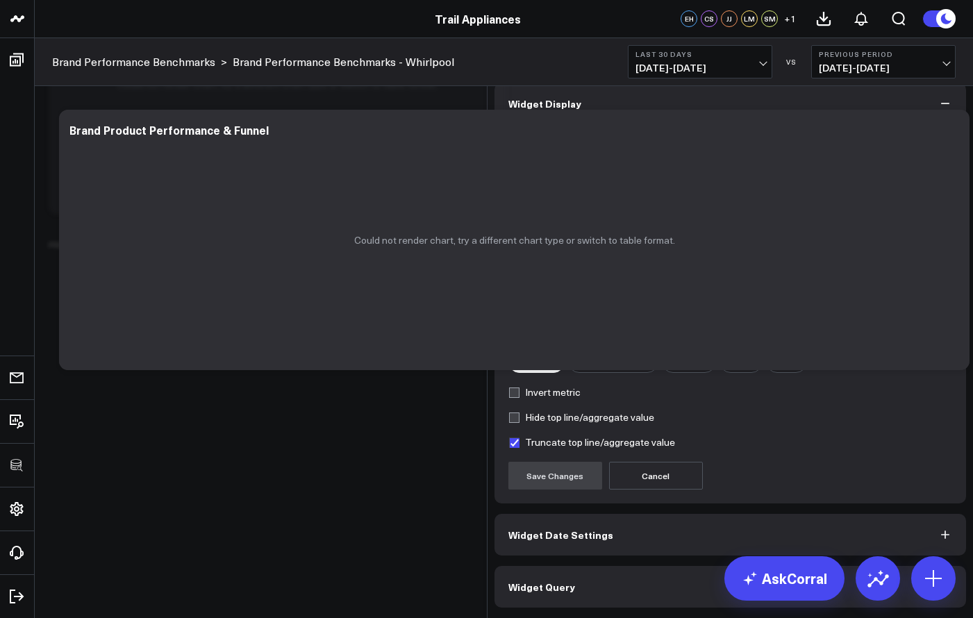
scroll to position [2, 0]
click at [776, 590] on button "Widget Query" at bounding box center [730, 587] width 472 height 42
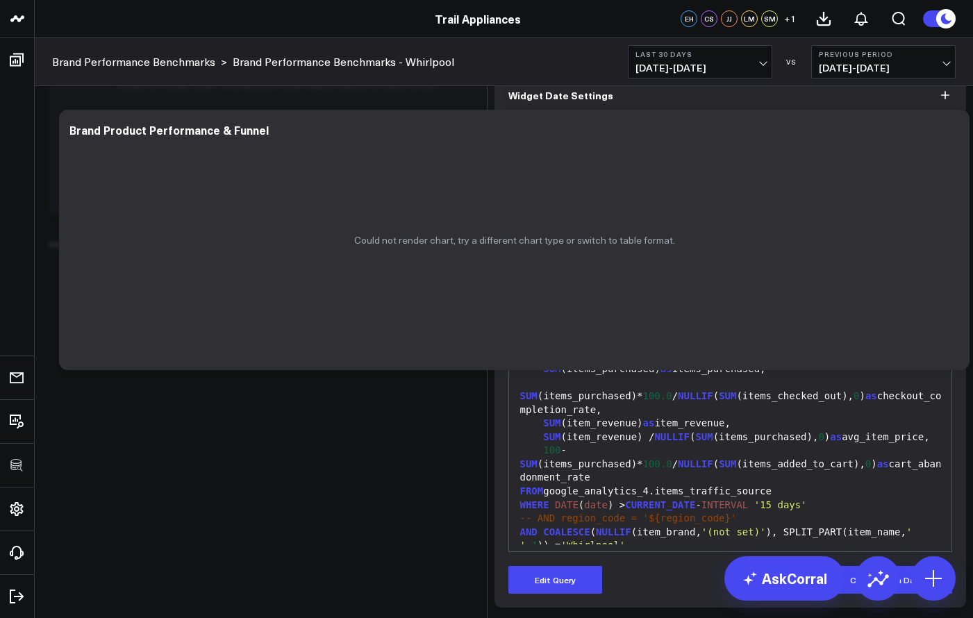
scroll to position [62, 0]
click at [669, 431] on div "SUM (item_revenue) / NULLIF ( SUM (items_purchased), 0 ) as avg_item_price," at bounding box center [730, 438] width 429 height 14
click at [684, 444] on div "100 - SUM (items_purchased)* 100.0 / NULLIF ( SUM (items_added_to_cart), 0 ) as…" at bounding box center [730, 464] width 429 height 41
click at [706, 485] on div "FROM google_analytics_4.items_traffic_source" at bounding box center [730, 492] width 429 height 14
click at [728, 499] on span "INTERVAL" at bounding box center [724, 504] width 47 height 11
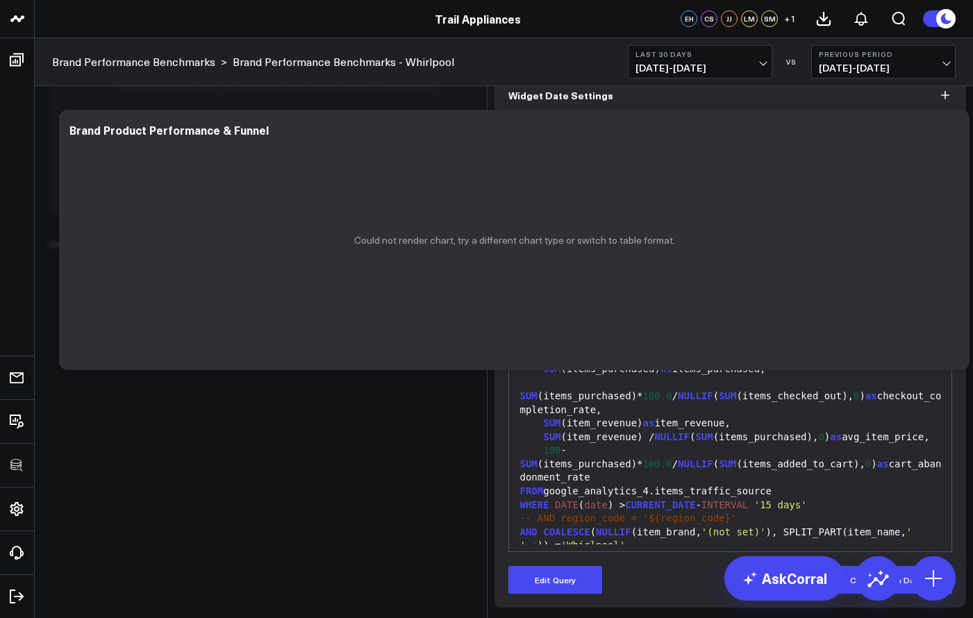
click at [739, 499] on span "INTERVAL" at bounding box center [724, 504] width 47 height 11
click at [645, 431] on div "SUM (item_revenue) / NULLIF ( SUM (items_purchased), 0 ) as avg_item_price," at bounding box center [730, 438] width 429 height 14
click at [617, 499] on div "WHERE DATE ( date ) > CURRENT_DATE - INTERVAL '15 days'" at bounding box center [730, 506] width 429 height 14
click at [617, 512] on span "-- AND region_code = '${region_code}'" at bounding box center [628, 517] width 217 height 11
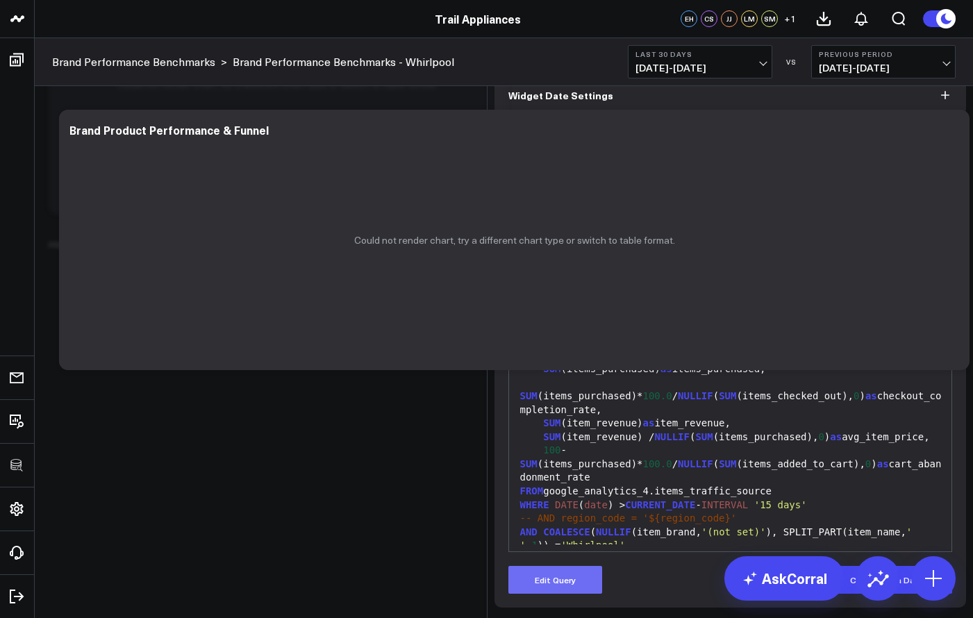
click at [573, 590] on button "Edit Query" at bounding box center [555, 580] width 94 height 28
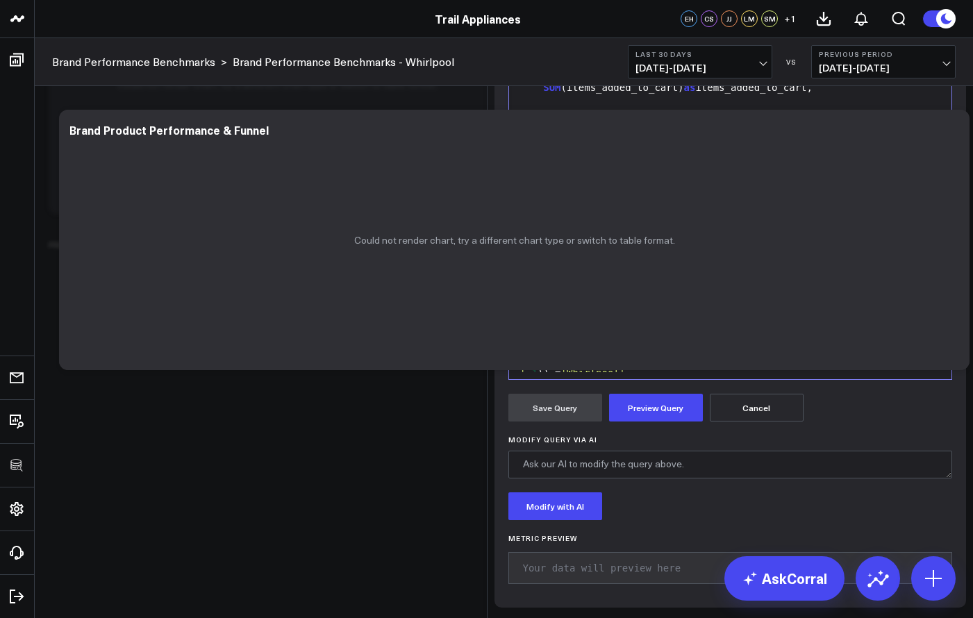
click at [528, 381] on div "AND COALESCE ( NULLIF (item_brand, '(not set)' ), SPLIT_PART(item_name, ' ' , 1…" at bounding box center [730, 366] width 429 height 27
click at [520, 365] on span "AND" at bounding box center [528, 359] width 17 height 11
click at [520, 351] on span "-- AND region_code = '${region_code}'" at bounding box center [628, 345] width 217 height 11
drag, startPoint x: 731, startPoint y: 465, endPoint x: 499, endPoint y: 468, distance: 231.9
click at [499, 468] on div "Manually edit your query or ask our AI to modify it for you. Edit Query 99 1 2 …" at bounding box center [730, 302] width 472 height 612
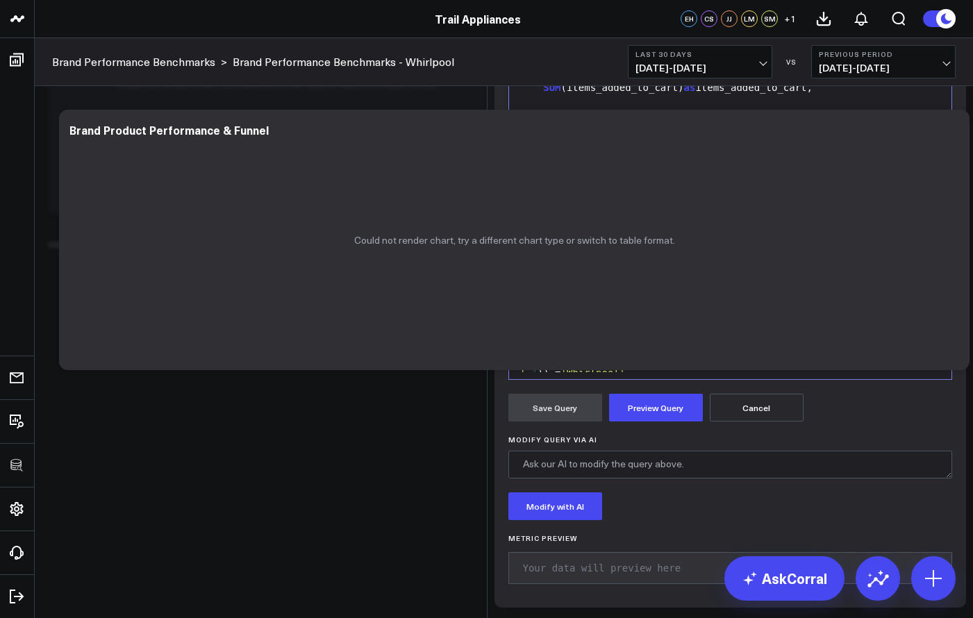
copy span "-- AND region_code = '${region_code}'"
click at [649, 394] on div "GROUP BY 1 , 2 , 3" at bounding box center [730, 387] width 429 height 14
click at [648, 380] on div "AND COALESCE ( NULLIF (item_brand, '(not set)' ), SPLIT_PART(item_name, ' ' , 1…" at bounding box center [730, 366] width 429 height 27
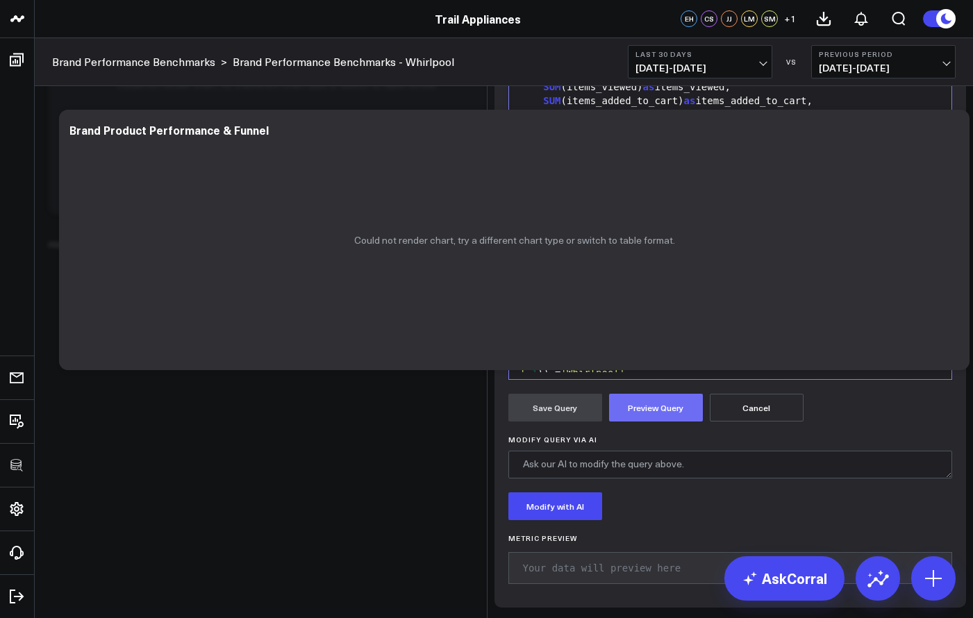
click at [630, 421] on button "Preview Query" at bounding box center [656, 408] width 94 height 28
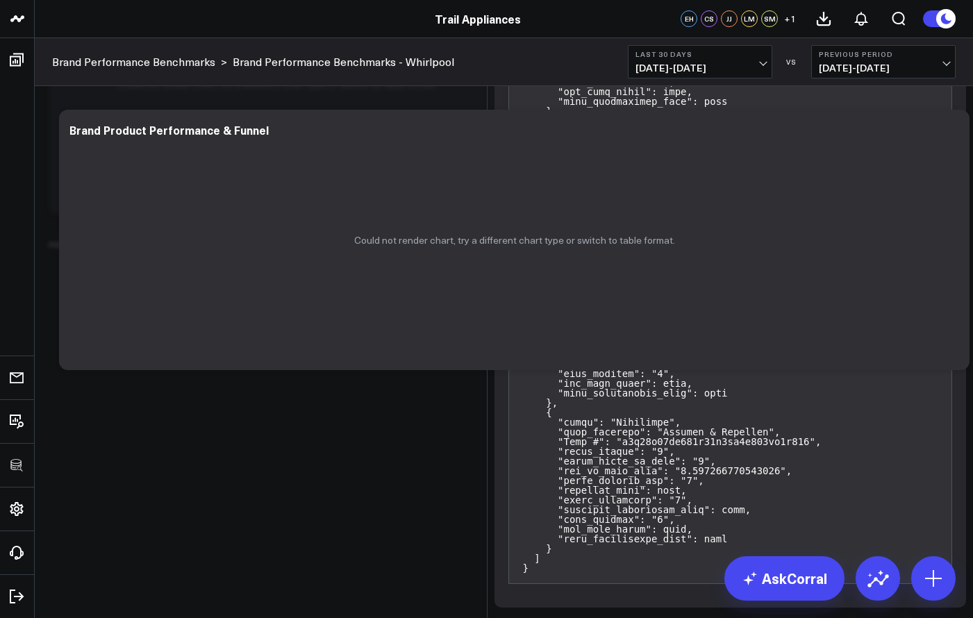
scroll to position [254, 0]
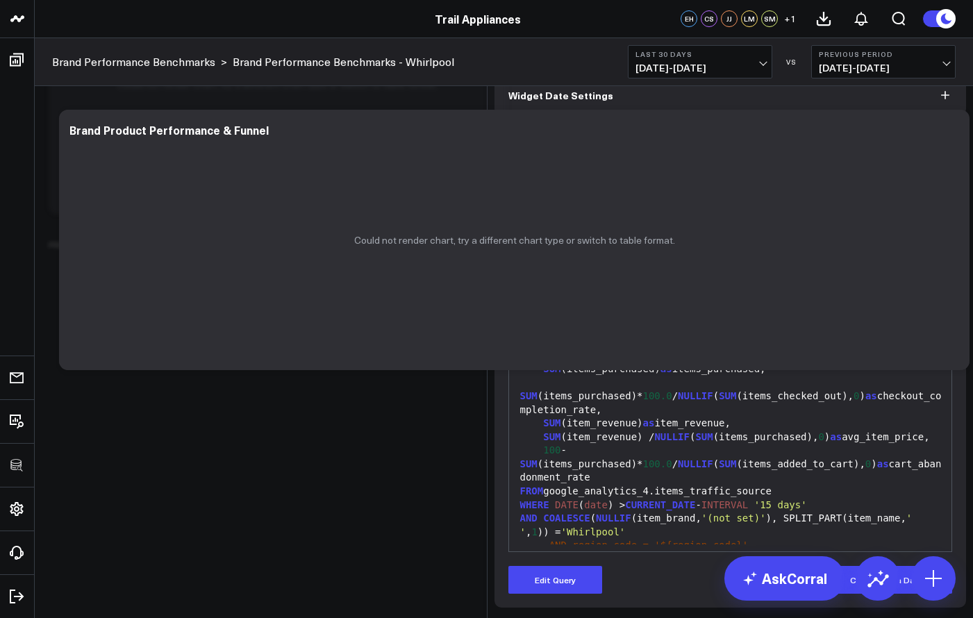
scroll to position [62, 0]
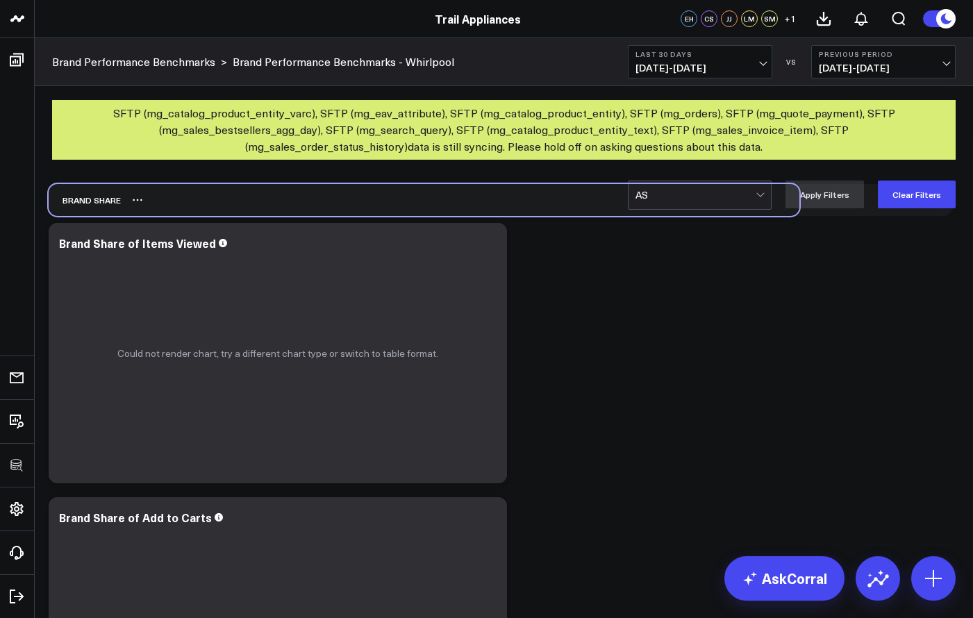
click at [767, 210] on div "Brand Share" at bounding box center [424, 200] width 751 height 32
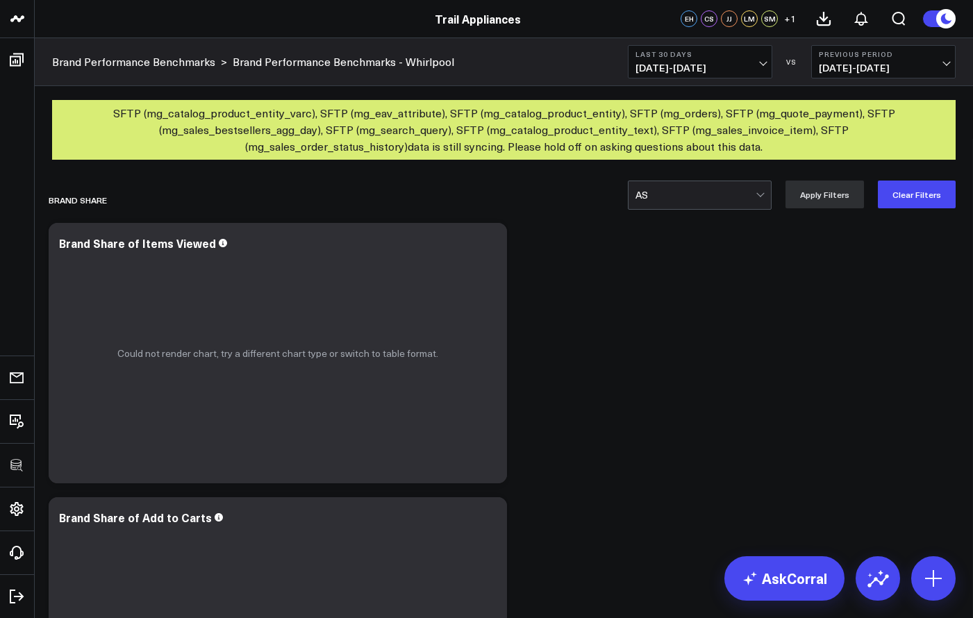
click at [755, 204] on div at bounding box center [695, 195] width 120 height 28
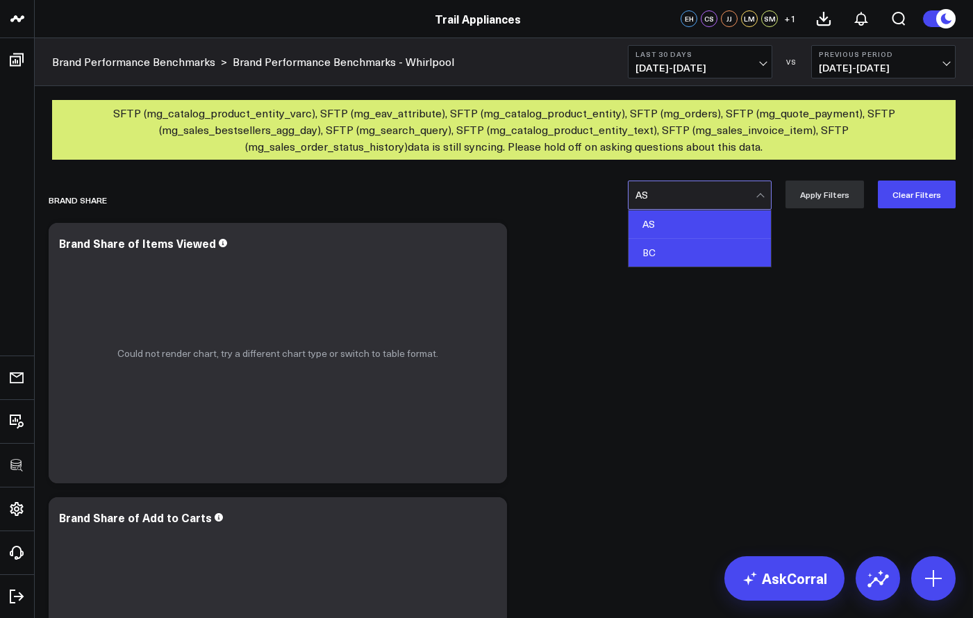
click at [731, 246] on div "BC" at bounding box center [699, 253] width 142 height 28
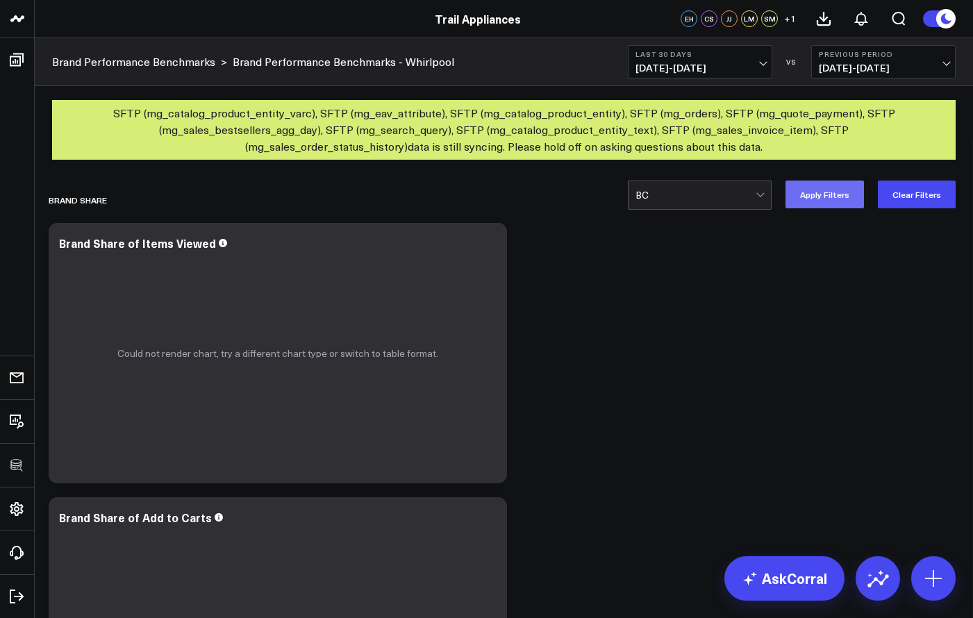
click at [853, 185] on button "Apply Filters" at bounding box center [824, 195] width 78 height 28
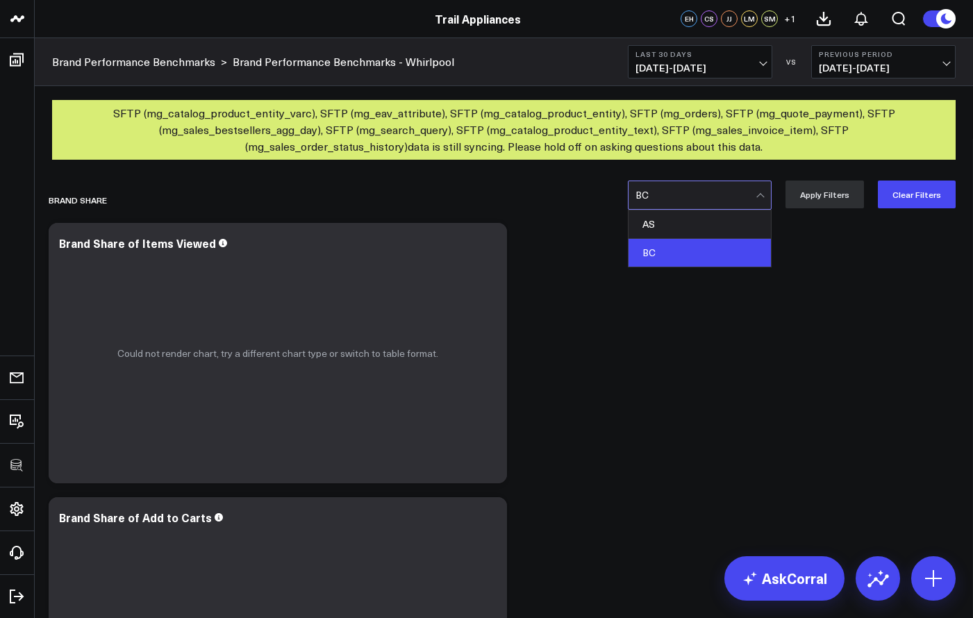
click at [745, 203] on div at bounding box center [695, 195] width 120 height 28
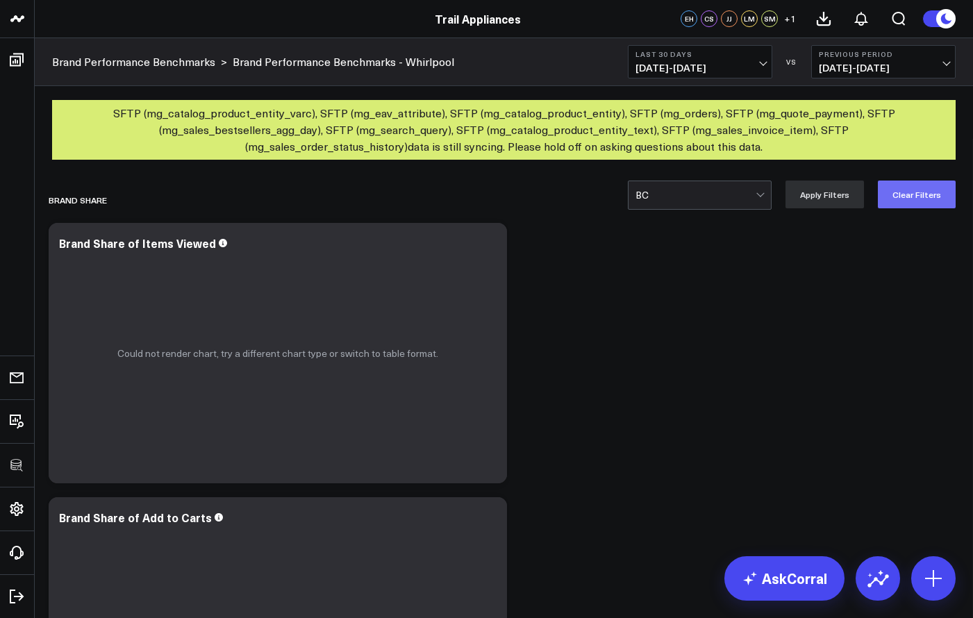
click at [898, 192] on button "Clear Filters" at bounding box center [917, 195] width 78 height 28
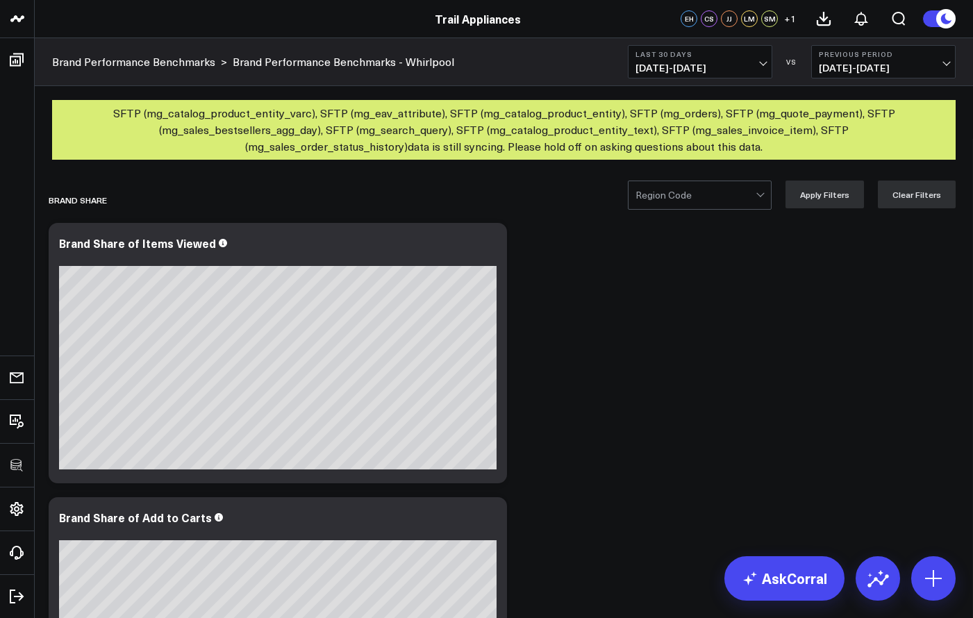
click at [487, 251] on icon at bounding box center [488, 245] width 17 height 17
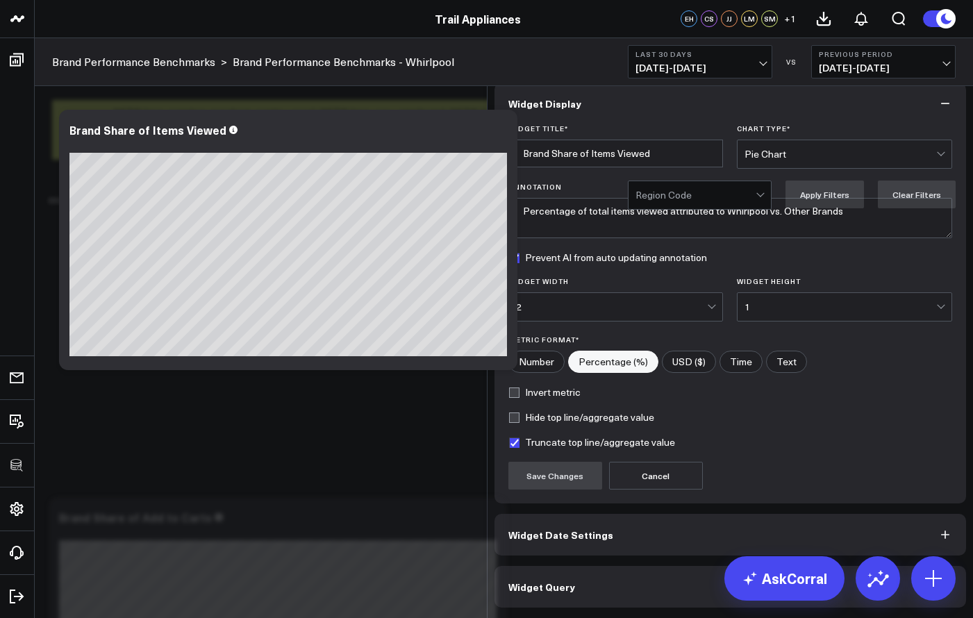
scroll to position [2, 0]
click at [636, 587] on button "Widget Query" at bounding box center [730, 587] width 472 height 42
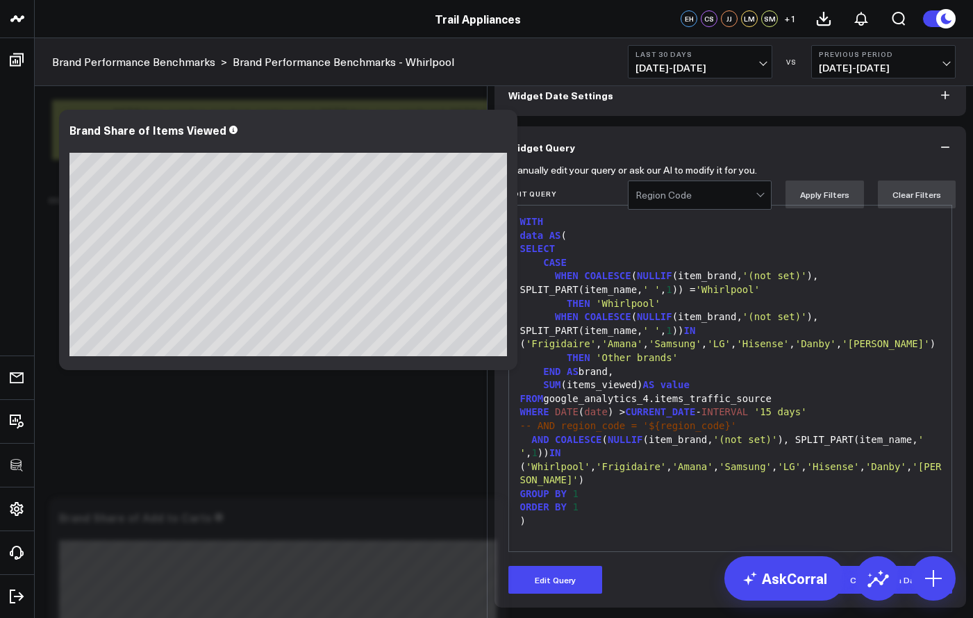
scroll to position [96, 0]
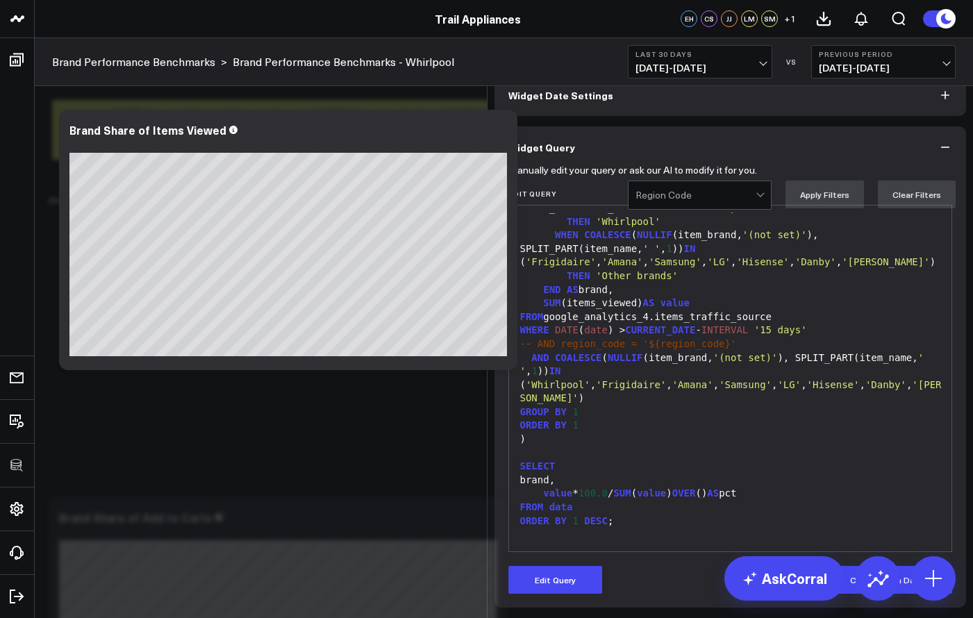
click at [767, 324] on div "FROM google_analytics_4.items_traffic_source" at bounding box center [730, 317] width 429 height 14
drag, startPoint x: 778, startPoint y: 369, endPoint x: 546, endPoint y: 375, distance: 231.3
click at [546, 324] on div "FROM google_analytics_4.items_traffic_source" at bounding box center [730, 317] width 429 height 14
copy div "google_analytics_4.items_traffic_source"
click at [767, 310] on div "SUM (items_viewed) AS value" at bounding box center [730, 303] width 429 height 14
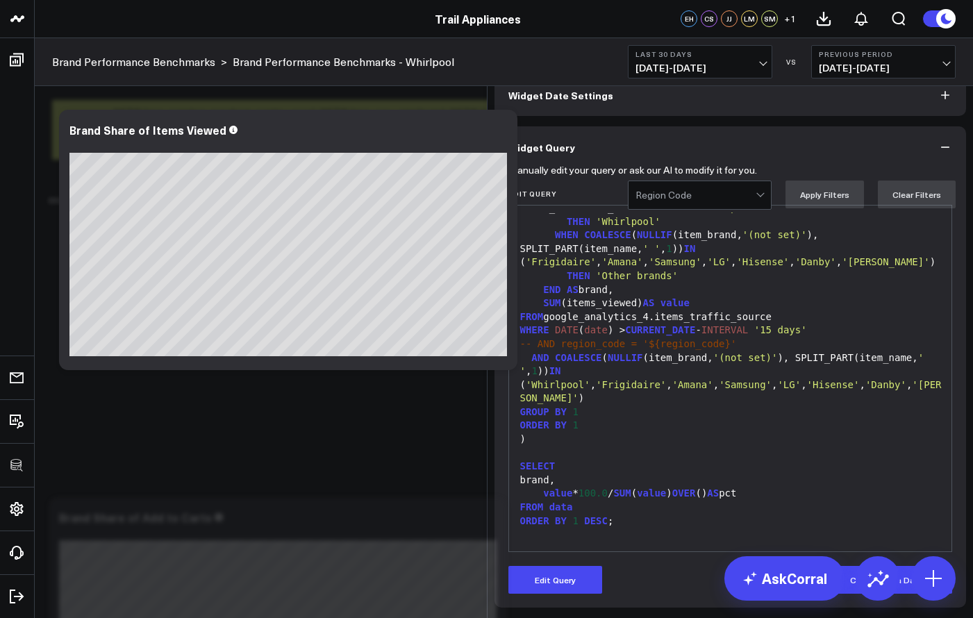
click at [771, 324] on div "FROM google_analytics_4.items_traffic_source" at bounding box center [730, 317] width 429 height 14
drag, startPoint x: 776, startPoint y: 372, endPoint x: 650, endPoint y: 380, distance: 126.6
click at [650, 324] on div "FROM google_analytics_4.items_traffic_source" at bounding box center [730, 317] width 429 height 14
click at [658, 324] on div "FROM google_analytics_4.items_traffic_source" at bounding box center [730, 317] width 429 height 14
drag, startPoint x: 546, startPoint y: 375, endPoint x: 795, endPoint y: 376, distance: 248.6
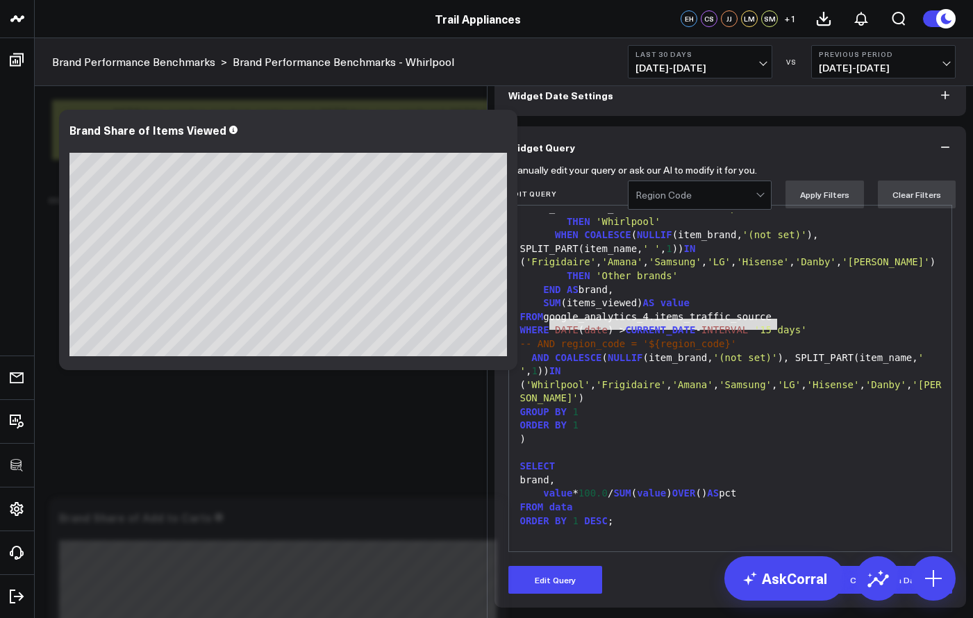
click at [795, 324] on div "FROM google_analytics_4.items_traffic_source" at bounding box center [730, 317] width 429 height 14
copy div "google_analytics_4.items_traffic_source"
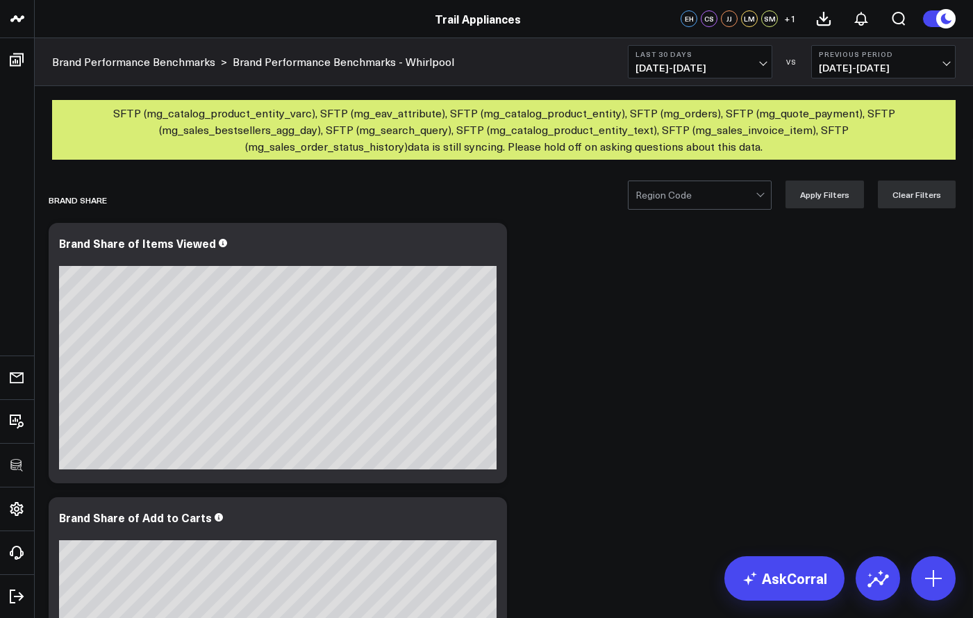
click at [736, 203] on div at bounding box center [695, 195] width 120 height 28
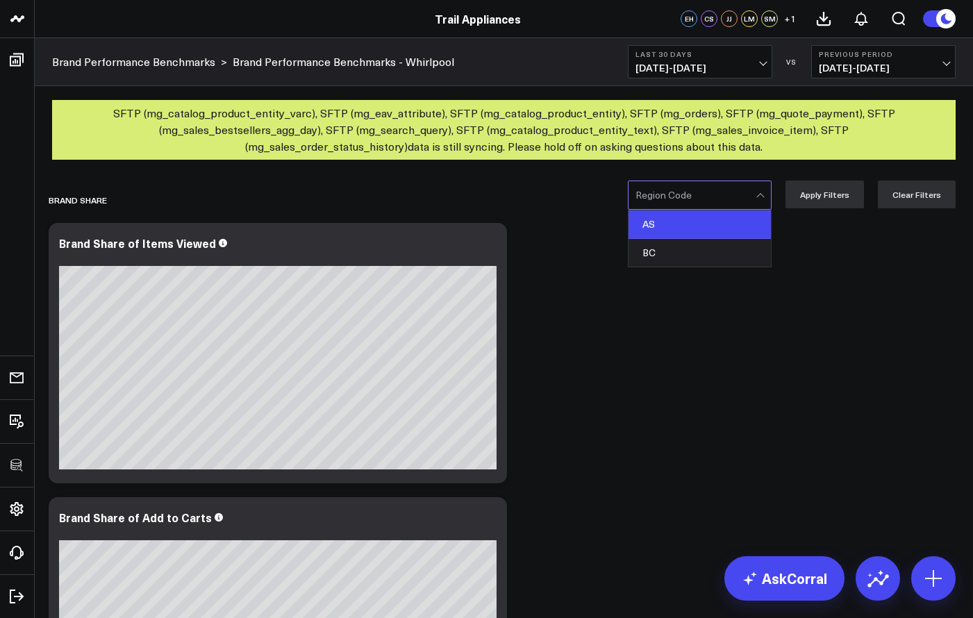
click at [725, 227] on div "AS" at bounding box center [699, 224] width 142 height 28
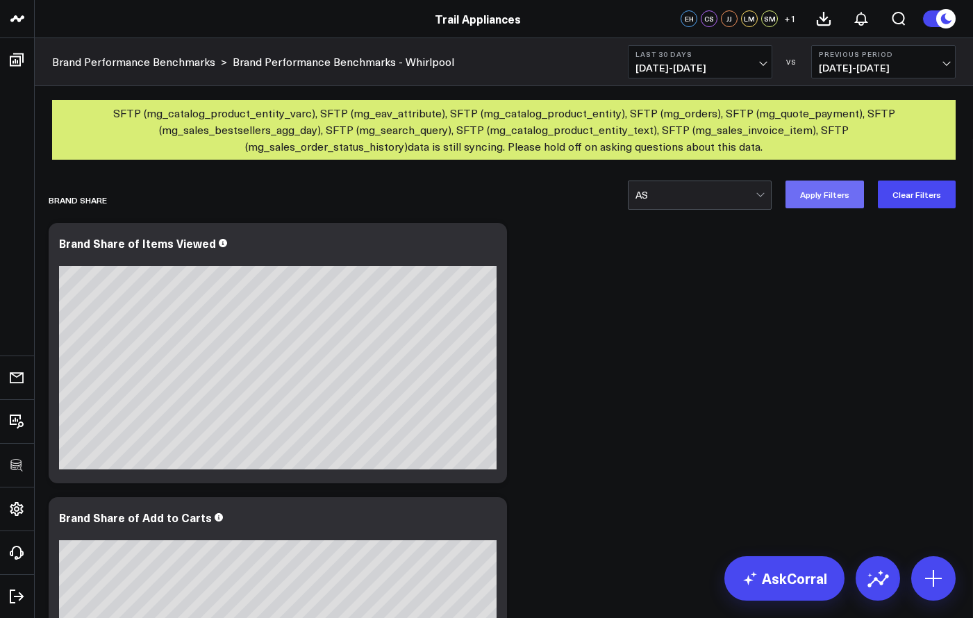
click at [821, 206] on button "Apply Filters" at bounding box center [824, 195] width 78 height 28
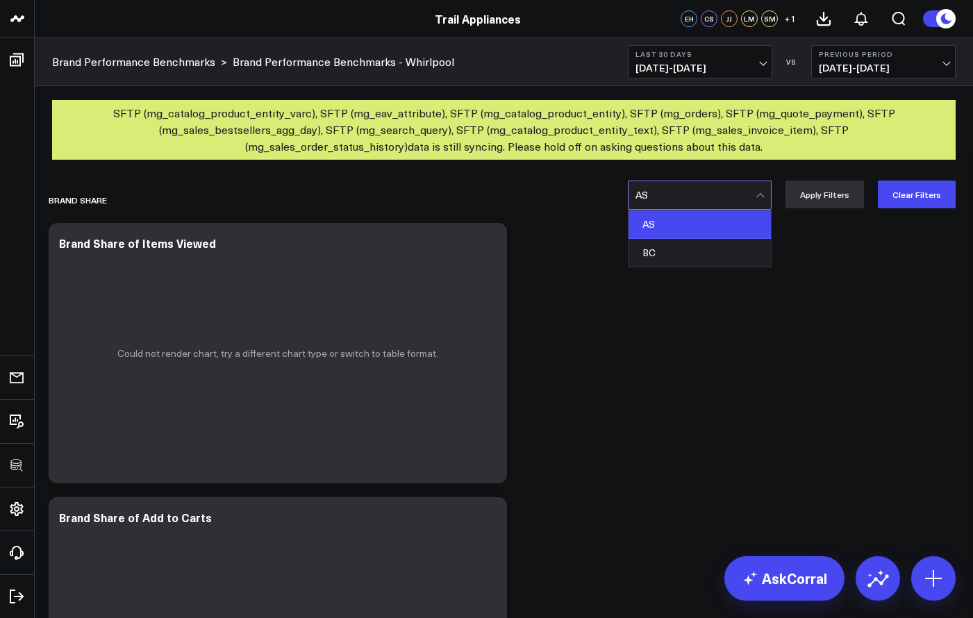
click at [708, 197] on div at bounding box center [695, 195] width 120 height 28
click at [697, 249] on div "BC" at bounding box center [699, 253] width 142 height 28
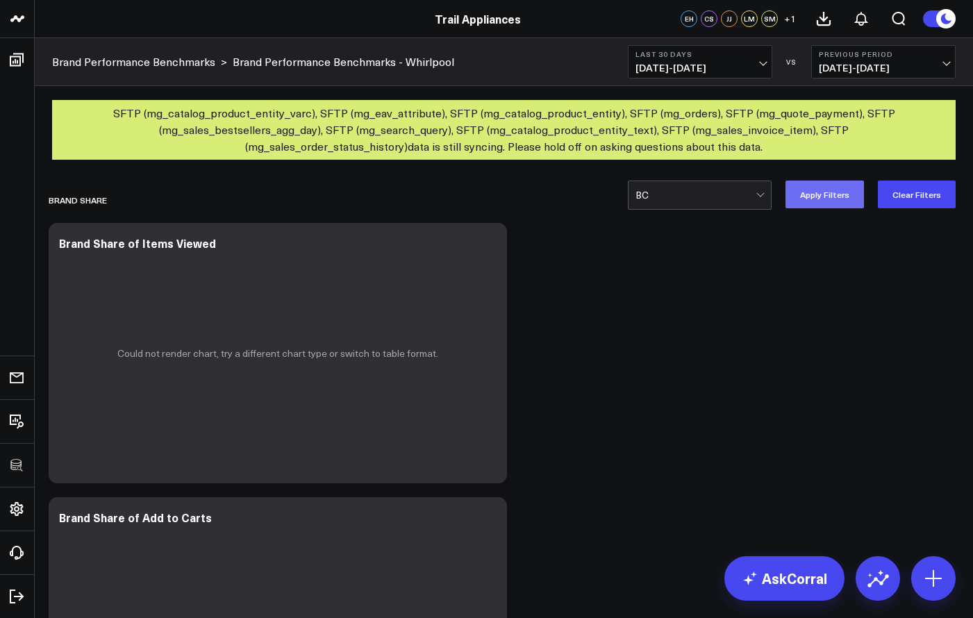
click at [811, 201] on button "Apply Filters" at bounding box center [824, 195] width 78 height 28
click at [490, 245] on icon at bounding box center [488, 245] width 3 height 3
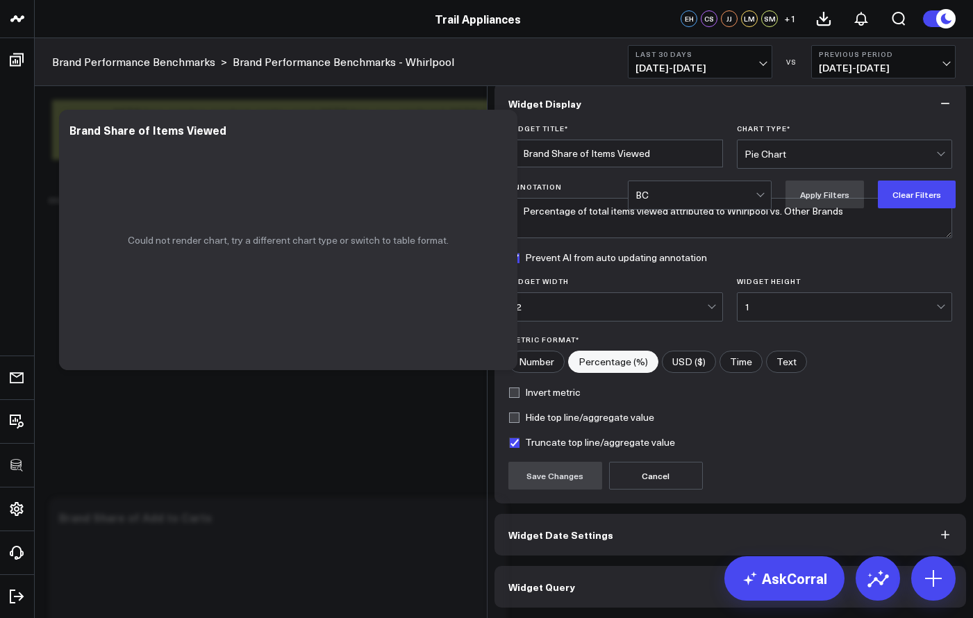
scroll to position [2, 0]
click at [613, 566] on div "Widget Display Widget Title * Brand Share of Items Viewed Chart Type * Pie Char…" at bounding box center [730, 345] width 472 height 525
click at [620, 569] on button "Widget Query" at bounding box center [730, 587] width 472 height 42
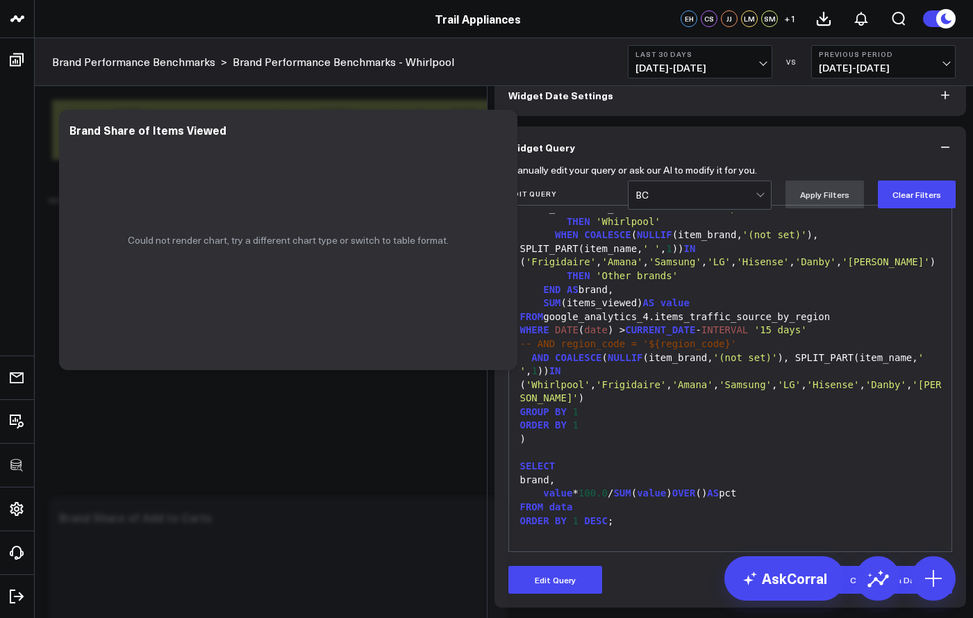
scroll to position [62, 0]
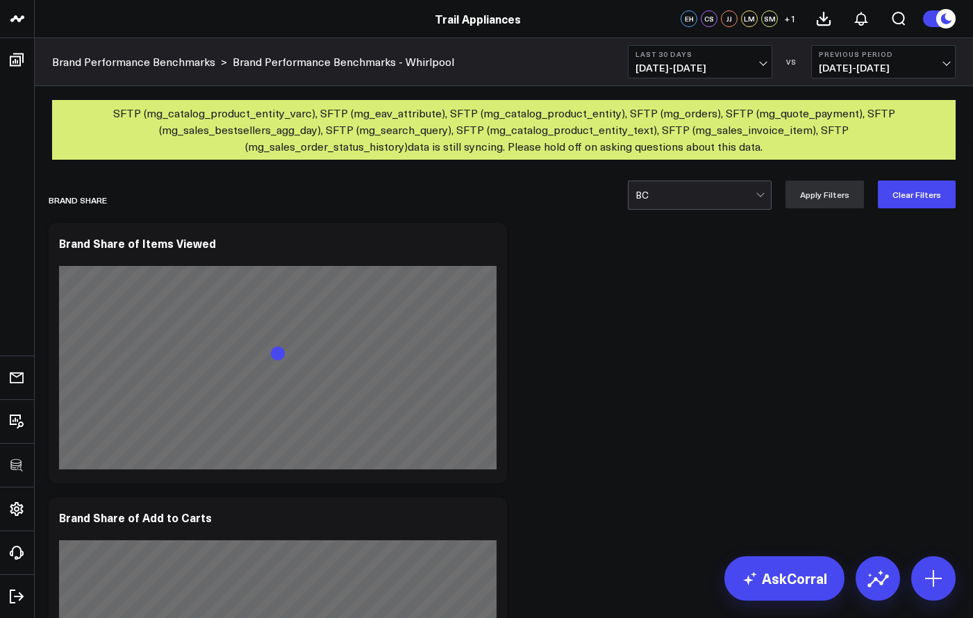
click at [671, 201] on div at bounding box center [695, 195] width 120 height 28
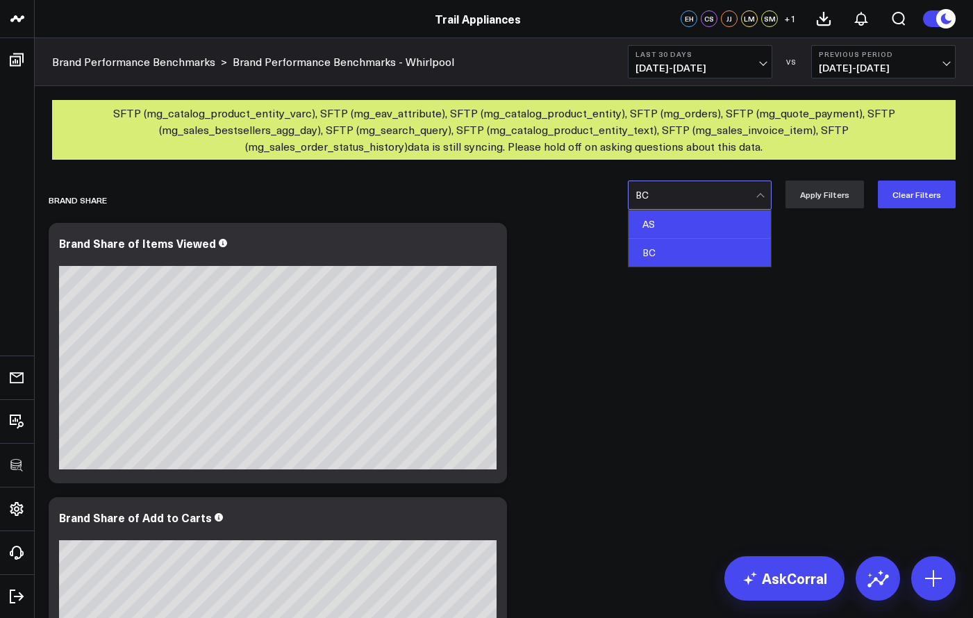
click at [712, 225] on div "AS" at bounding box center [699, 224] width 142 height 28
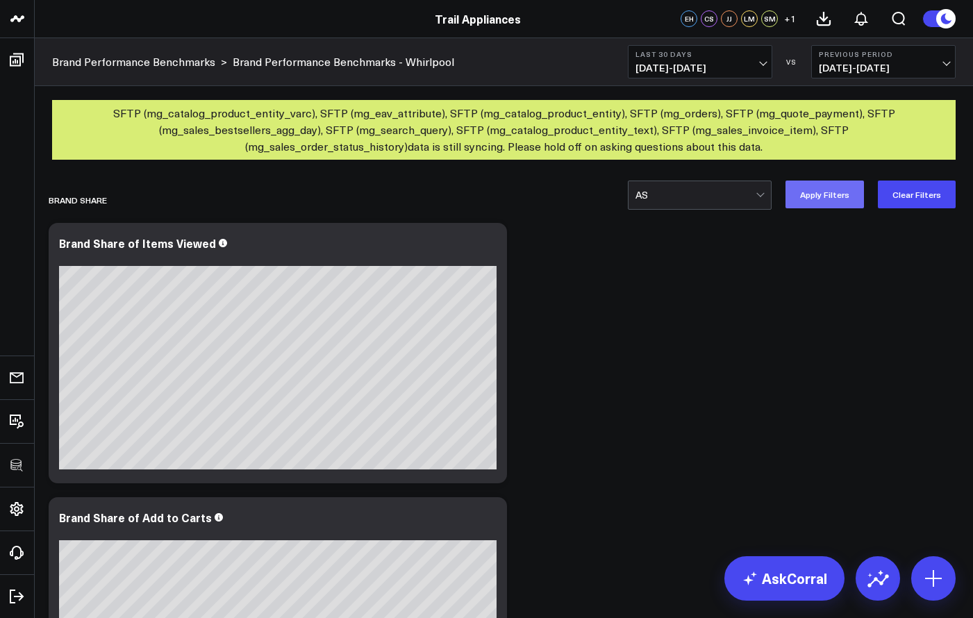
click at [833, 201] on button "Apply Filters" at bounding box center [824, 195] width 78 height 28
click at [908, 199] on button "Clear Filters" at bounding box center [917, 195] width 78 height 28
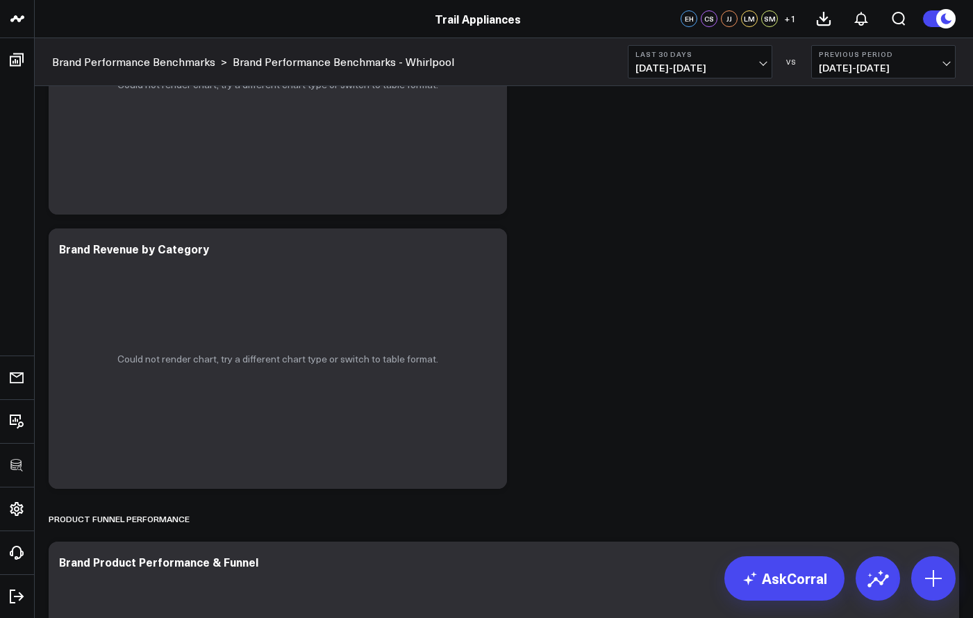
scroll to position [3363, 0]
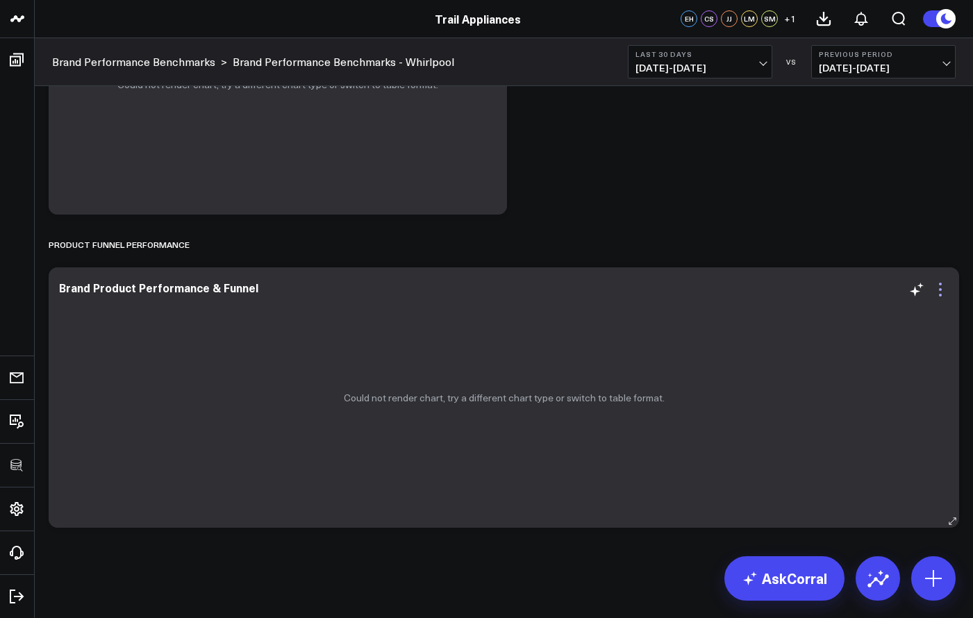
click at [938, 287] on icon at bounding box center [940, 289] width 17 height 17
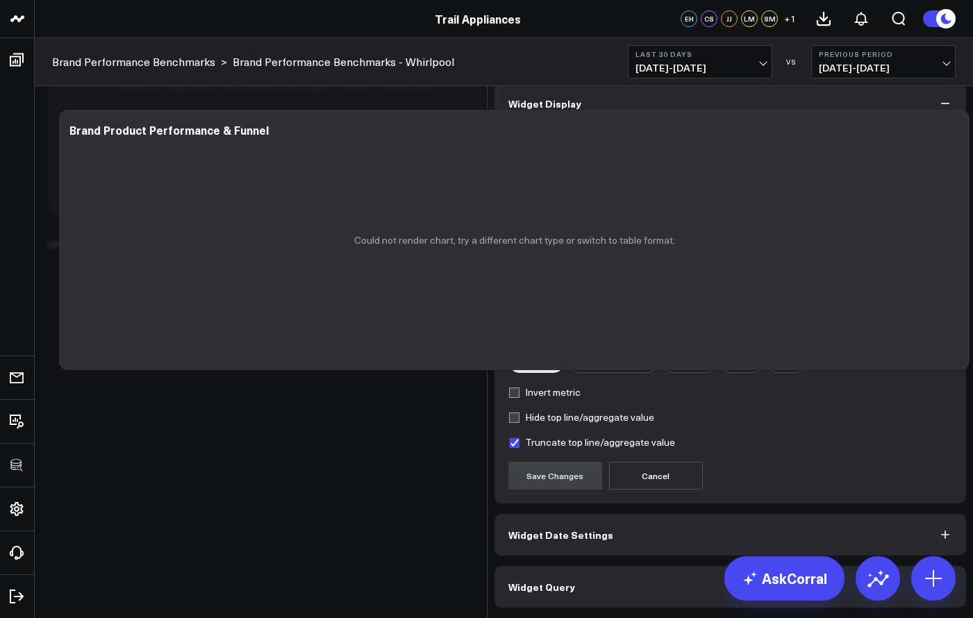
scroll to position [2, 0]
click at [687, 580] on button "Widget Query" at bounding box center [730, 587] width 472 height 42
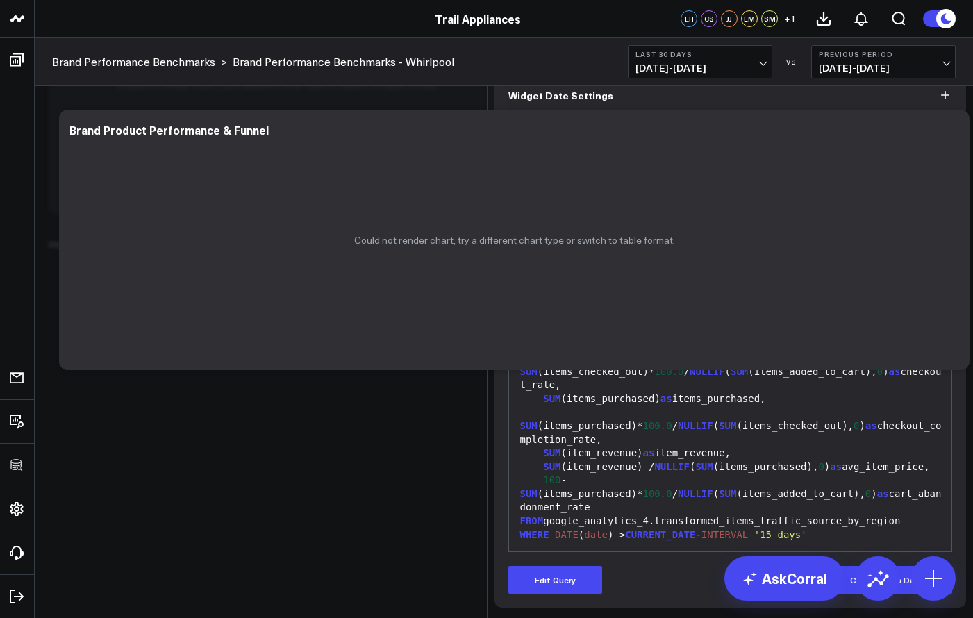
scroll to position [0, 0]
click at [653, 338] on div "SUM (items_added_to_cart)* 100.0 / NULLIF ( SUM (items_viewed), 0 ) as add_to_c…" at bounding box center [730, 317] width 429 height 41
click at [653, 283] on div "SUM (items_viewed) as items_viewed," at bounding box center [730, 276] width 429 height 14
click at [649, 256] on div "item_category," at bounding box center [730, 249] width 429 height 14
click at [658, 256] on div "item_category," at bounding box center [730, 249] width 429 height 14
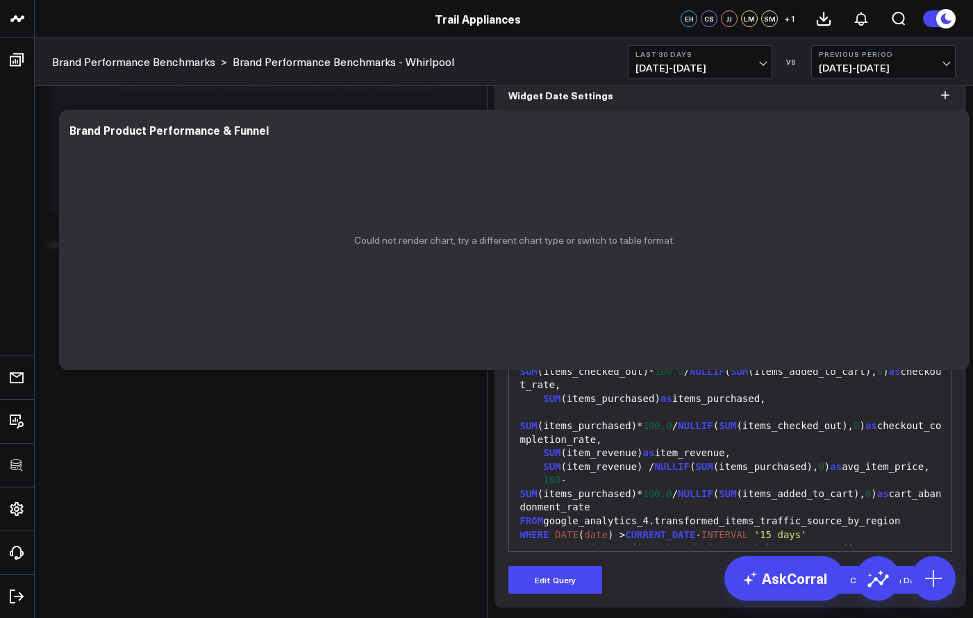
click at [651, 243] on div "'Whirlpool' as brand," at bounding box center [730, 236] width 429 height 14
click at [638, 243] on div "'Whirlpool' as brand," at bounding box center [730, 236] width 429 height 14
click at [631, 243] on div "'Whirlpool' as brand," at bounding box center [730, 236] width 429 height 14
drag, startPoint x: 631, startPoint y: 300, endPoint x: 640, endPoint y: 303, distance: 9.7
click at [640, 243] on div "'Whirlpool' as brand," at bounding box center [730, 236] width 429 height 14
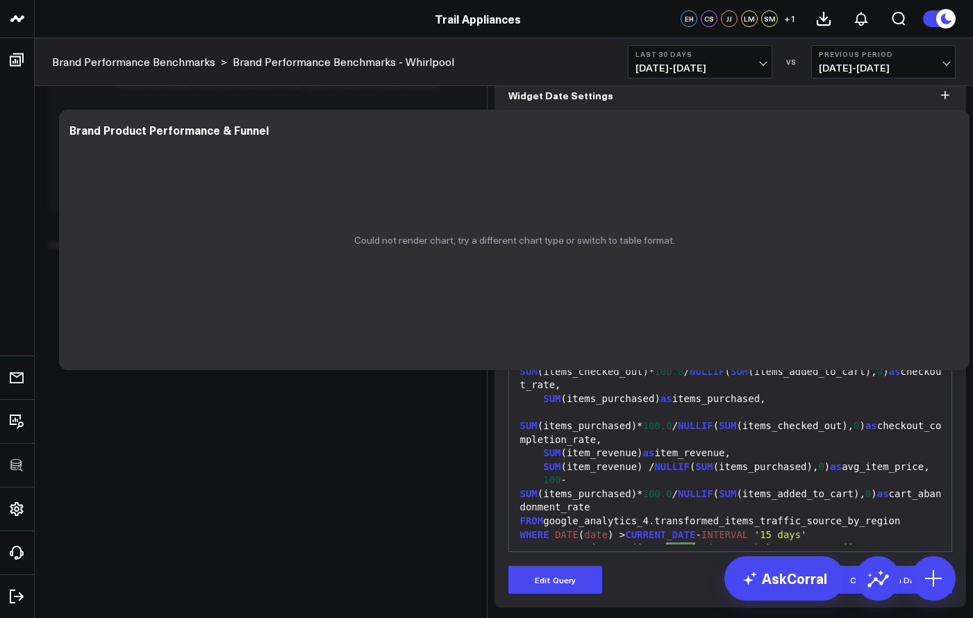
click at [641, 243] on div "'Whirlpool' as brand," at bounding box center [730, 236] width 429 height 14
click at [599, 256] on div "item_category," at bounding box center [730, 249] width 429 height 14
click at [537, 243] on div "'Whirlpool' as brand," at bounding box center [730, 236] width 429 height 14
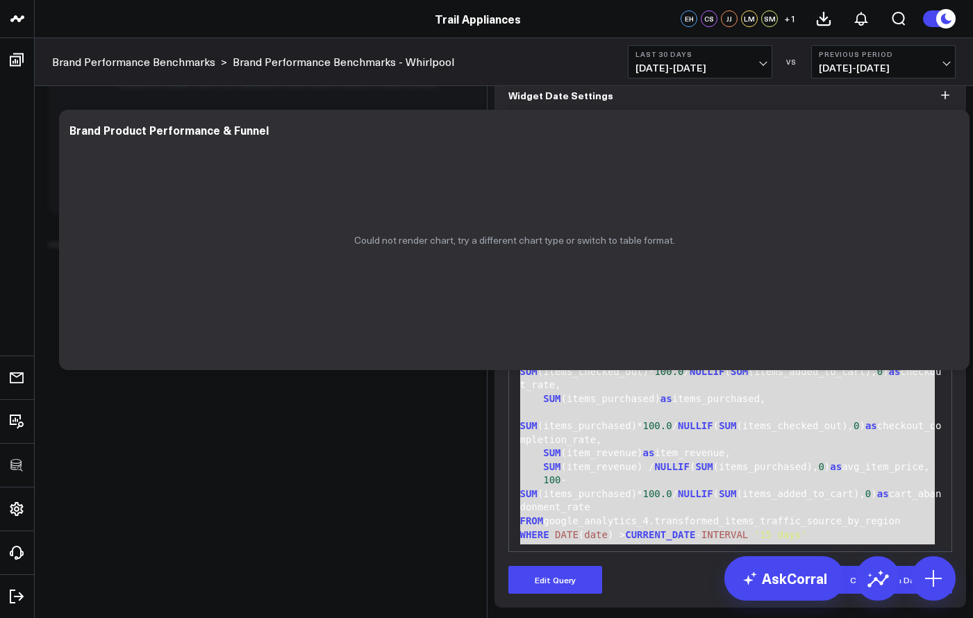
scroll to position [30, 0]
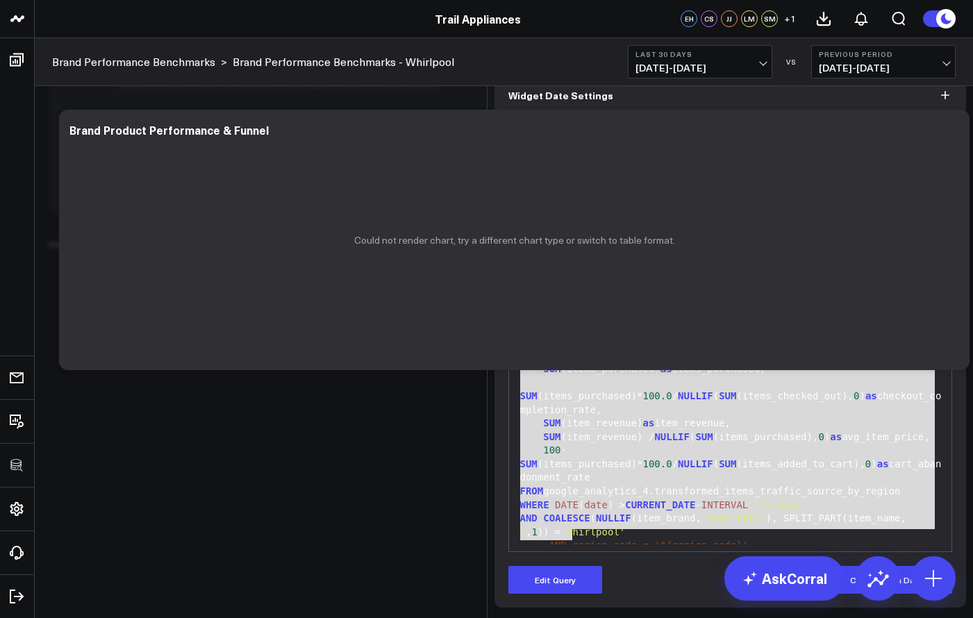
drag, startPoint x: 516, startPoint y: 284, endPoint x: 874, endPoint y: 667, distance: 523.7
copy div "SELECT 'Whirlpool' as brand, item_category, md5(random():: text || current_time…"
